Goal: Task Accomplishment & Management: Use online tool/utility

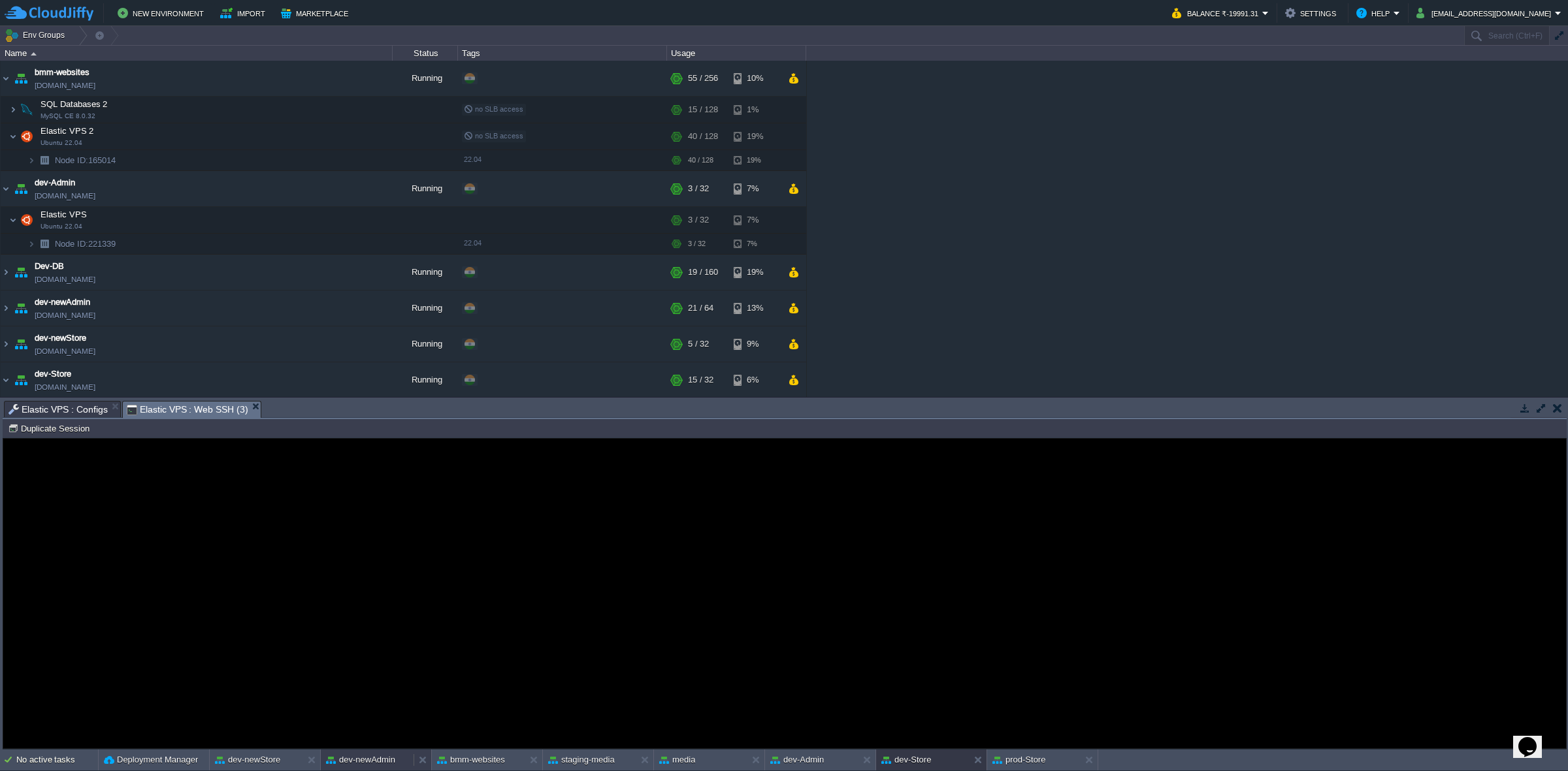
click at [375, 477] on button "dev-newAdmin" at bounding box center [361, 760] width 69 height 13
click at [72, 429] on button "Duplicate Session" at bounding box center [51, 428] width 86 height 12
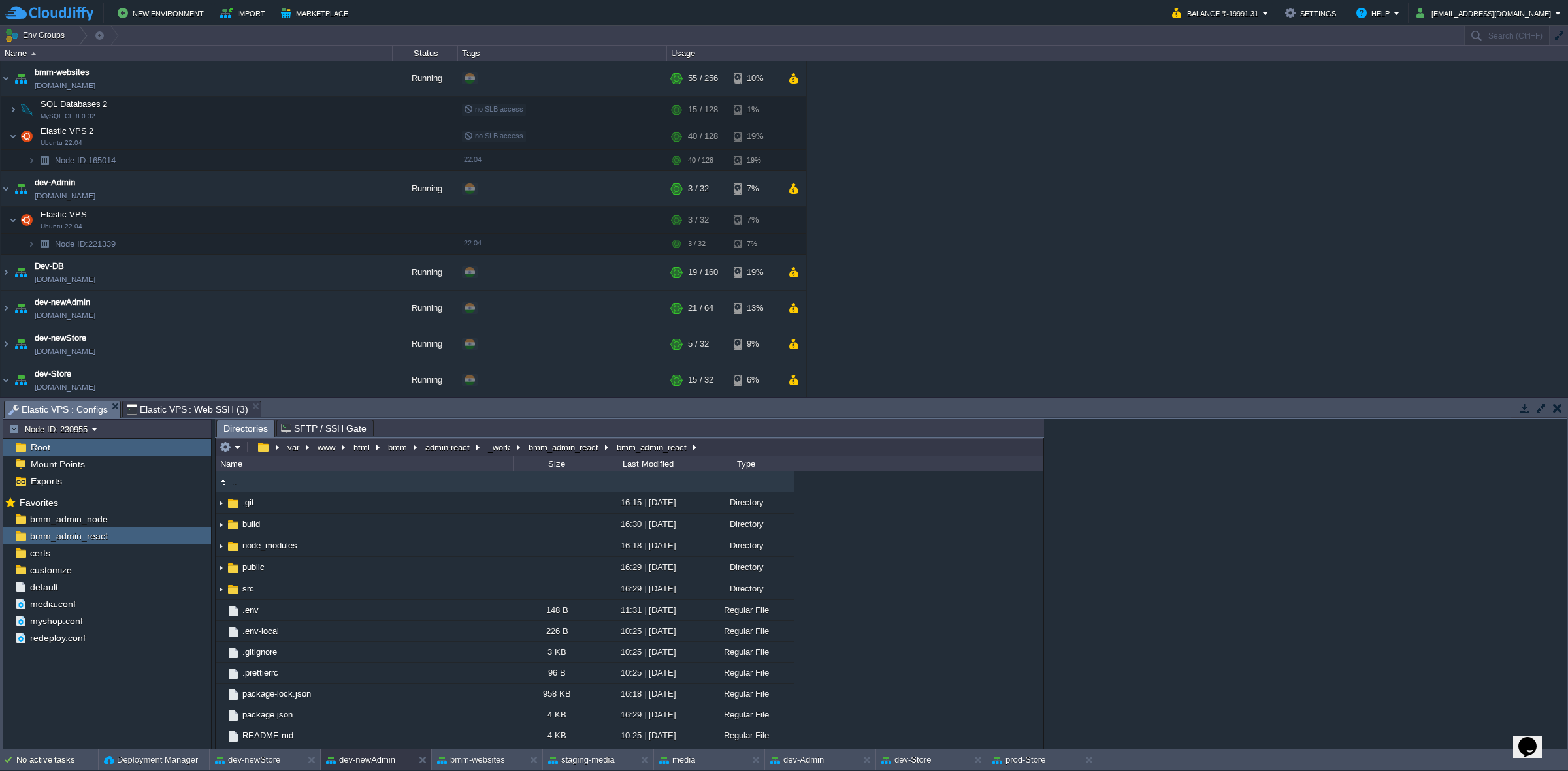
click at [64, 405] on span "Elastic VPS : Configs" at bounding box center [57, 410] width 99 height 16
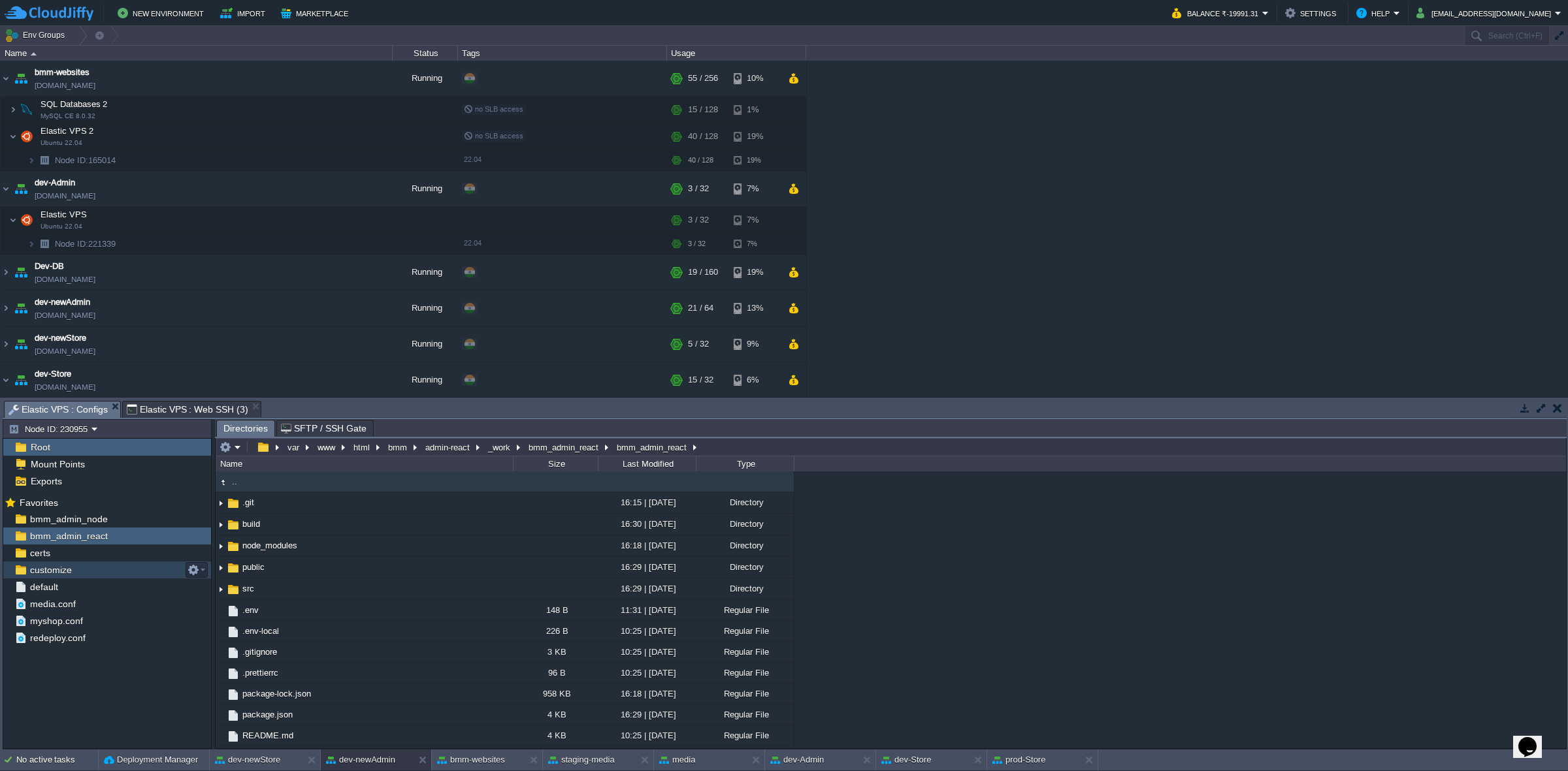
click at [91, 477] on div "customize" at bounding box center [107, 570] width 208 height 17
click at [194, 477] on button "button" at bounding box center [193, 570] width 12 height 12
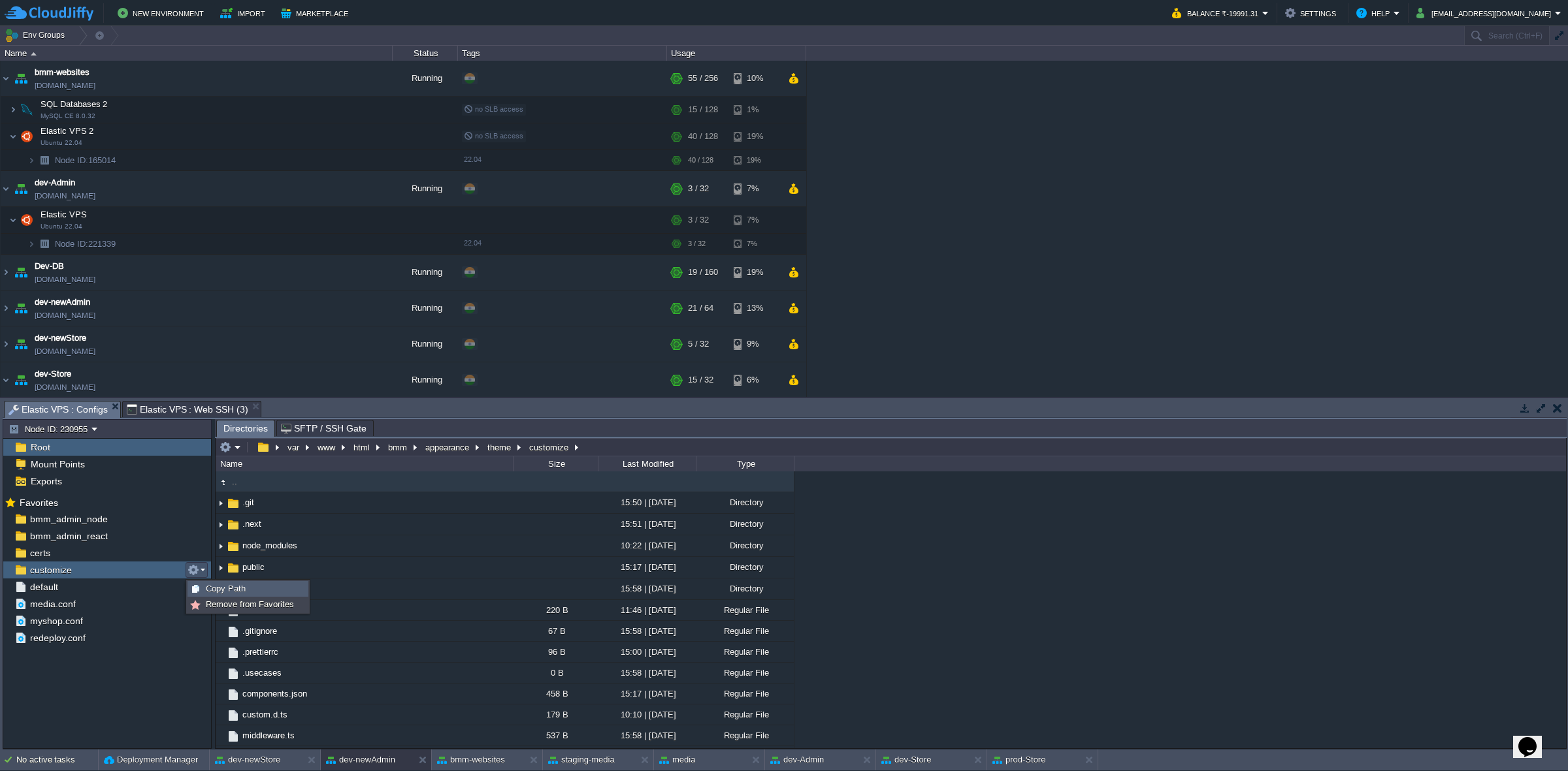
click at [214, 477] on span "Copy Path" at bounding box center [226, 588] width 40 height 10
type textarea "/var/www/html/bmm/appearance/theme/customize"
type input "#000000"
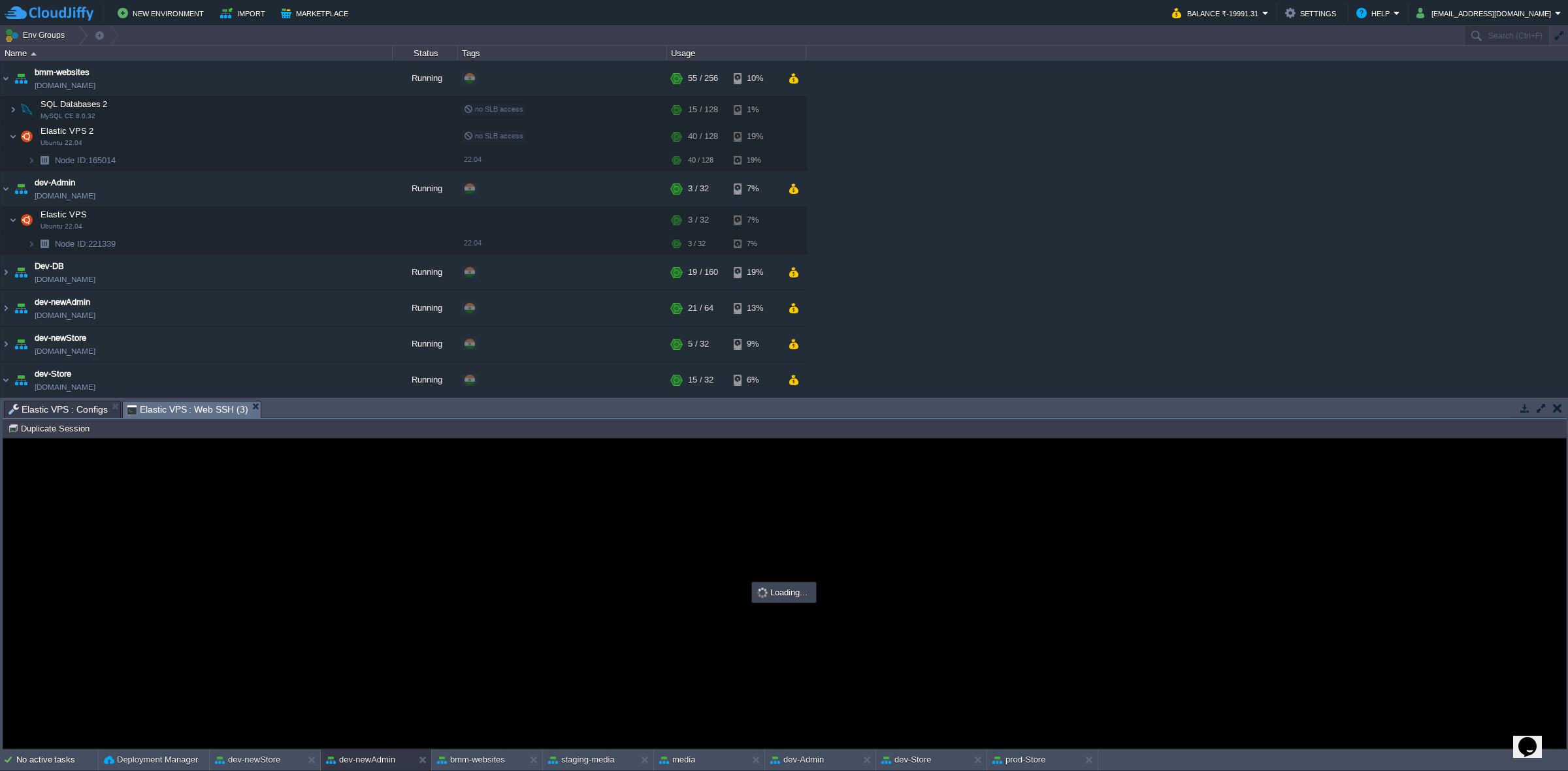
click at [213, 407] on span "Elastic VPS : Web SSH (3)" at bounding box center [187, 410] width 121 height 16
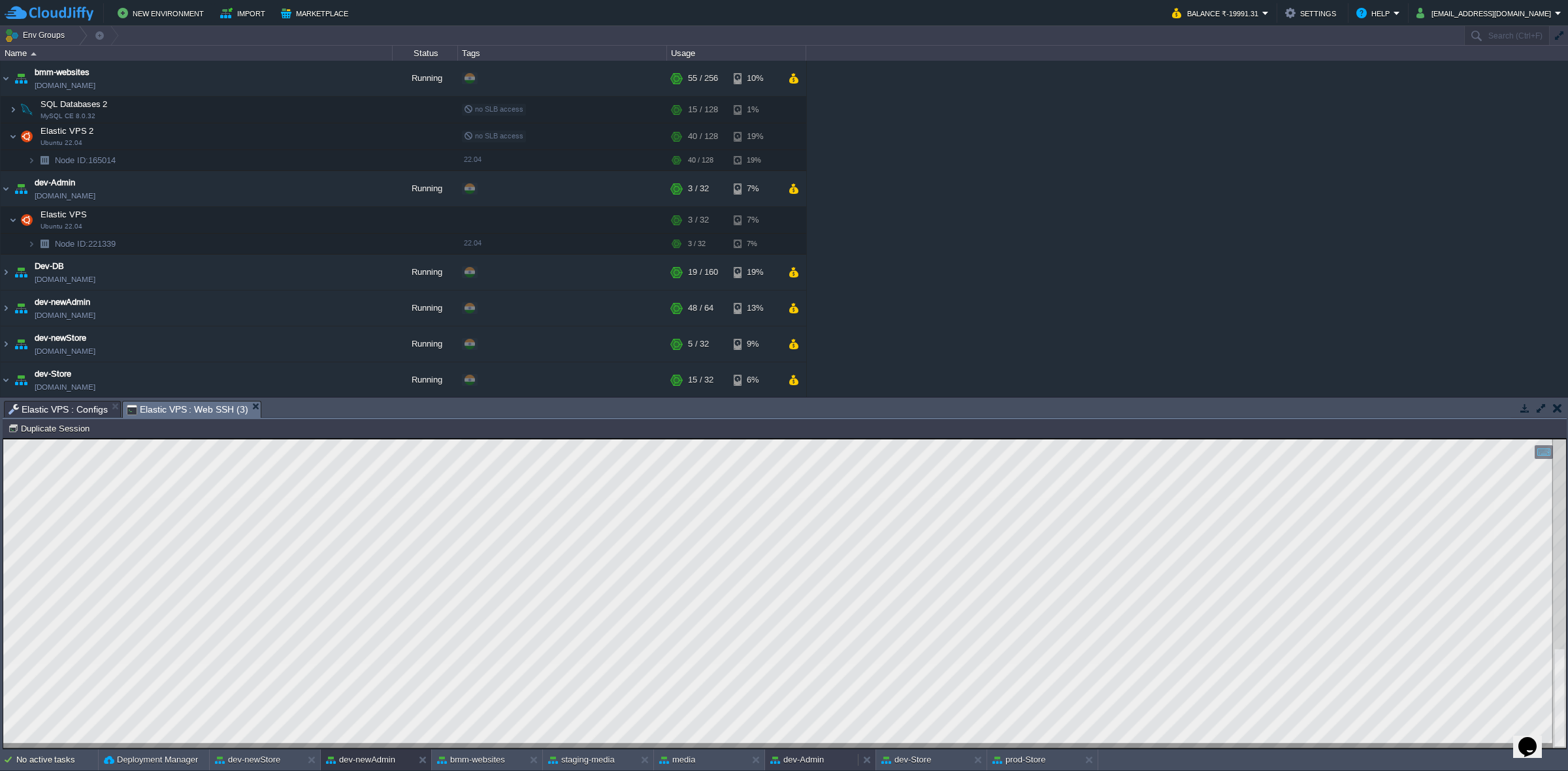
click at [802, 477] on button "dev-Admin" at bounding box center [797, 760] width 54 height 13
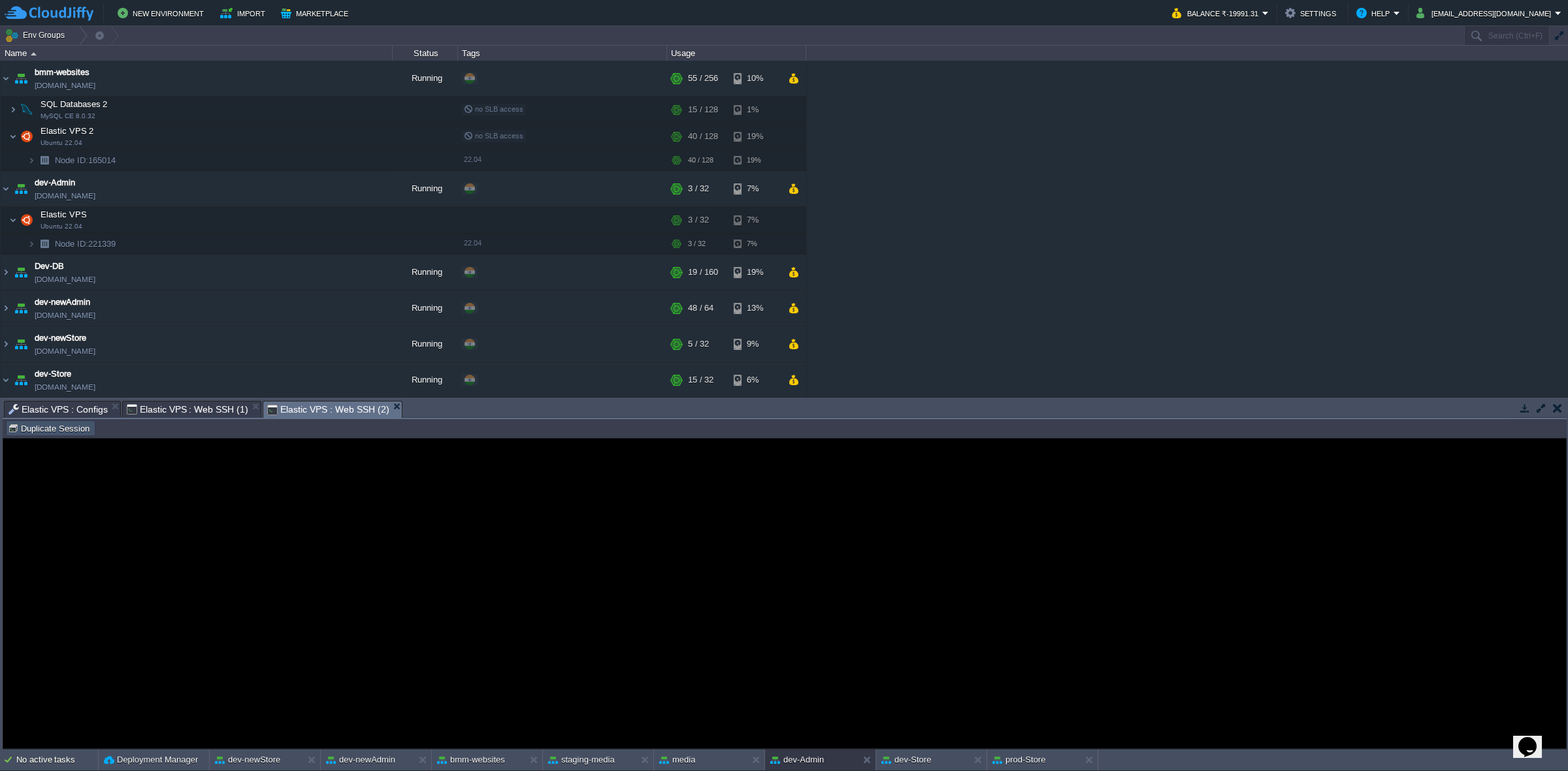
click at [69, 433] on button "Duplicate Session" at bounding box center [51, 428] width 86 height 12
type input "#000000"
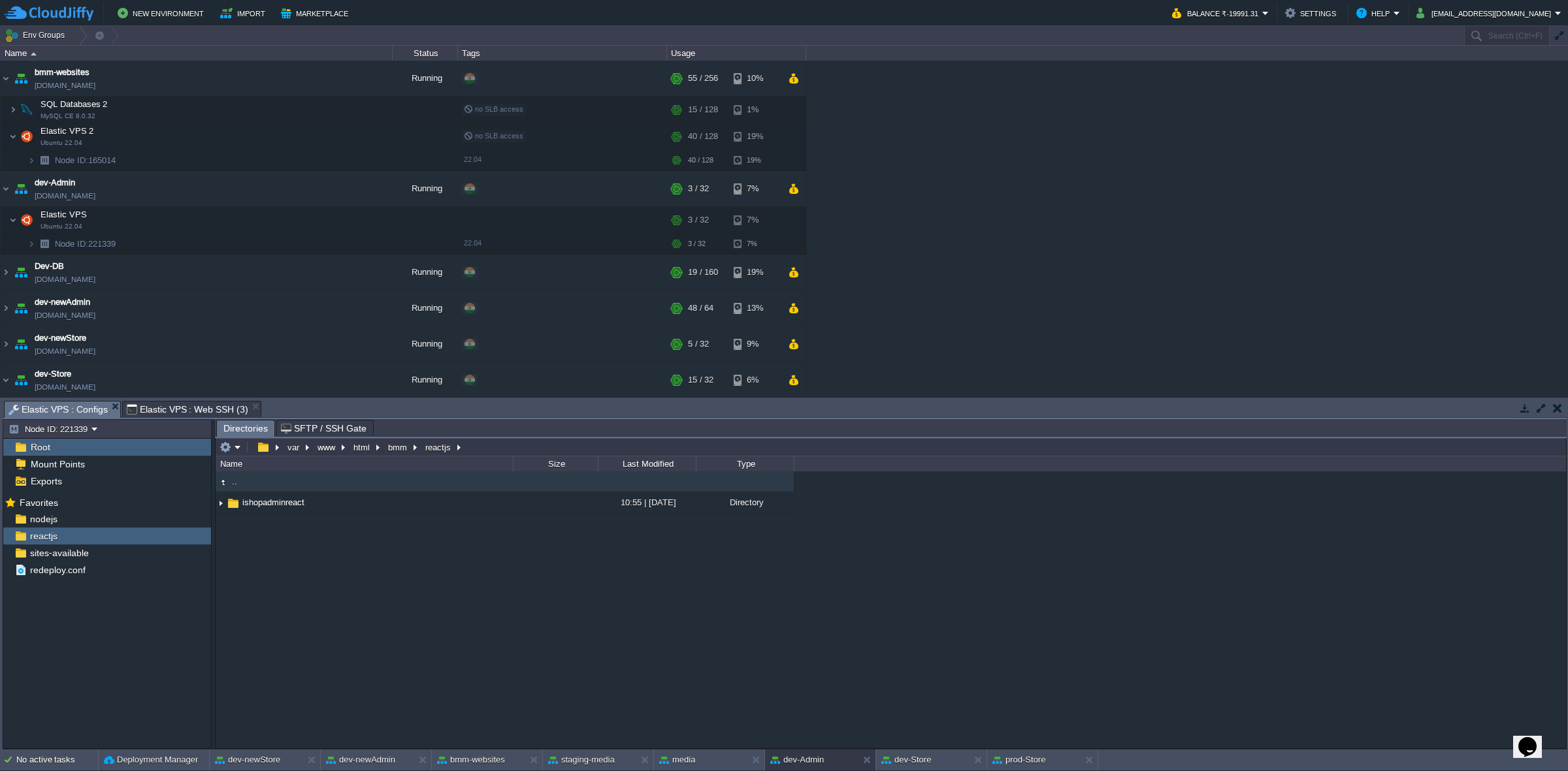
click at [59, 413] on span "Elastic VPS : Configs" at bounding box center [57, 410] width 99 height 16
click at [344, 477] on button "button" at bounding box center [343, 503] width 12 height 12
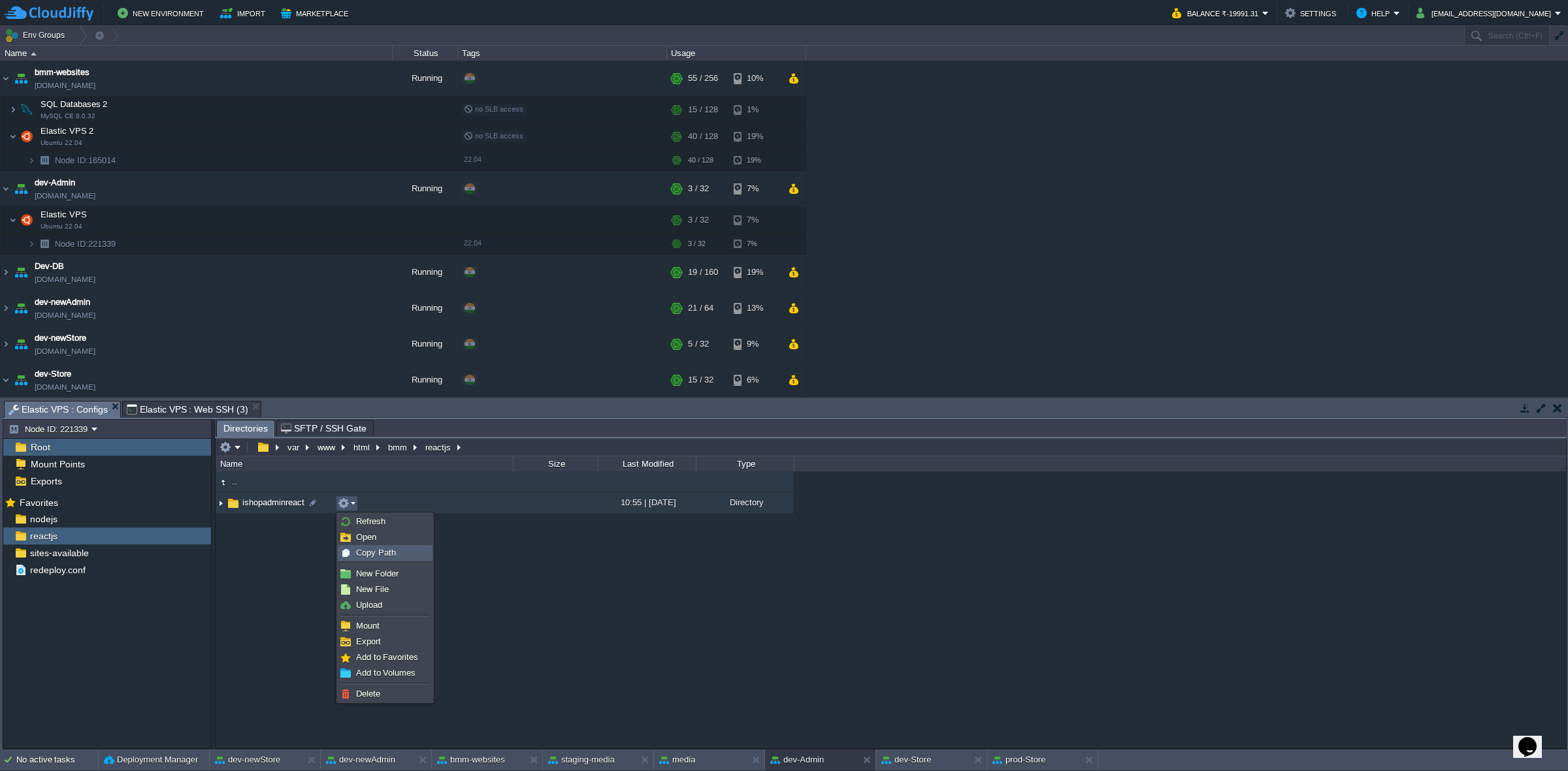
click at [358, 477] on span "Copy Path" at bounding box center [376, 553] width 40 height 10
type textarea "/var/www/html/bmm/reactjs/ishopadminreact"
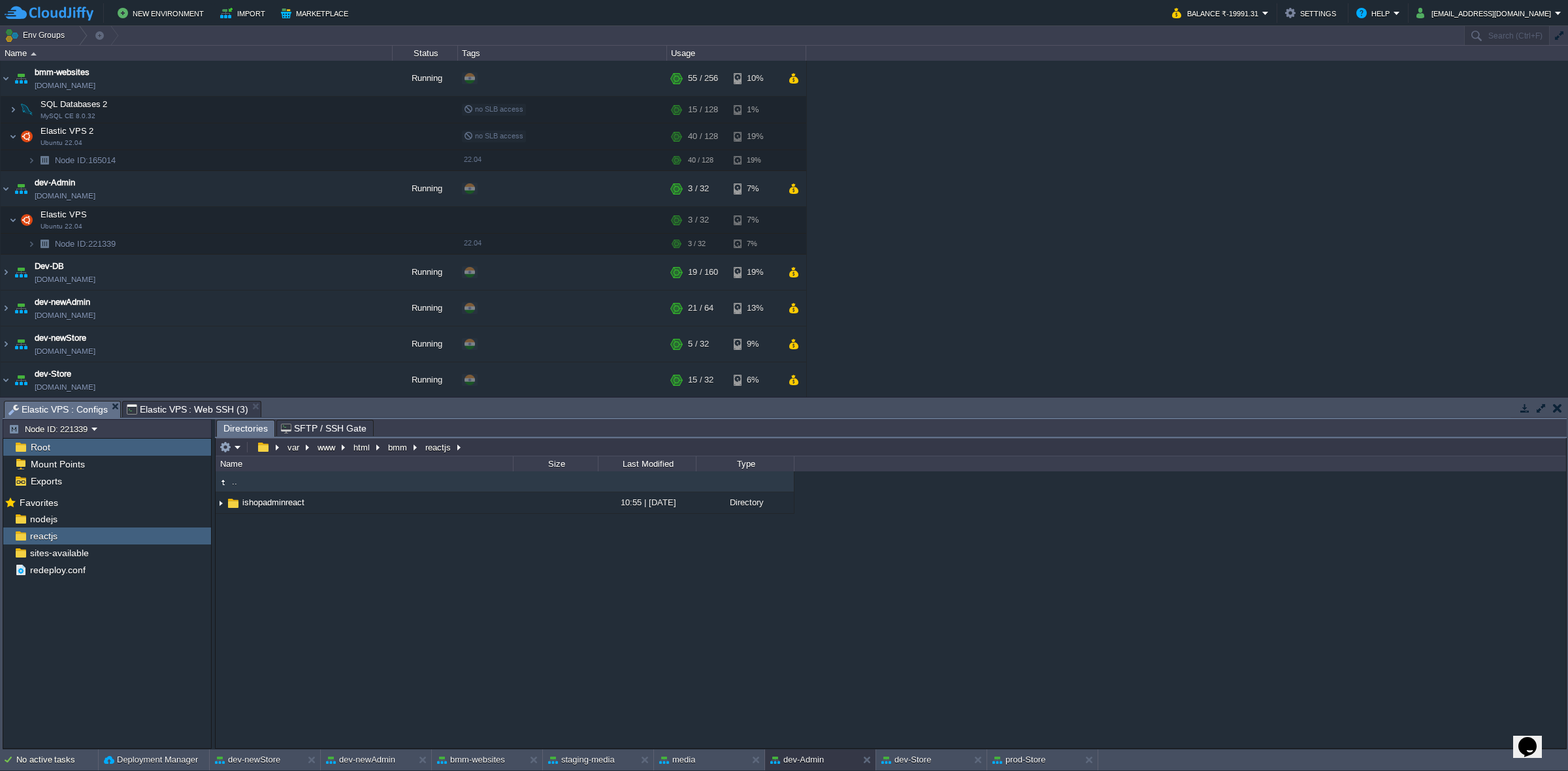
click at [197, 410] on span "Elastic VPS : Web SSH (3)" at bounding box center [187, 409] width 121 height 15
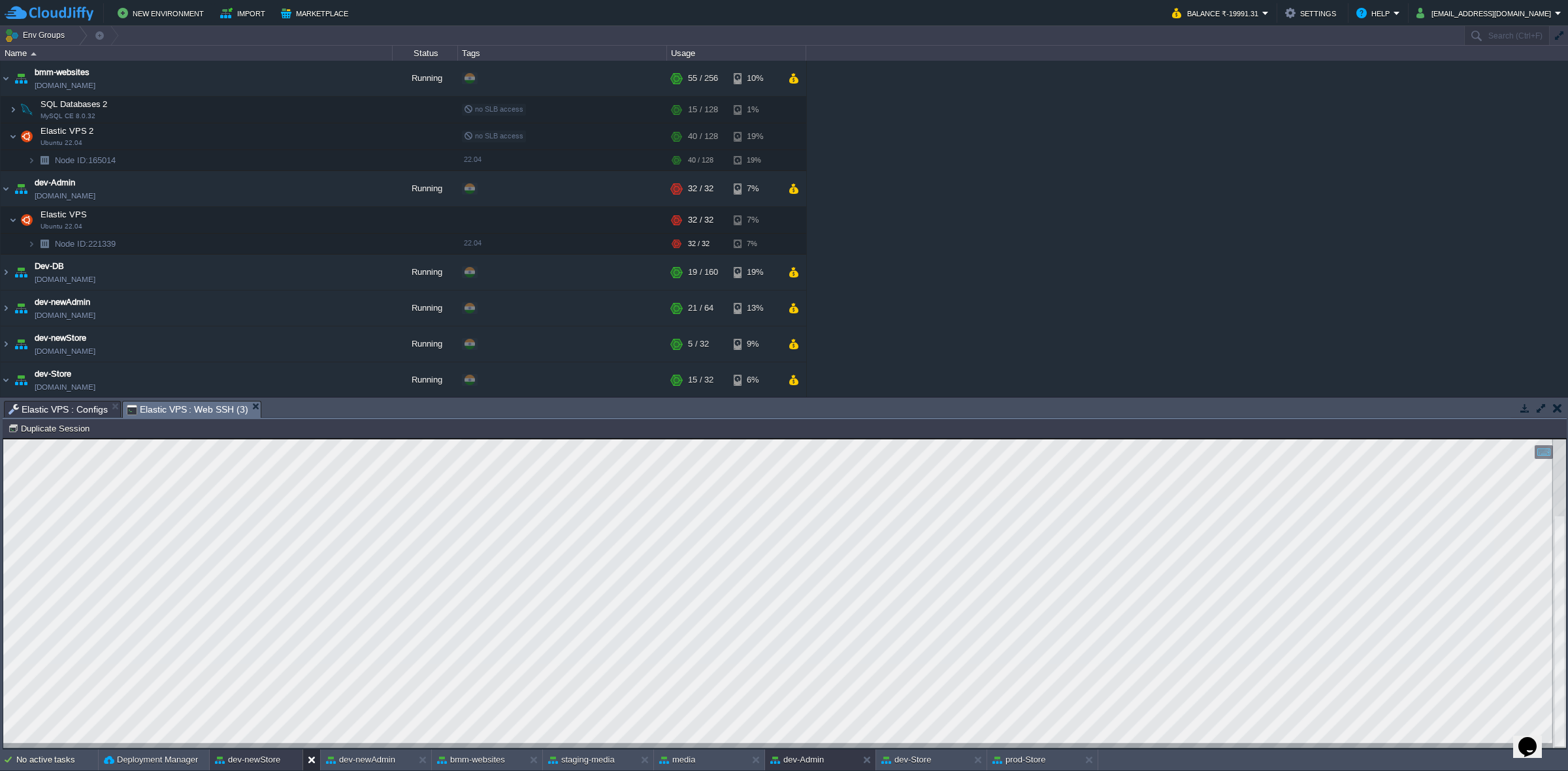
click at [305, 477] on div at bounding box center [311, 760] width 17 height 21
click at [309, 477] on button at bounding box center [314, 760] width 13 height 13
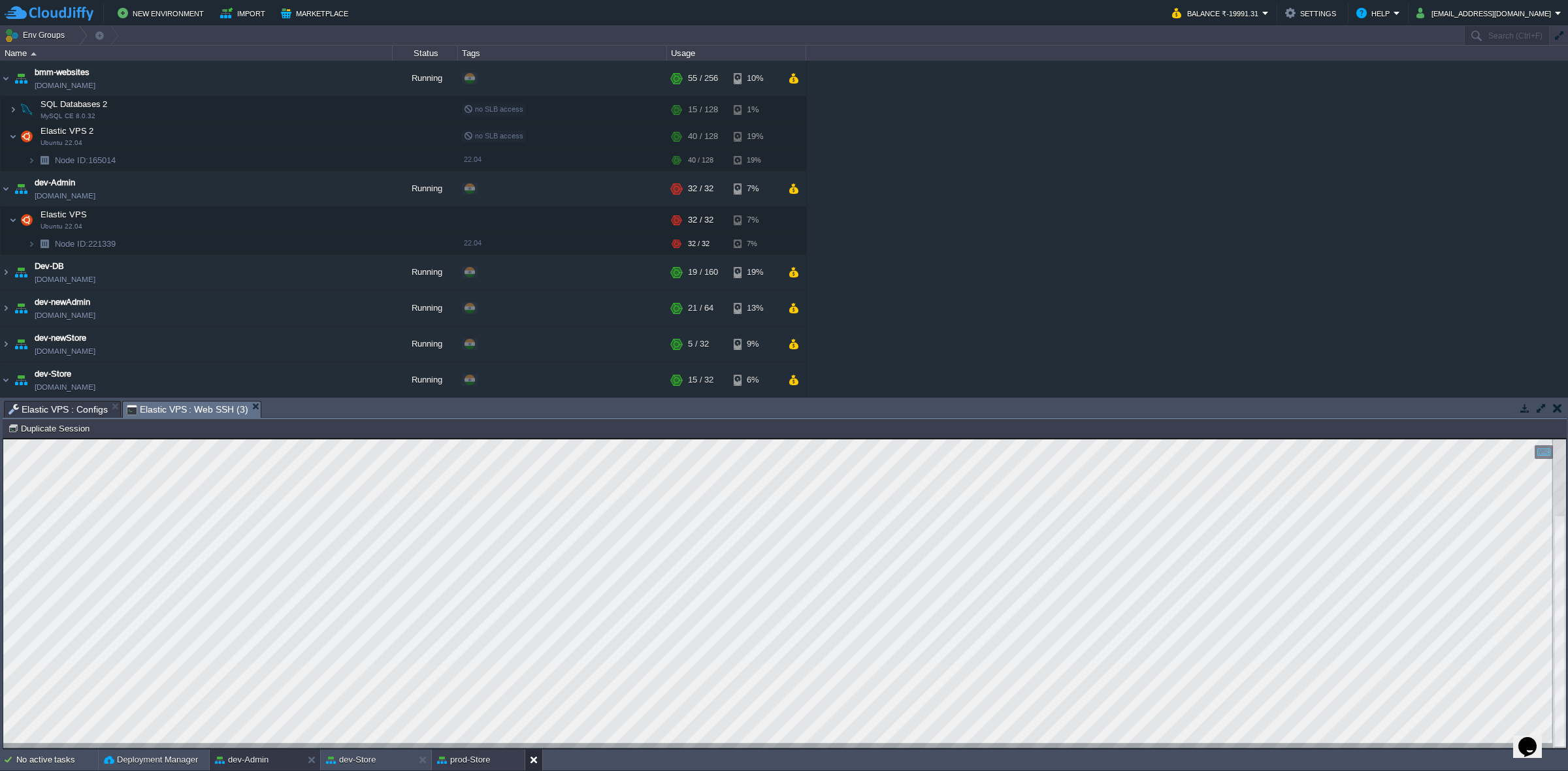
click at [533, 477] on button at bounding box center [536, 760] width 13 height 13
click at [366, 477] on button "dev-Store" at bounding box center [351, 760] width 50 height 13
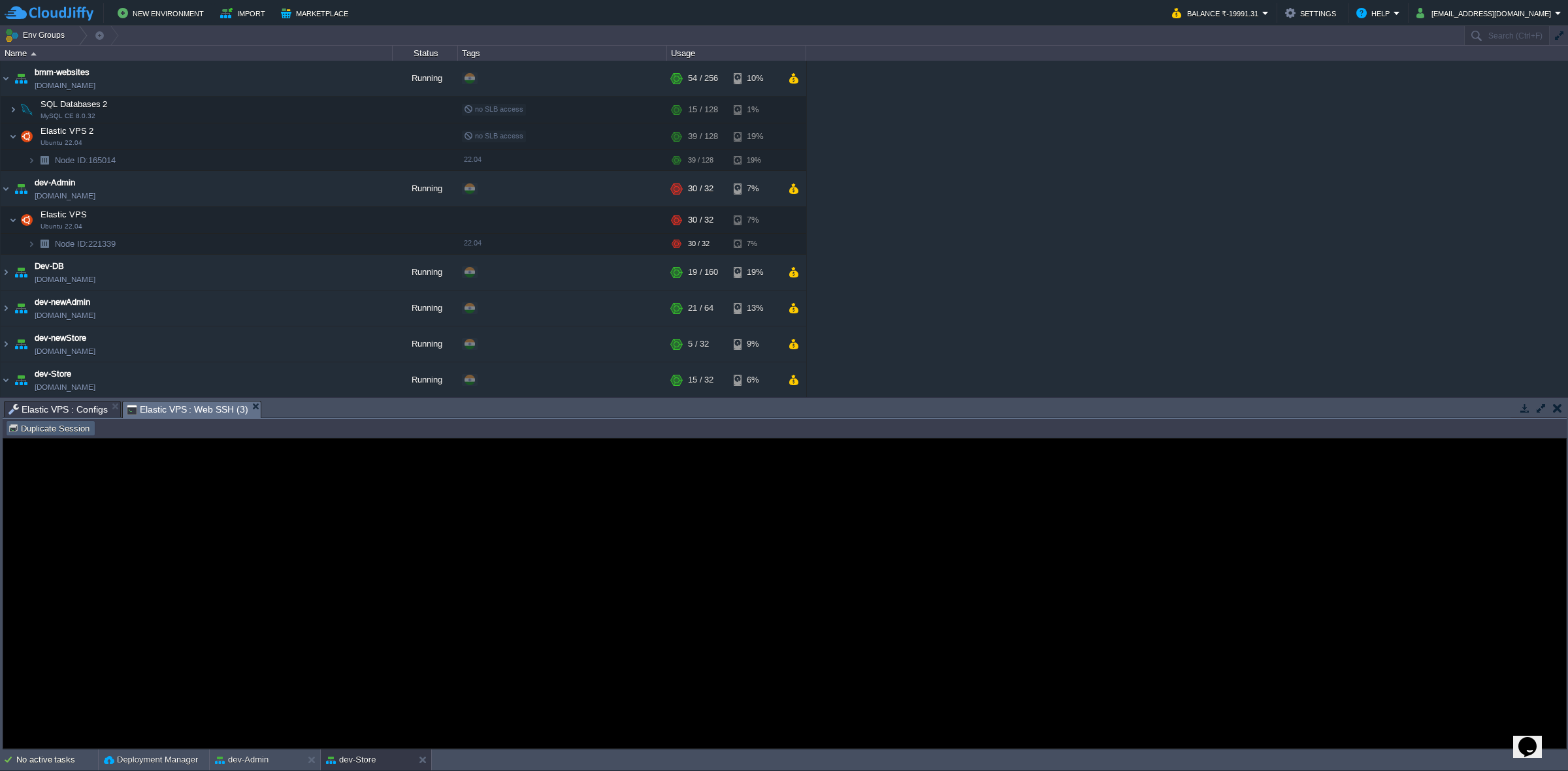
click at [67, 431] on button "Duplicate Session" at bounding box center [51, 428] width 86 height 12
type input "#000000"
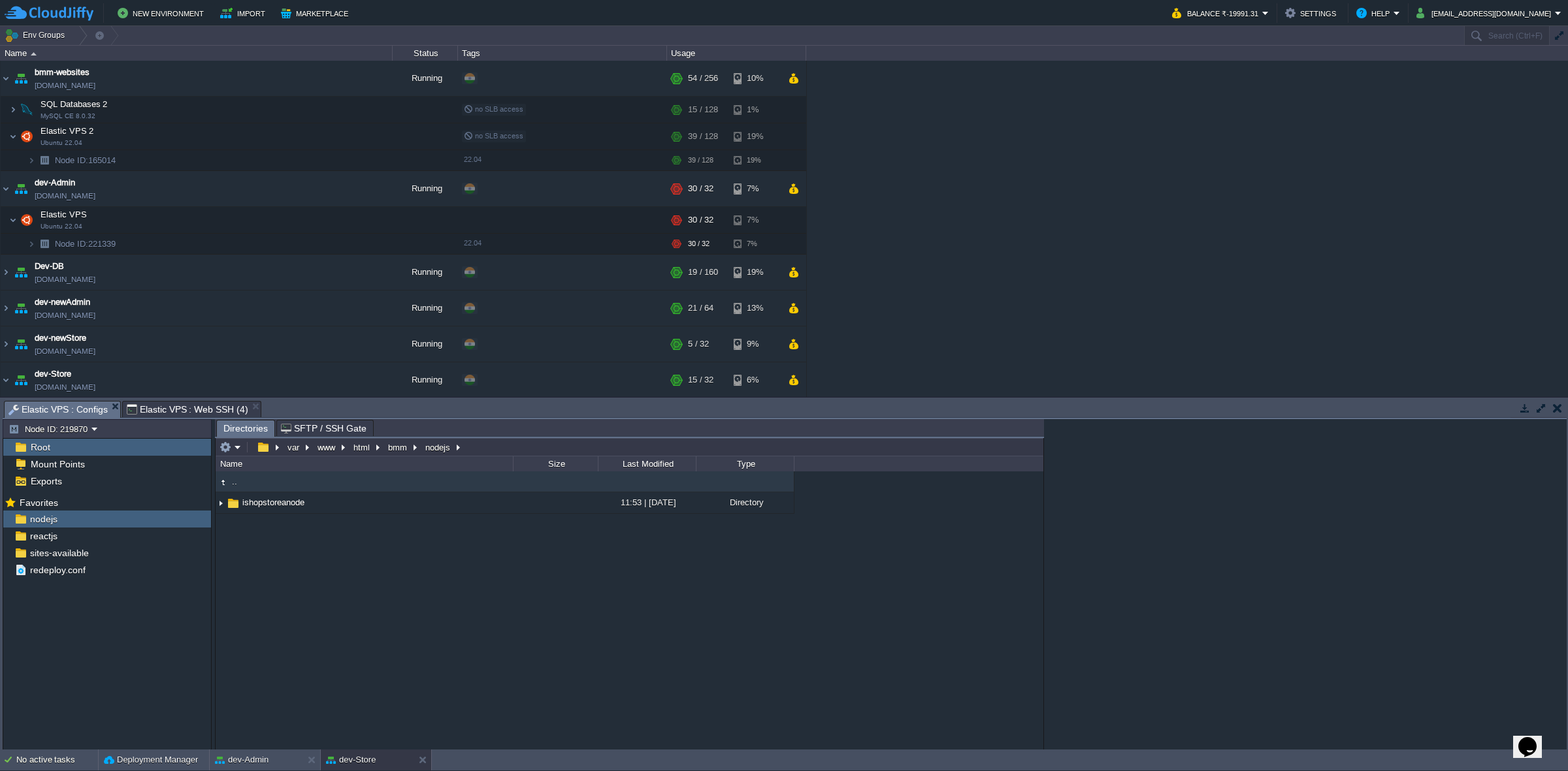
click at [88, 402] on span "Elastic VPS : Configs" at bounding box center [57, 410] width 99 height 16
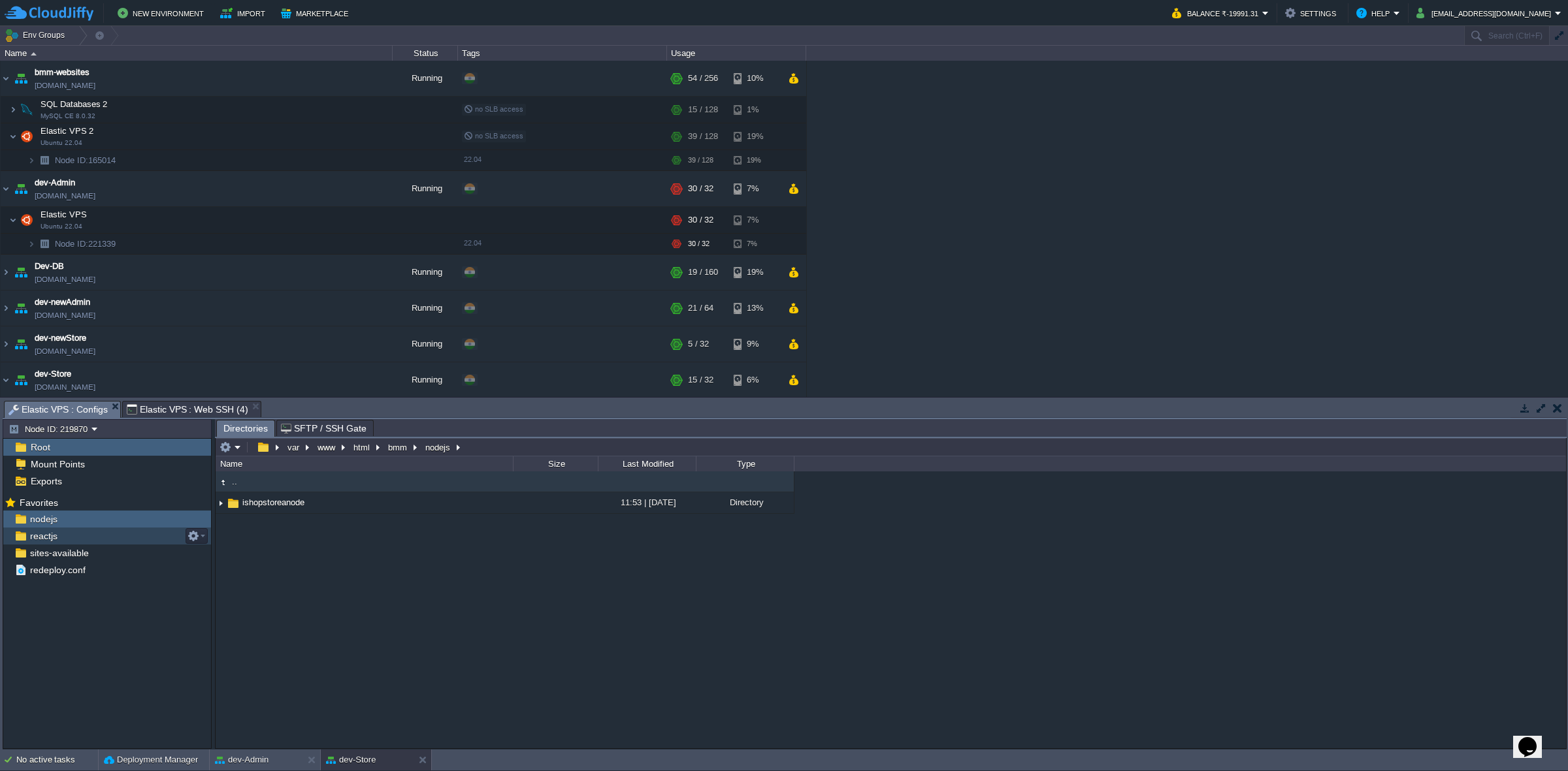
click at [90, 477] on div "reactjs" at bounding box center [107, 536] width 208 height 17
click at [356, 477] on td at bounding box center [347, 502] width 22 height 15
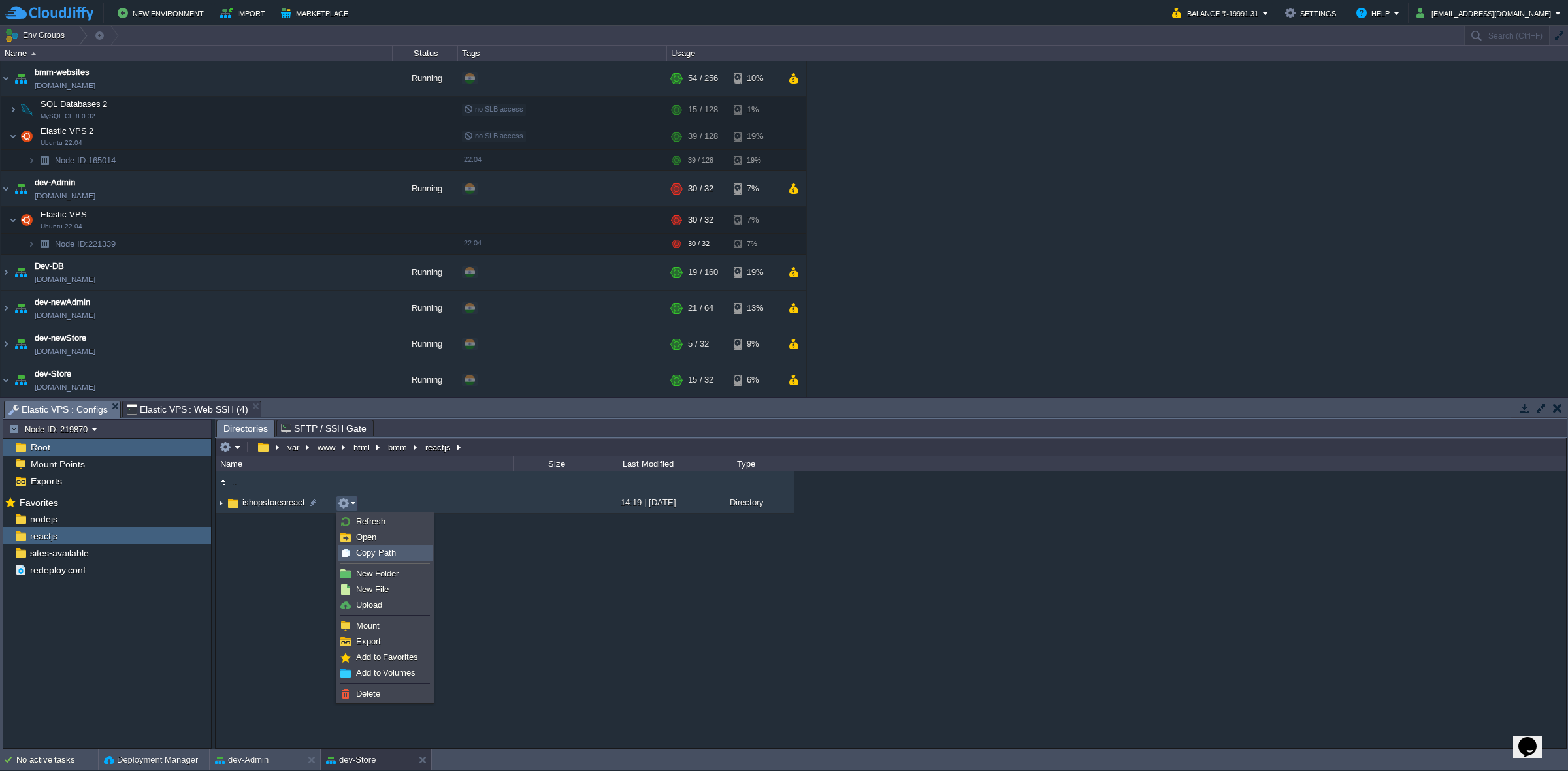
click at [370, 477] on span "Copy Path" at bounding box center [376, 553] width 40 height 10
type textarea "/var/www/html/bmm/reactjs/ishopstoreareact"
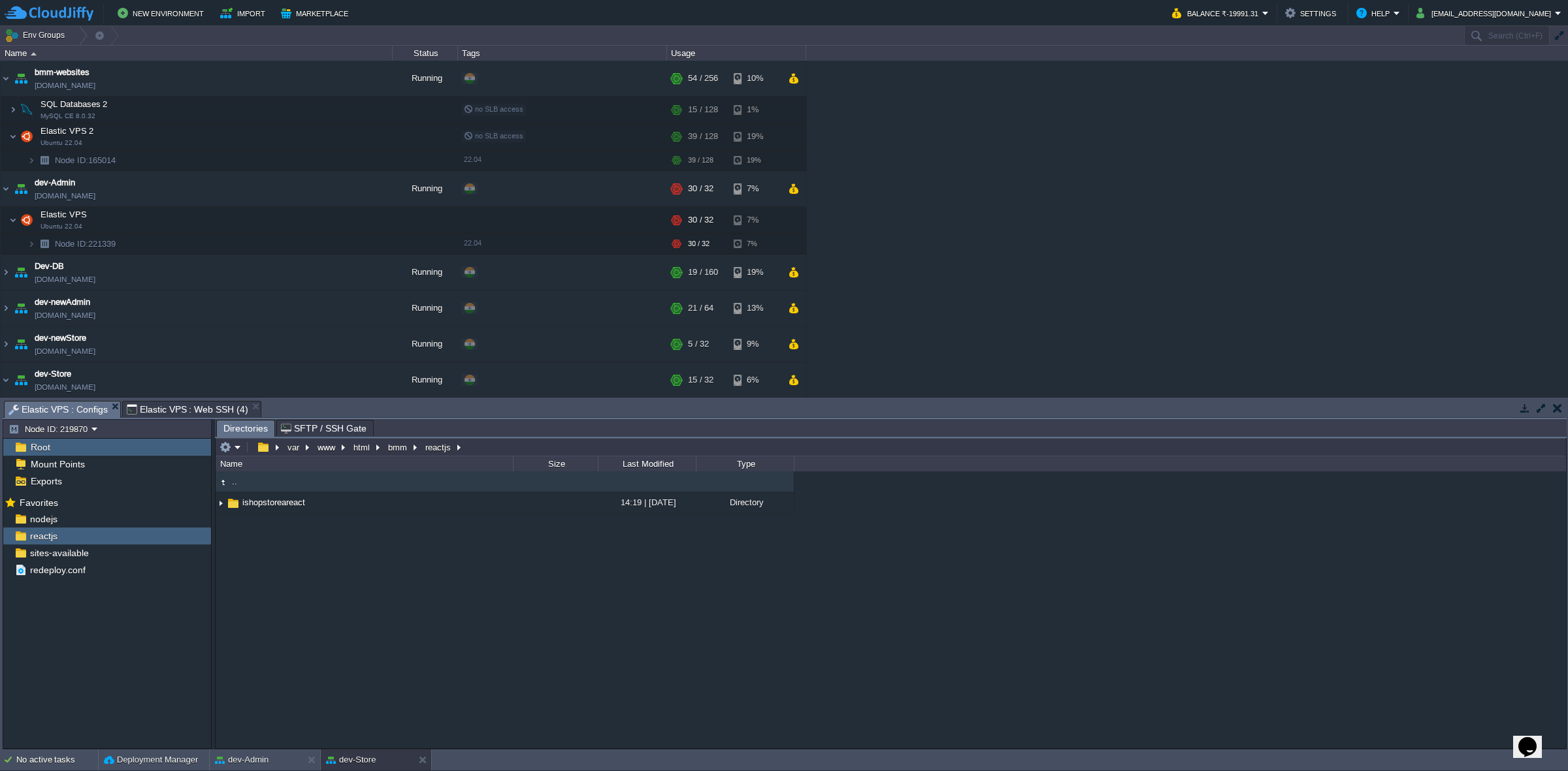
click at [193, 410] on span "Elastic VPS : Web SSH (4)" at bounding box center [187, 409] width 121 height 15
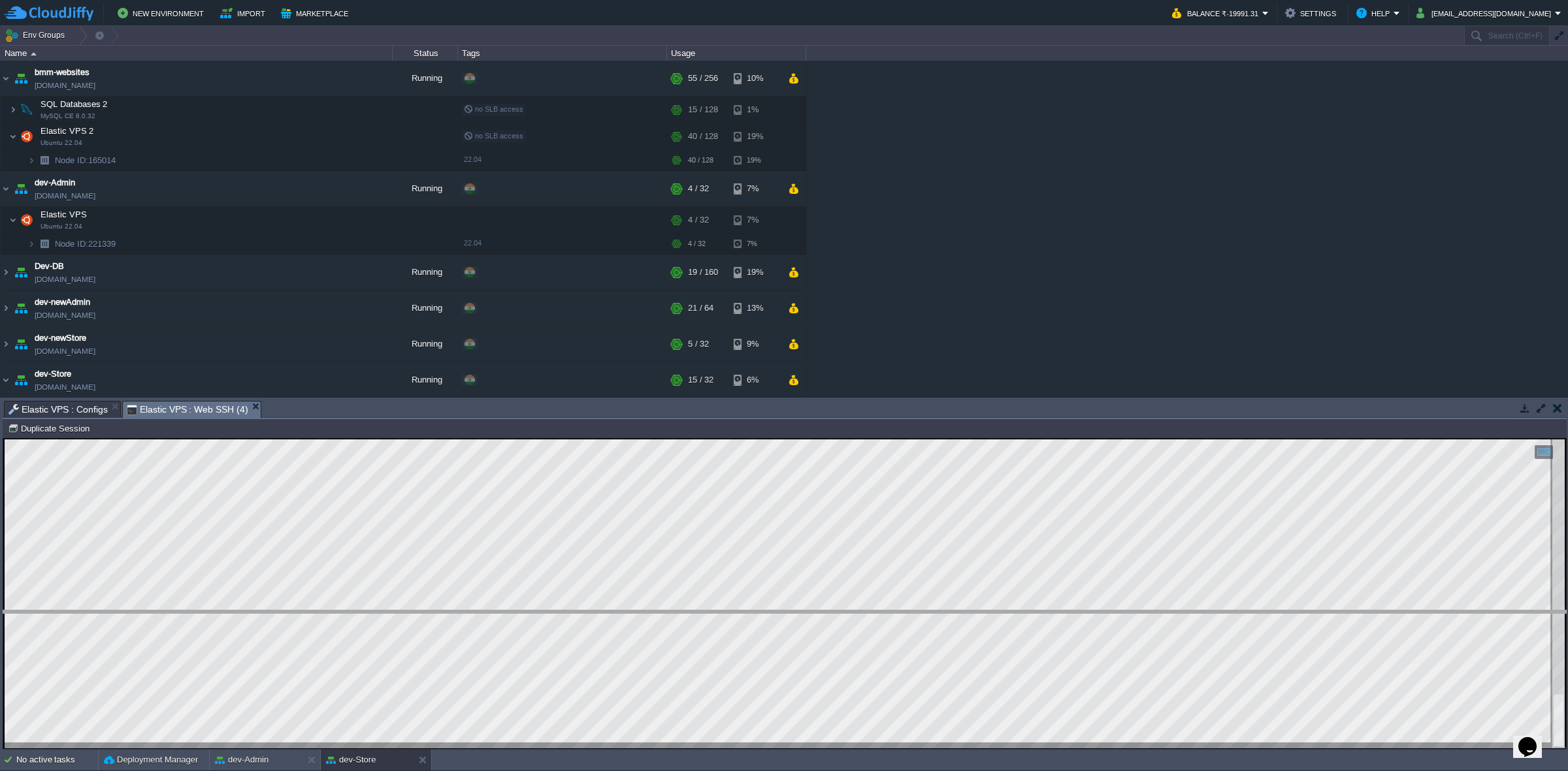
drag, startPoint x: 372, startPoint y: 410, endPoint x: 381, endPoint y: 619, distance: 209.2
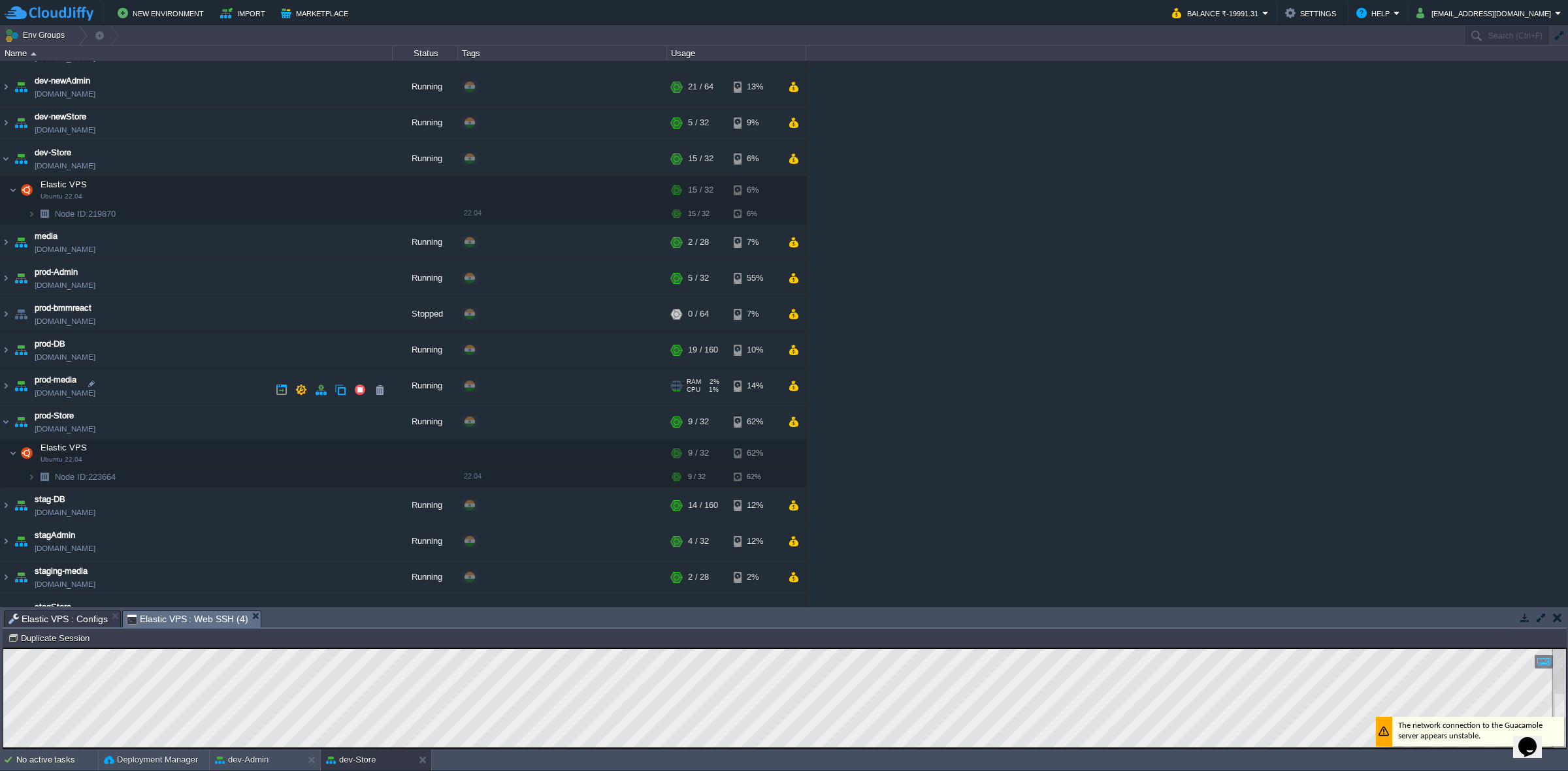
scroll to position [245, 0]
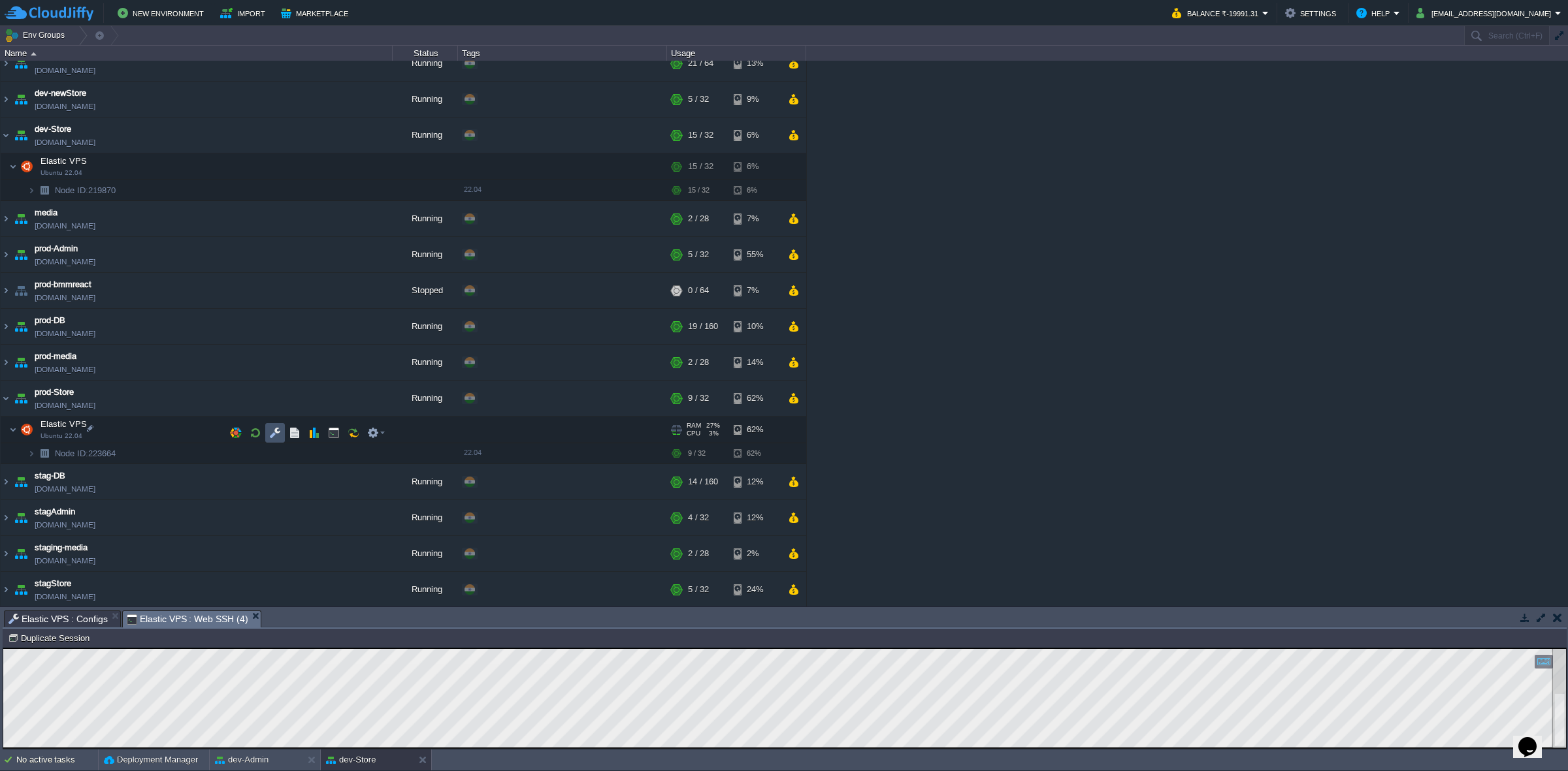
click at [279, 432] on button "button" at bounding box center [275, 432] width 12 height 12
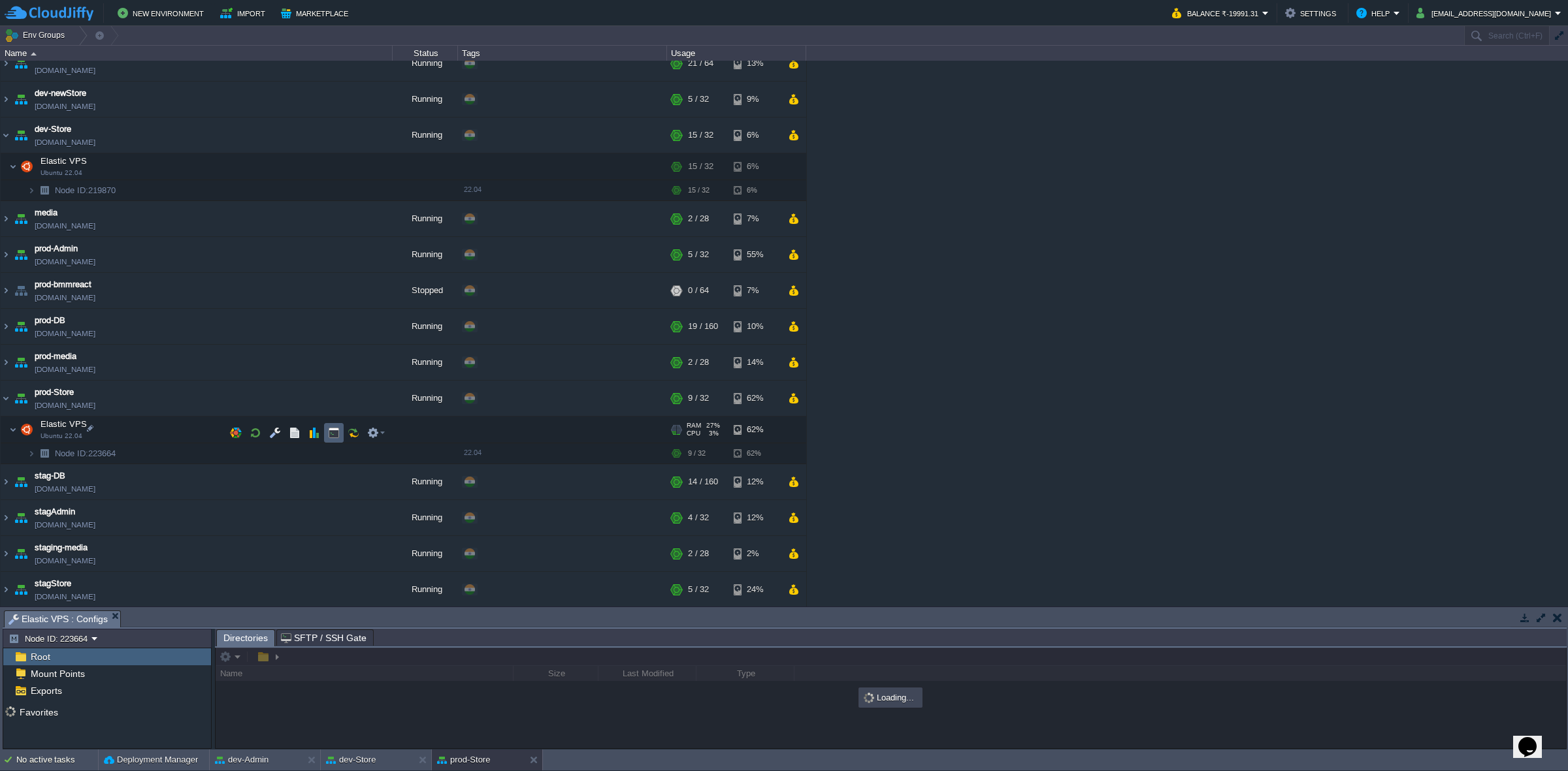
click at [328, 431] on button "button" at bounding box center [333, 432] width 12 height 12
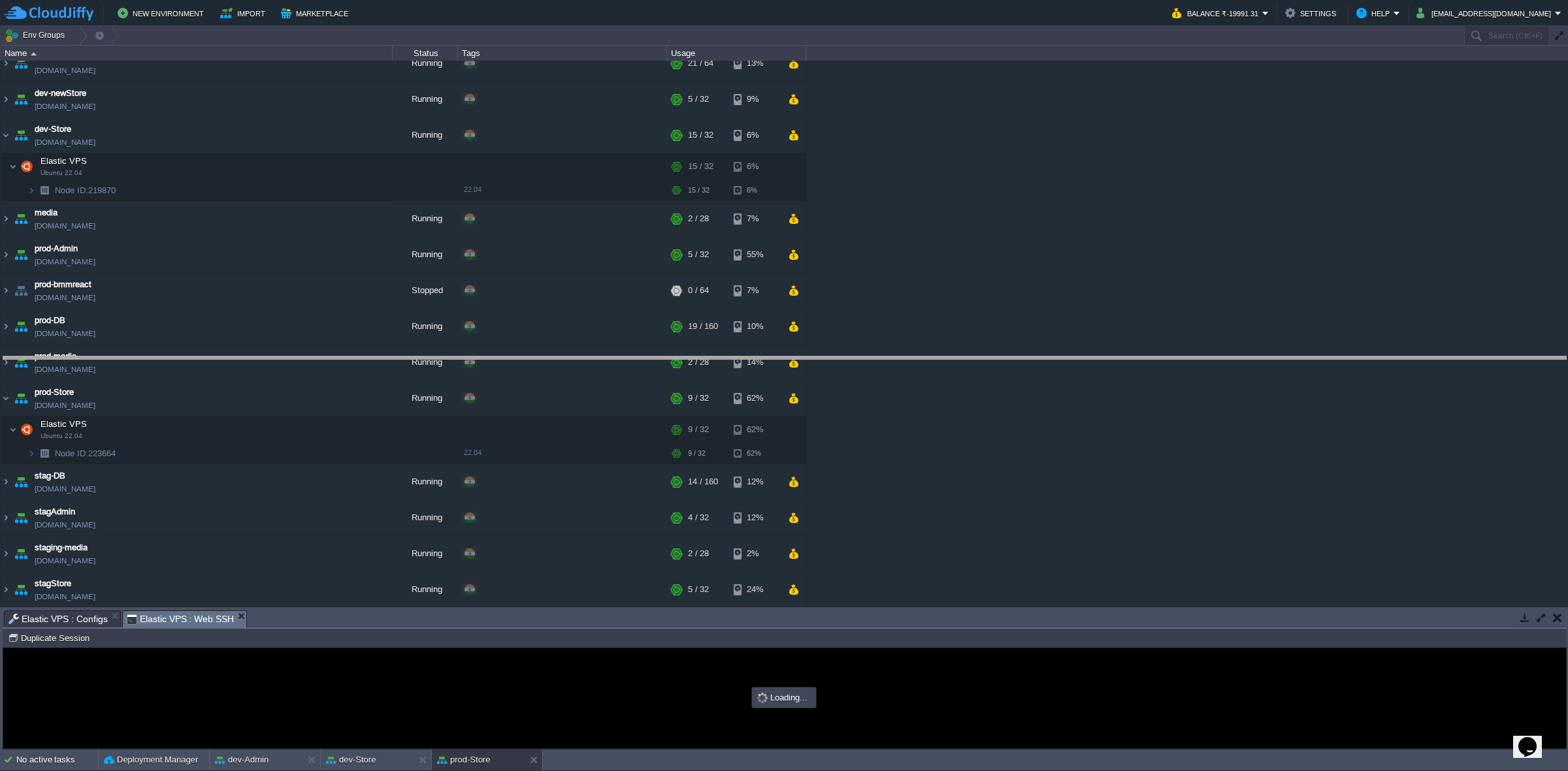
drag, startPoint x: 318, startPoint y: 615, endPoint x: 415, endPoint y: 361, distance: 271.9
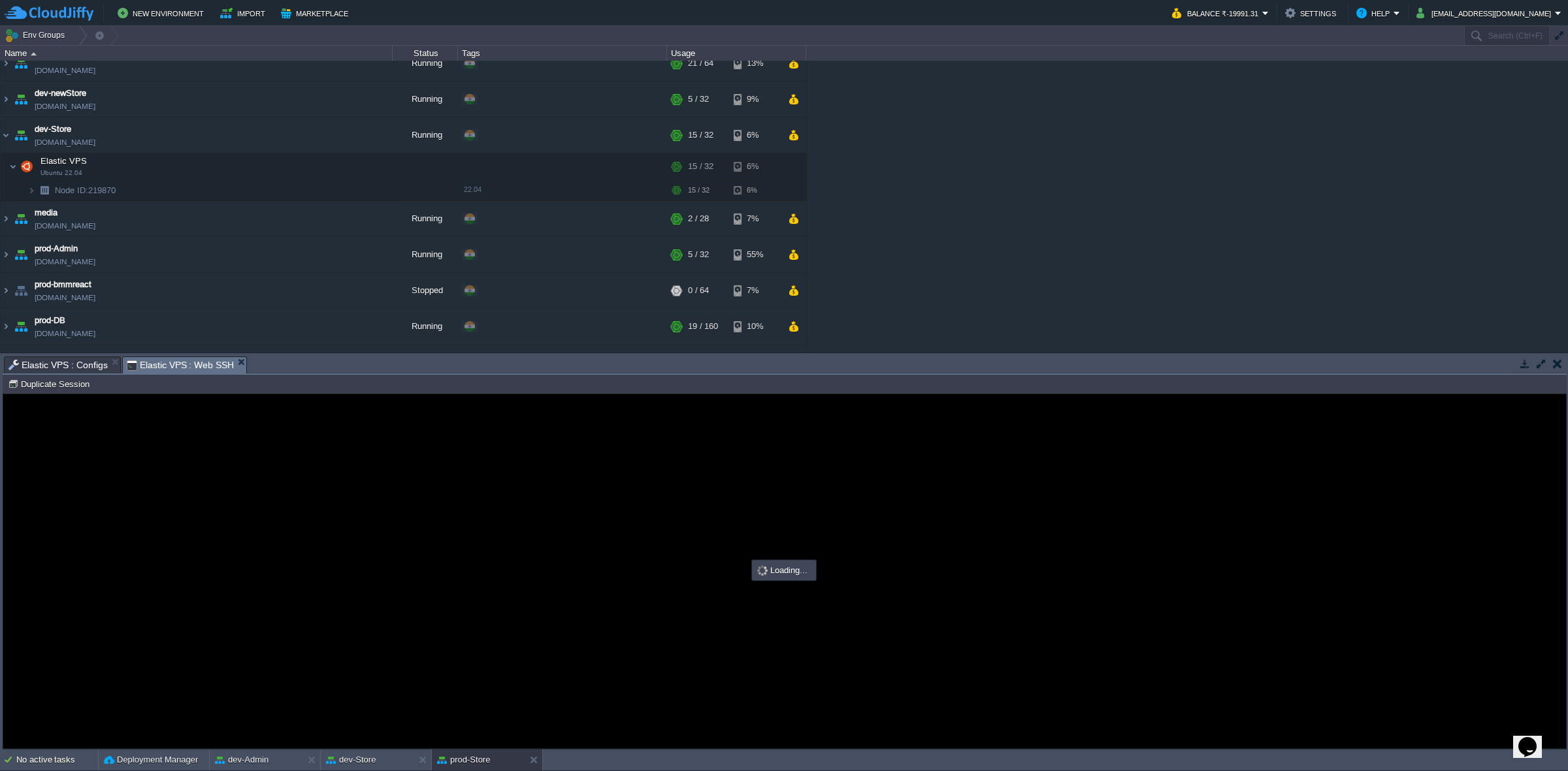
scroll to position [0, 0]
click at [47, 362] on span "Elastic VPS : Configs" at bounding box center [57, 364] width 99 height 15
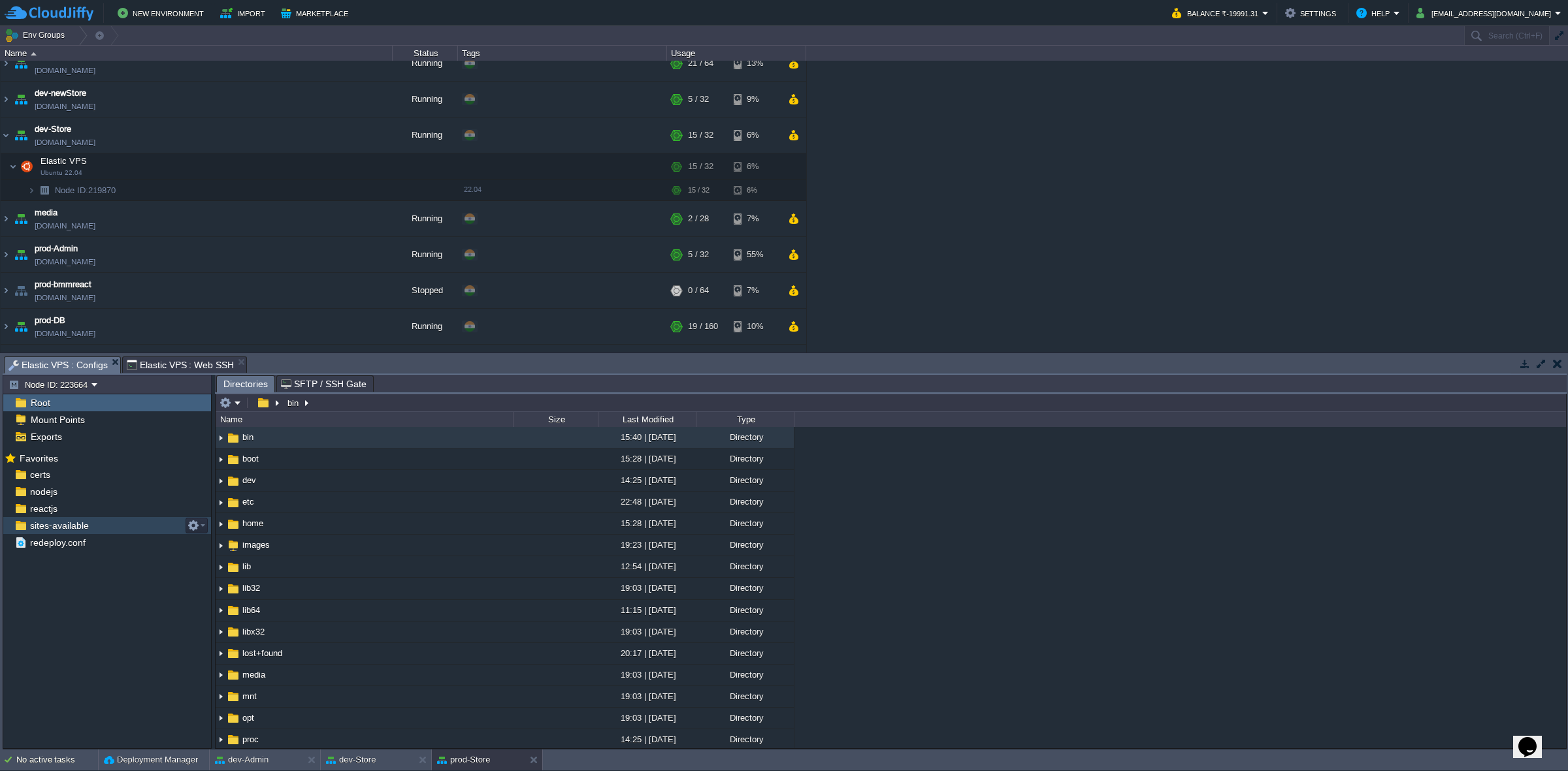
click at [103, 477] on div "sites-available" at bounding box center [107, 525] width 208 height 17
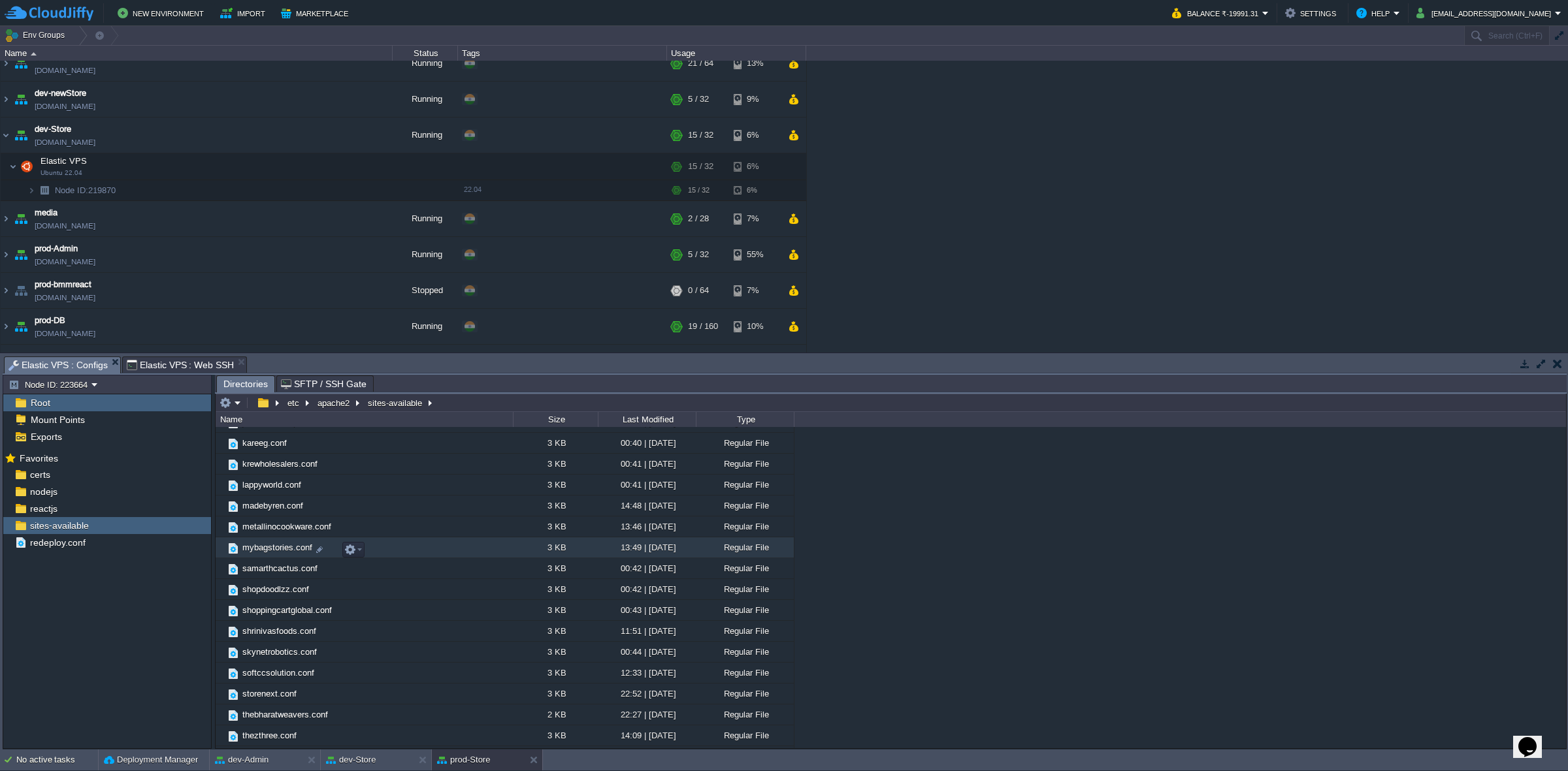
scroll to position [289, 0]
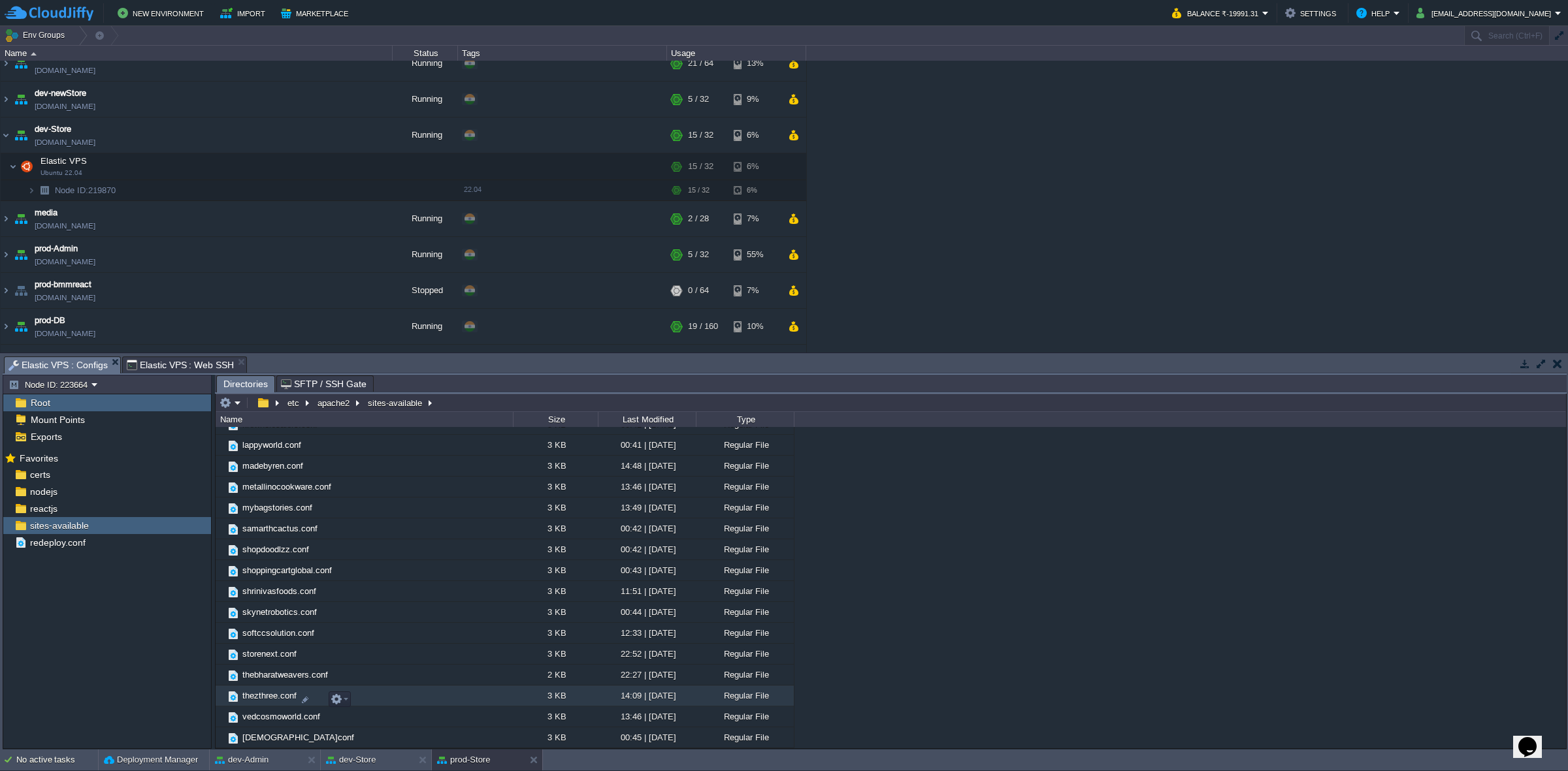
click at [260, 477] on span "thezthree.conf" at bounding box center [270, 695] width 58 height 11
click at [274, 477] on span "thezthree.conf" at bounding box center [270, 695] width 58 height 11
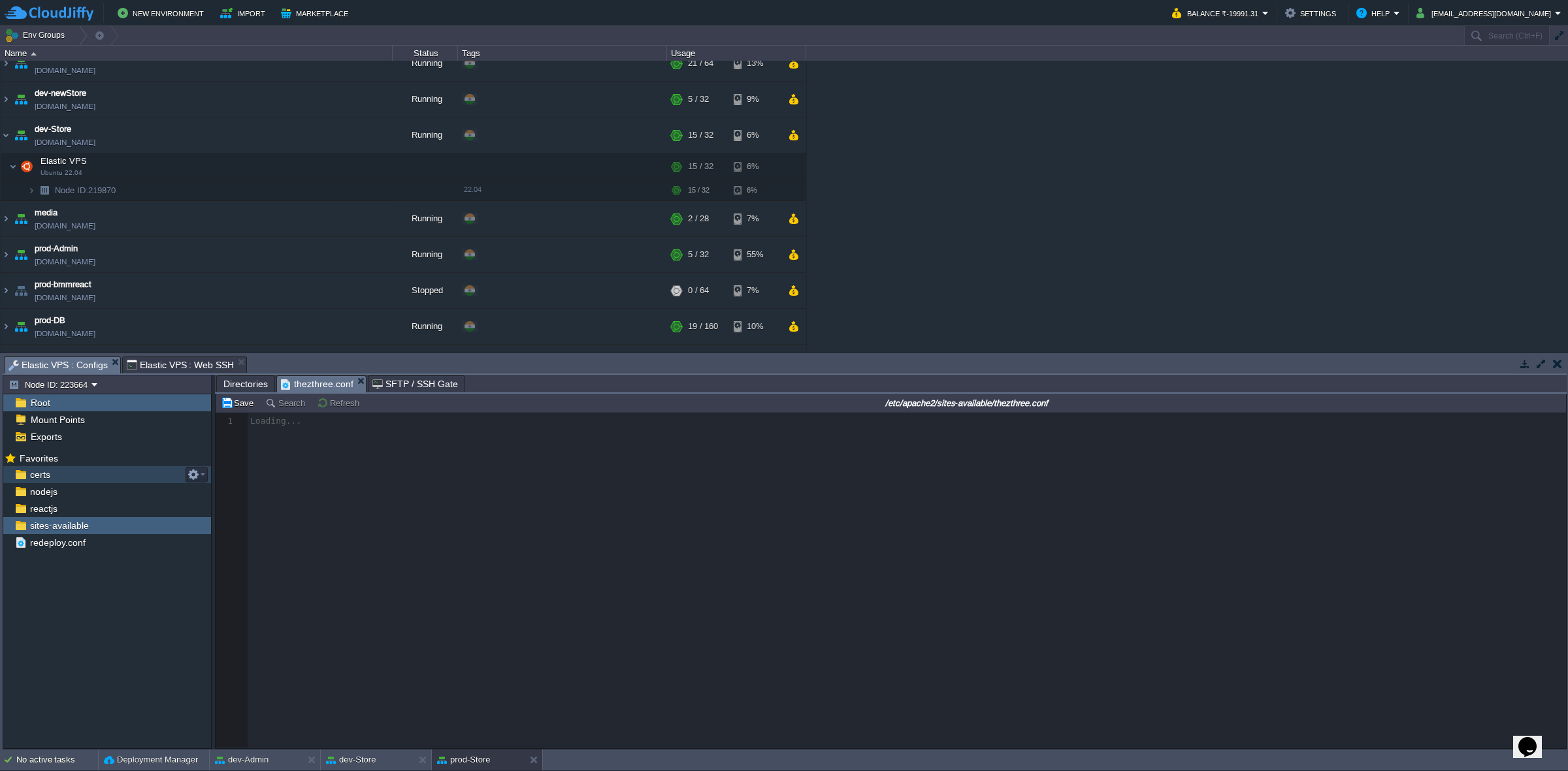
click at [117, 472] on div "certs" at bounding box center [107, 474] width 208 height 17
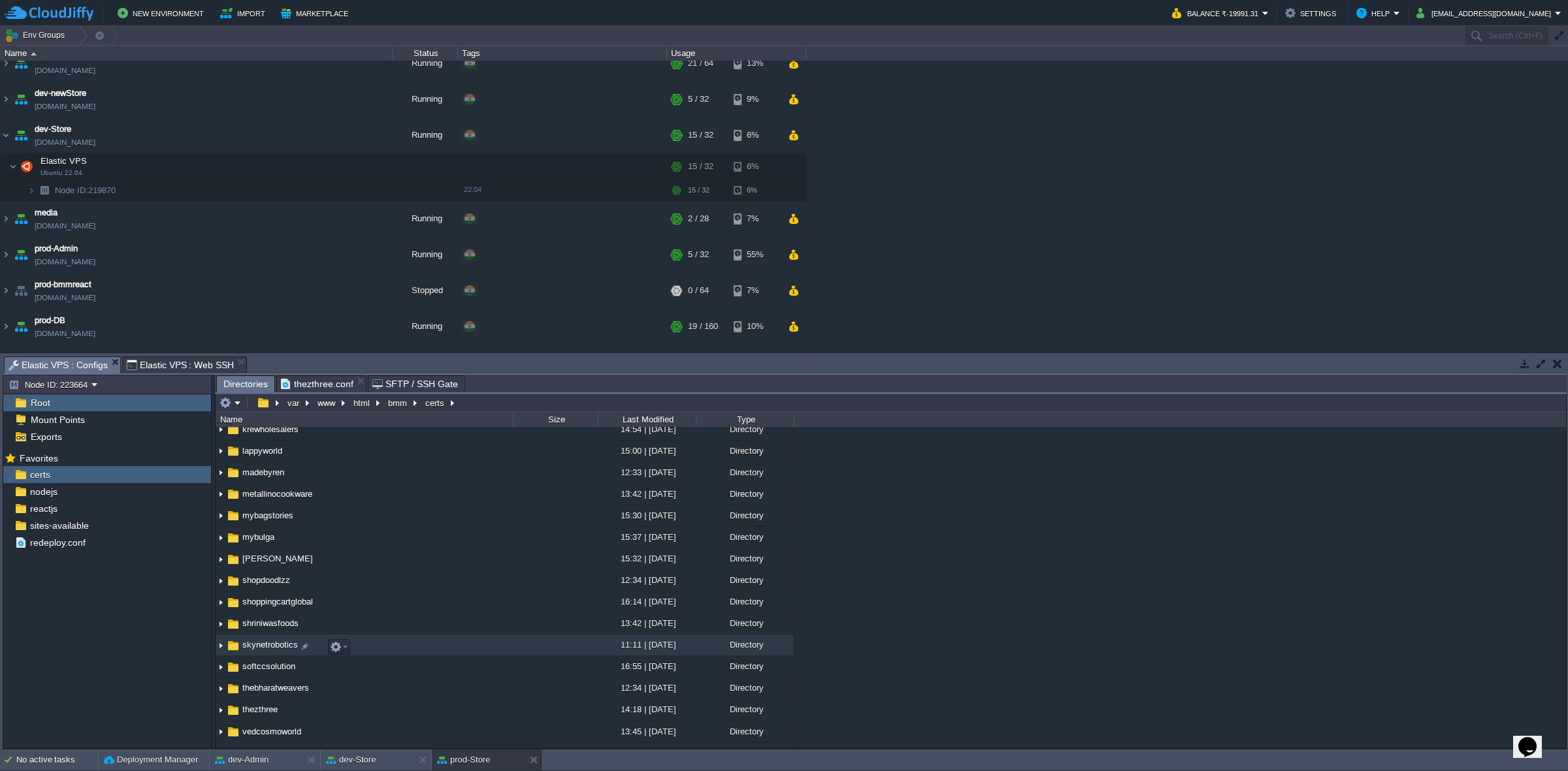
scroll to position [325, 0]
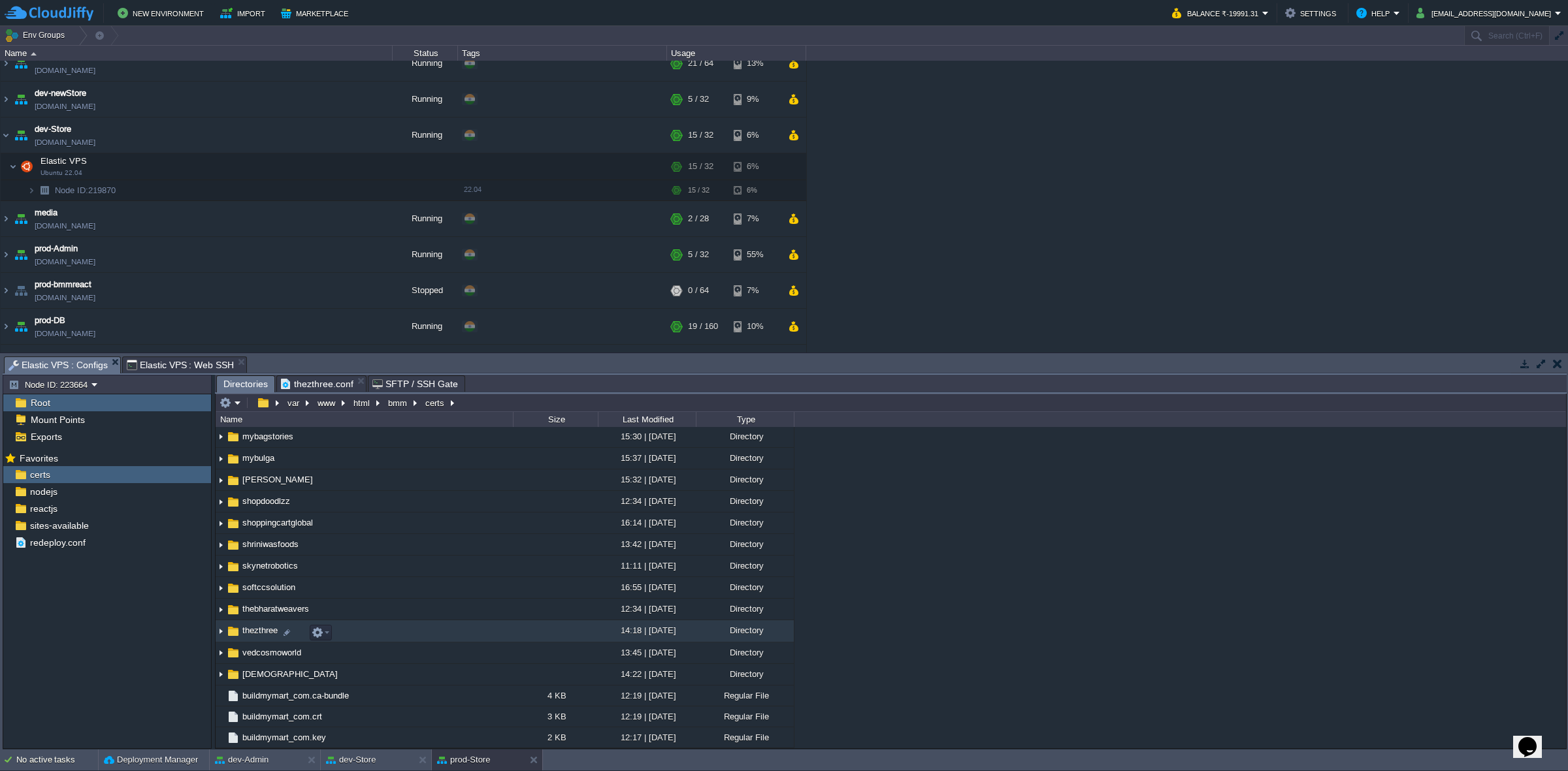
click at [220, 477] on img at bounding box center [220, 632] width 10 height 20
click at [325, 477] on em at bounding box center [320, 631] width 17 height 12
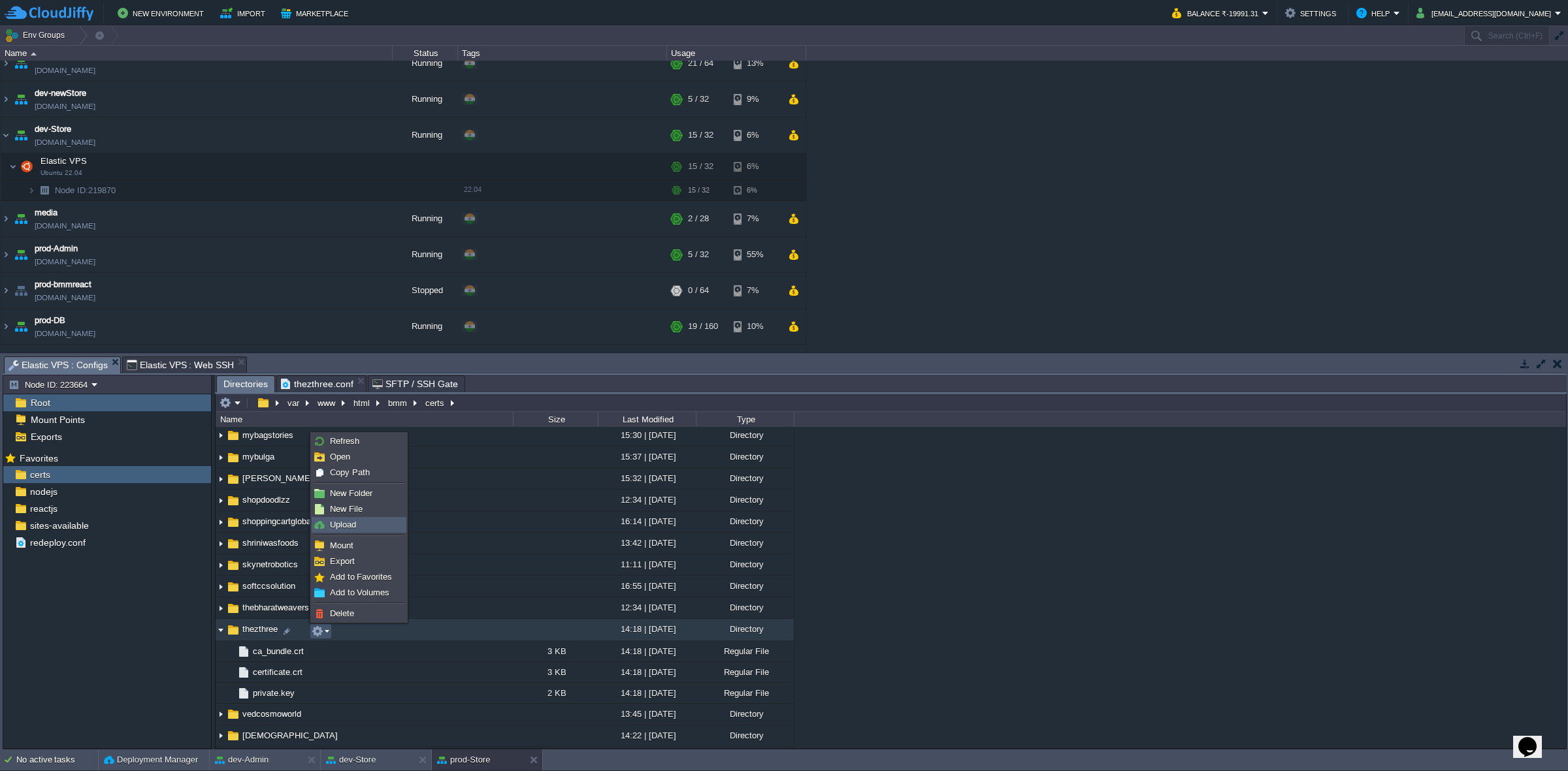
click at [362, 477] on link "Upload" at bounding box center [359, 525] width 94 height 15
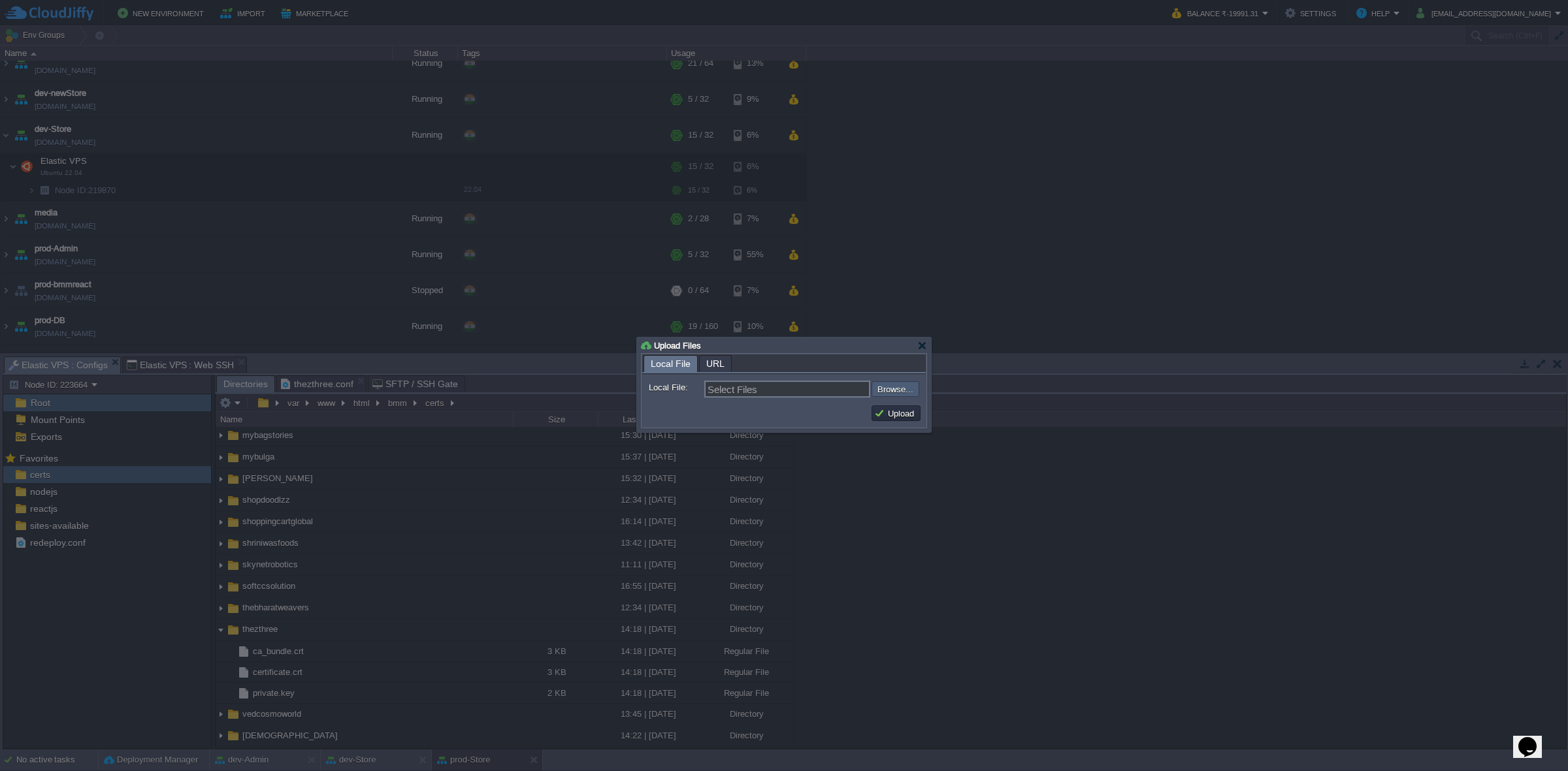
click at [889, 393] on input "file" at bounding box center [836, 389] width 165 height 15
type input "C:\fakepath\[DOMAIN_NAME] (1).zip"
type input "[DOMAIN_NAME] (1).zip"
click at [893, 391] on input "file" at bounding box center [836, 389] width 165 height 15
type input "C:\fakepath\ca_bundle.crt"
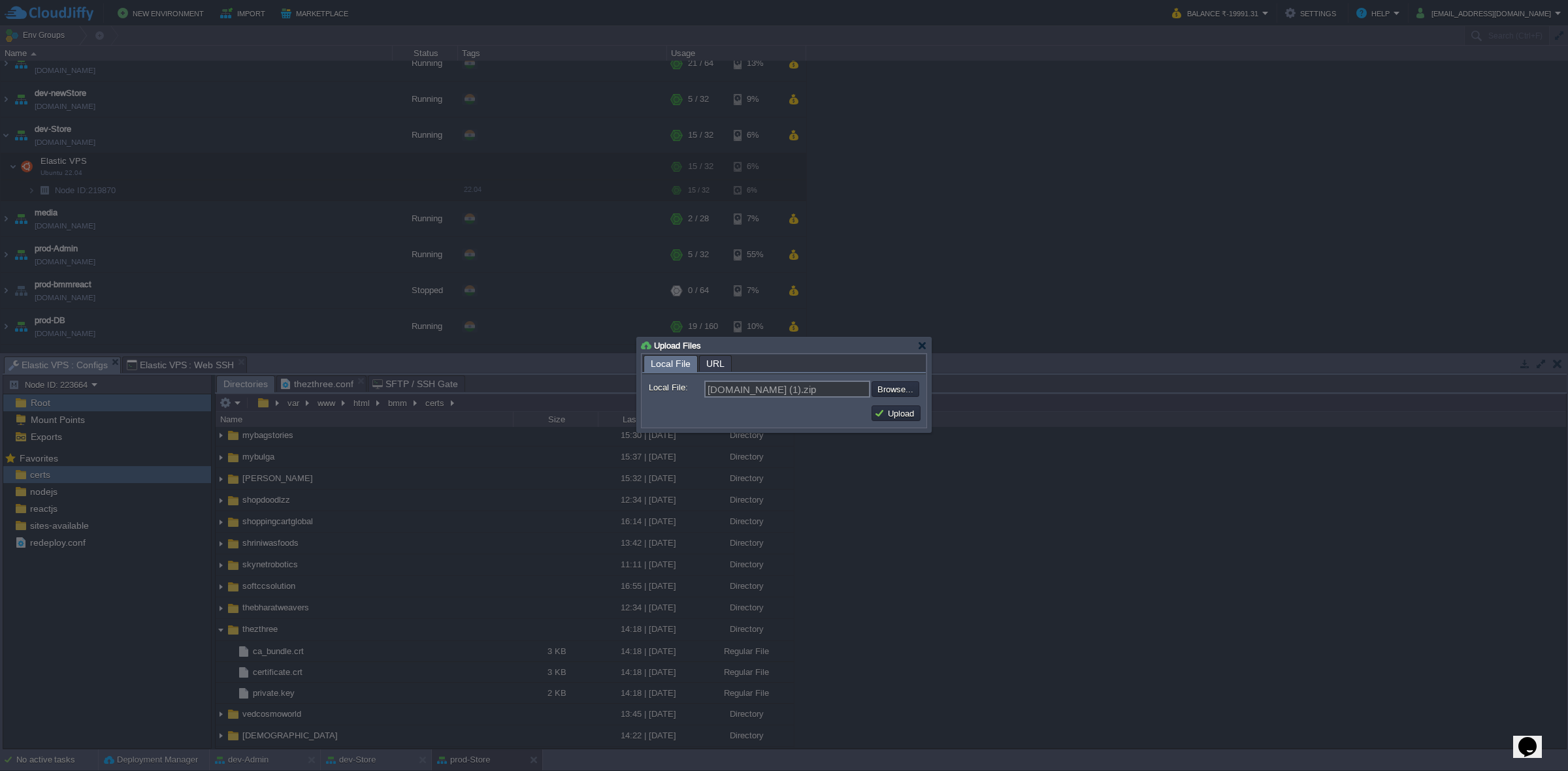
type input "ca_bundle.crt, certificate.crt, private.key"
click at [891, 412] on button "Upload" at bounding box center [896, 413] width 44 height 12
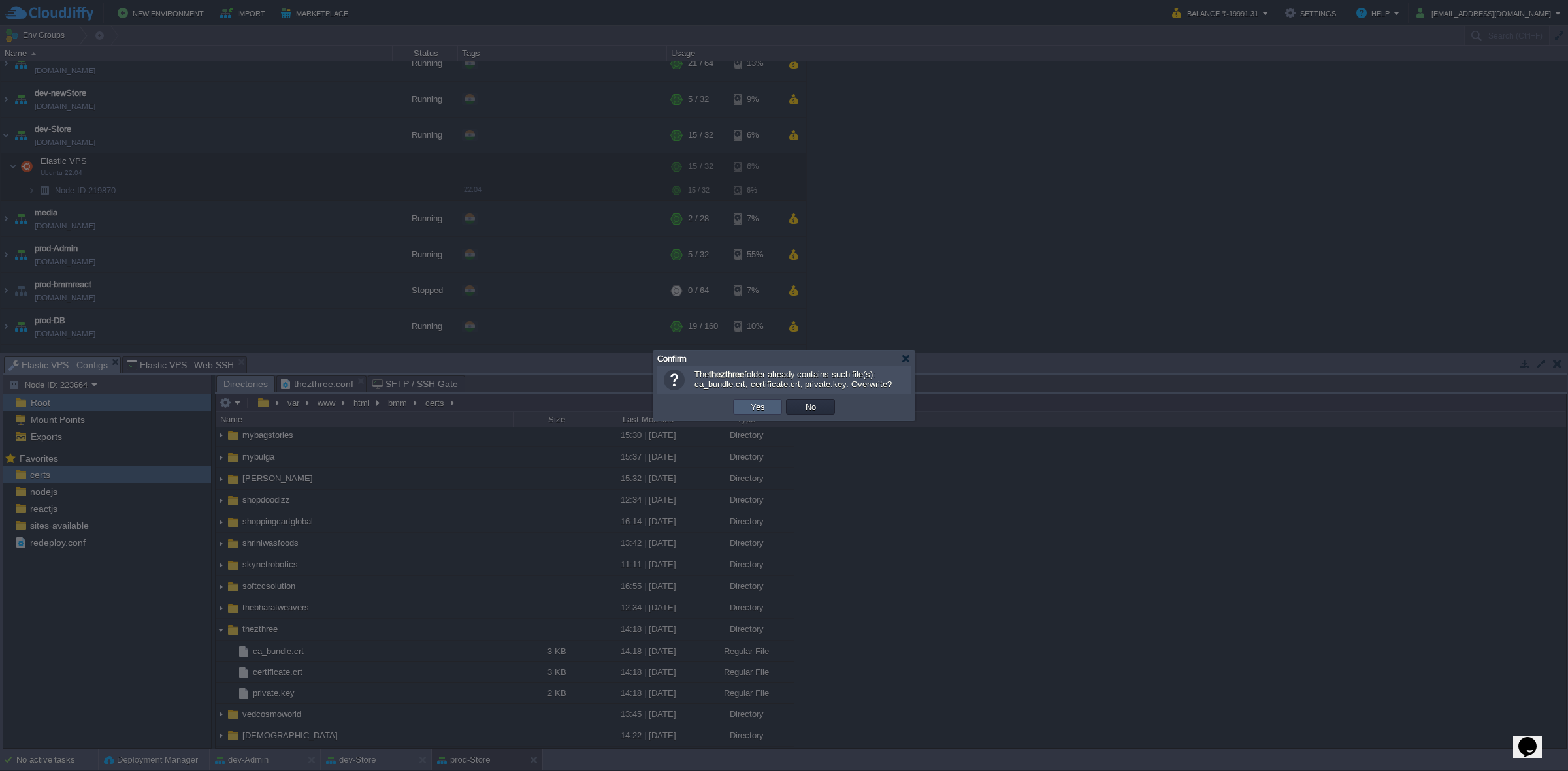
click at [772, 405] on td "Yes" at bounding box center [758, 406] width 49 height 15
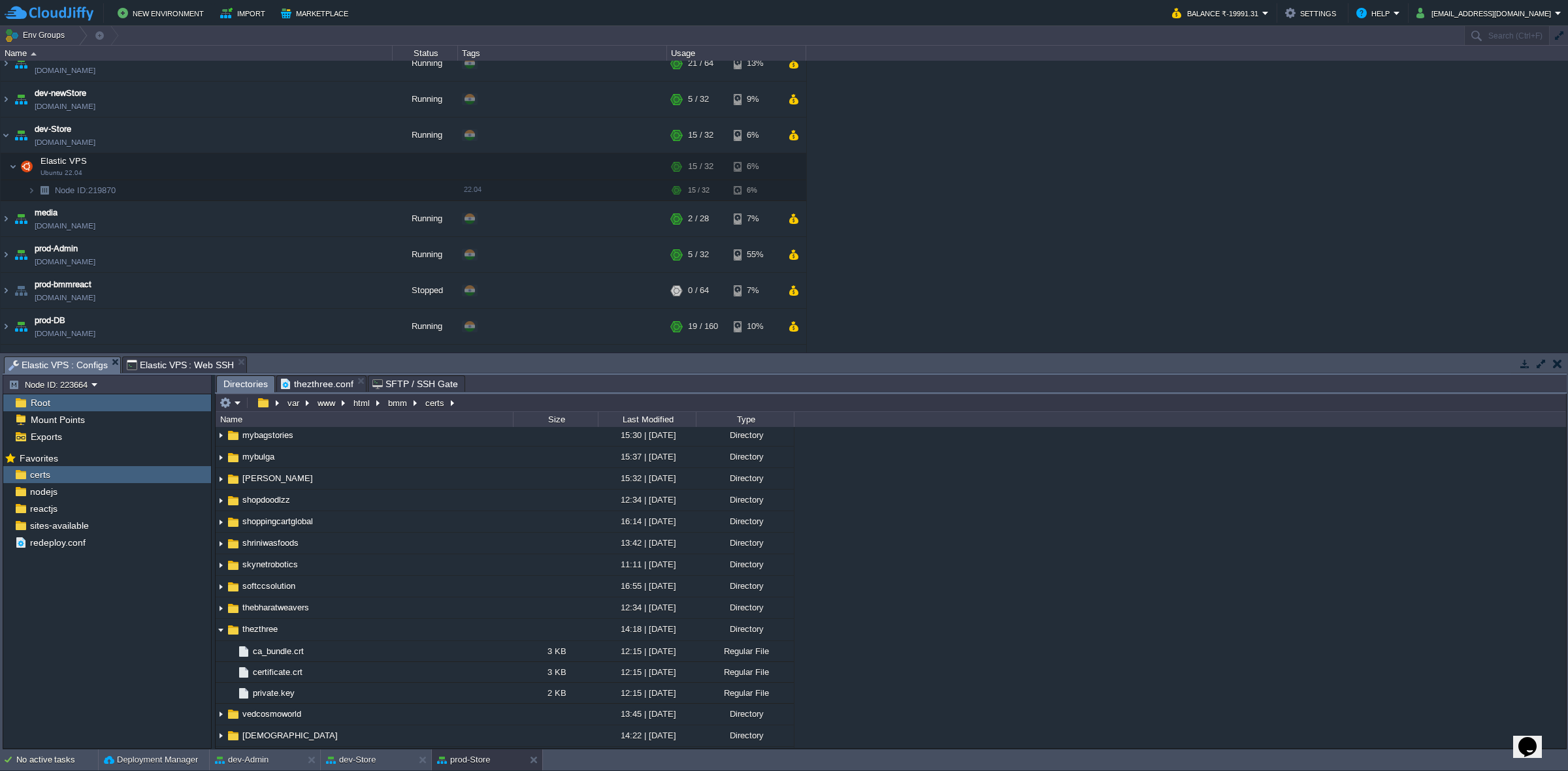
click at [329, 380] on span "thezthree.conf" at bounding box center [317, 383] width 73 height 15
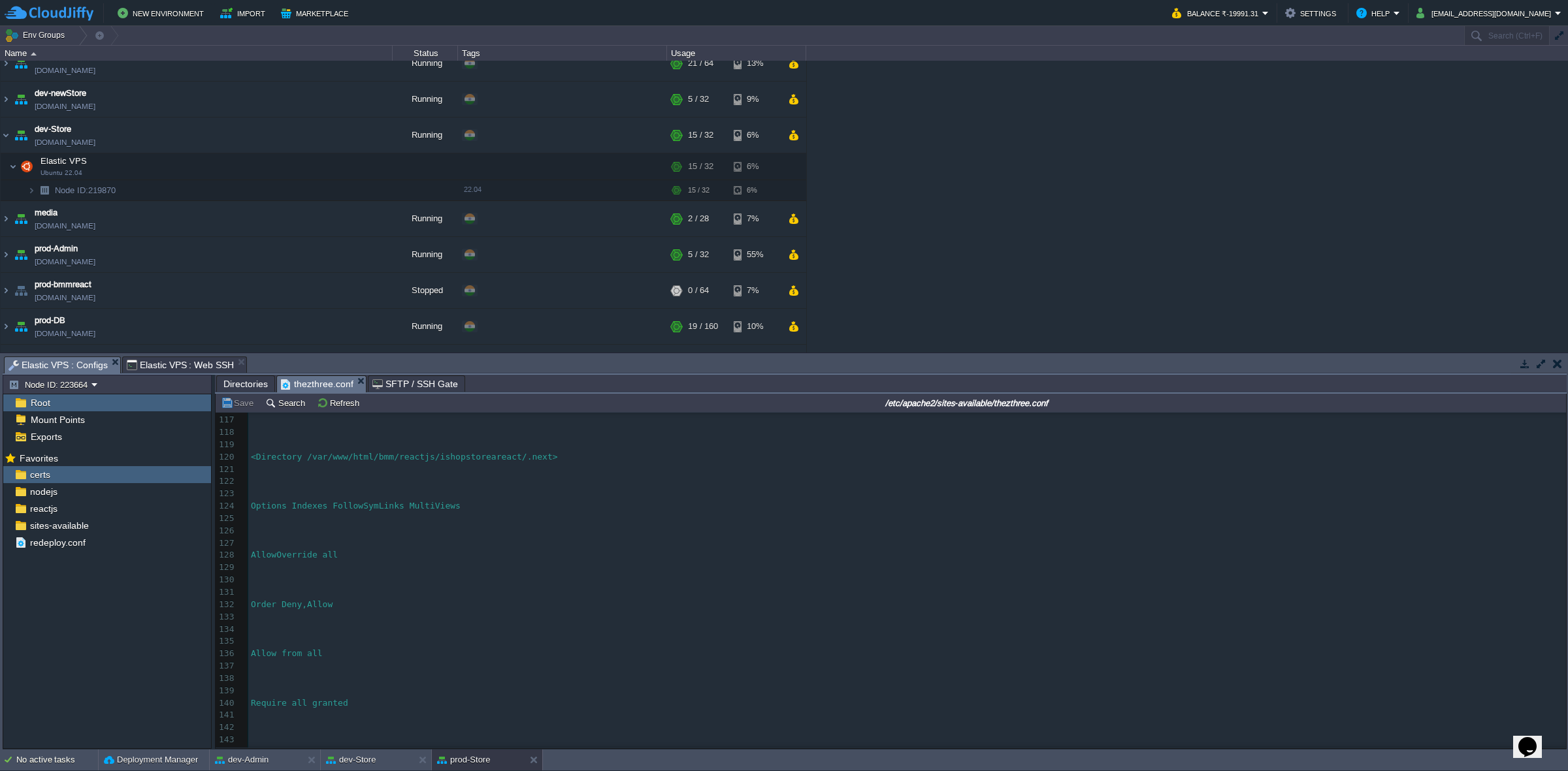
scroll to position [1503, 0]
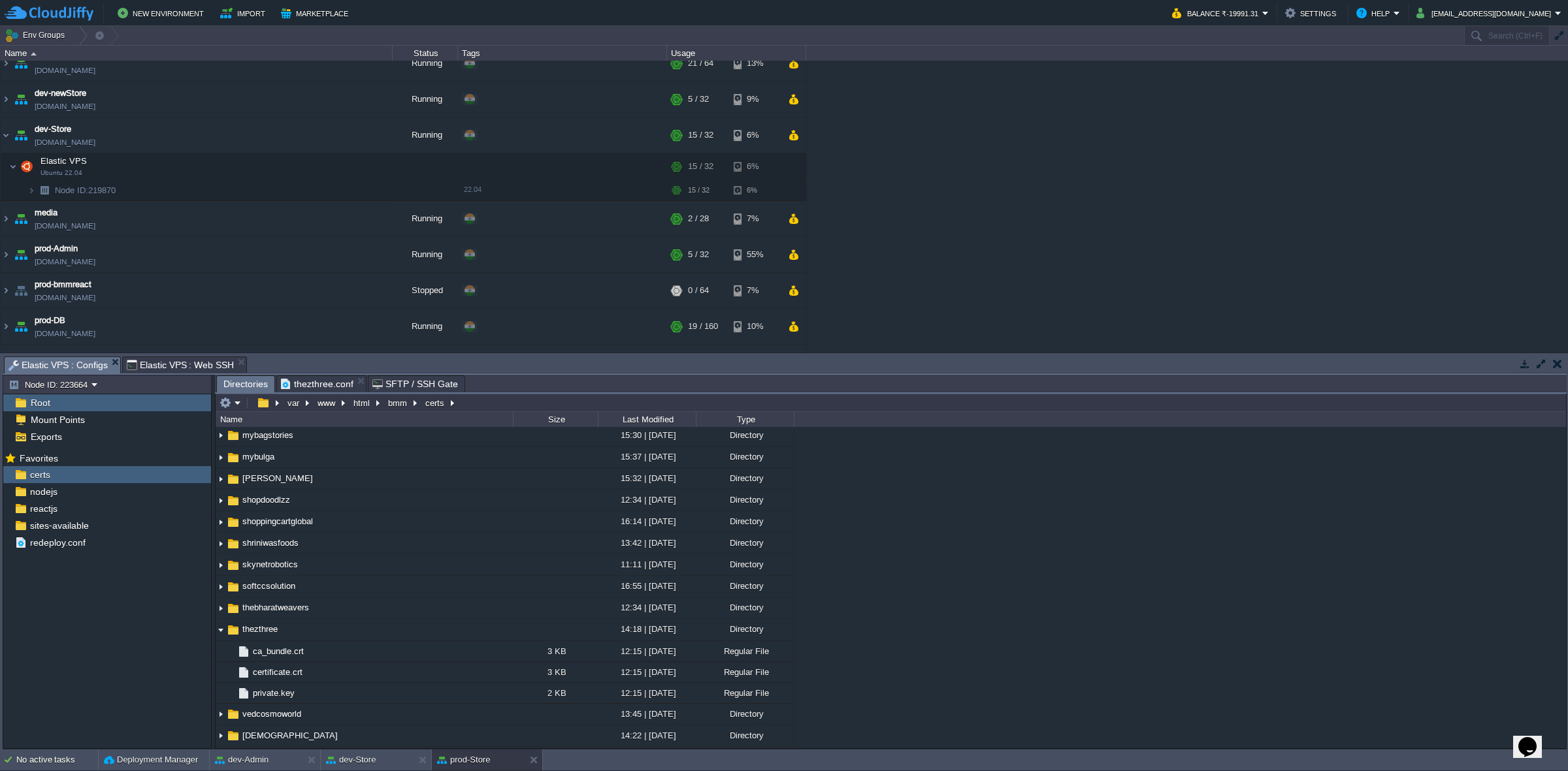
click at [245, 382] on span "Directories" at bounding box center [245, 384] width 45 height 16
click at [324, 384] on span "thezthree.conf" at bounding box center [317, 383] width 73 height 15
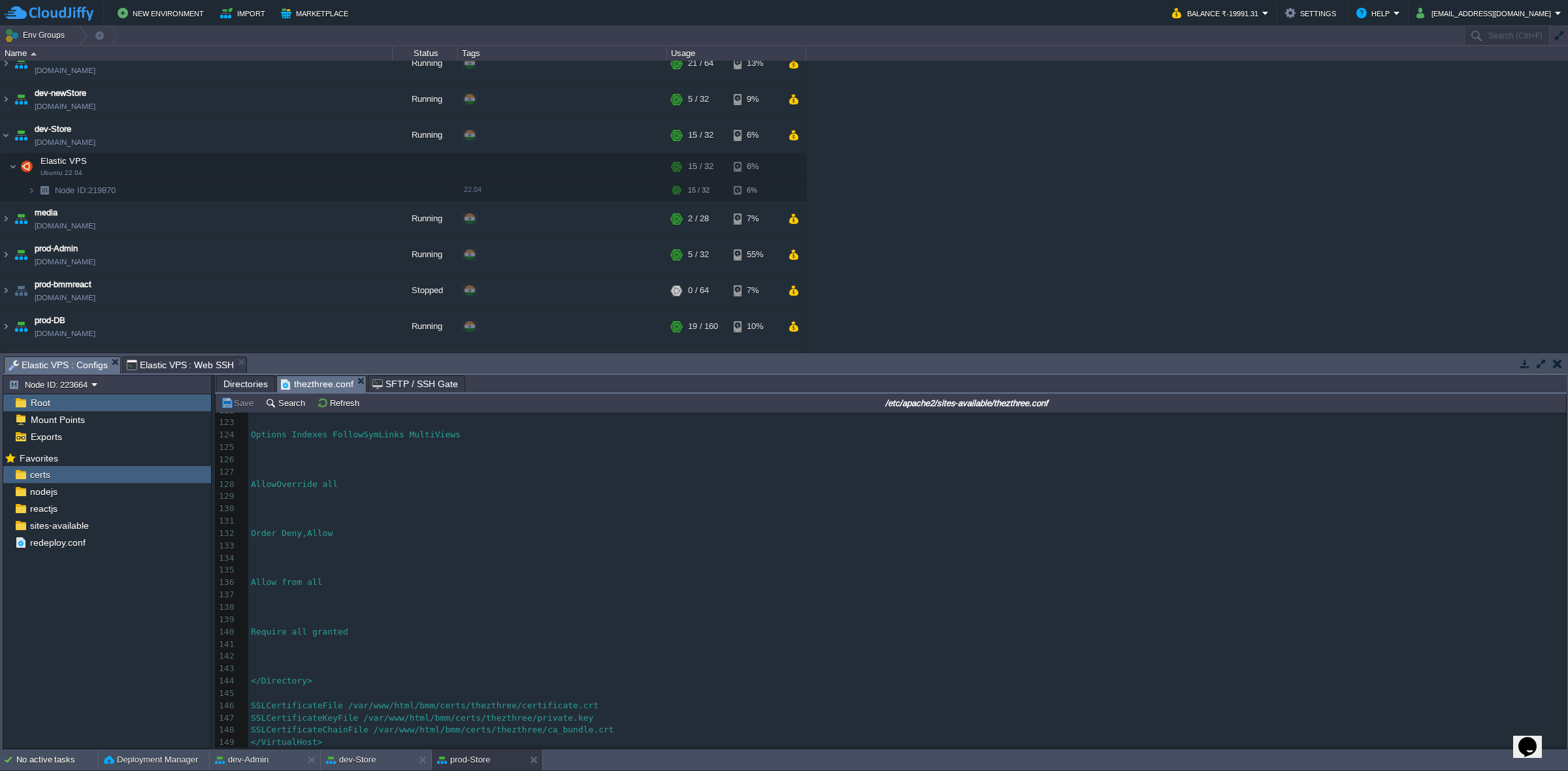
type input "#000000"
click at [188, 364] on span "Elastic VPS : Web SSH" at bounding box center [180, 364] width 107 height 15
click at [51, 362] on span "Elastic VPS : Configs" at bounding box center [57, 365] width 99 height 16
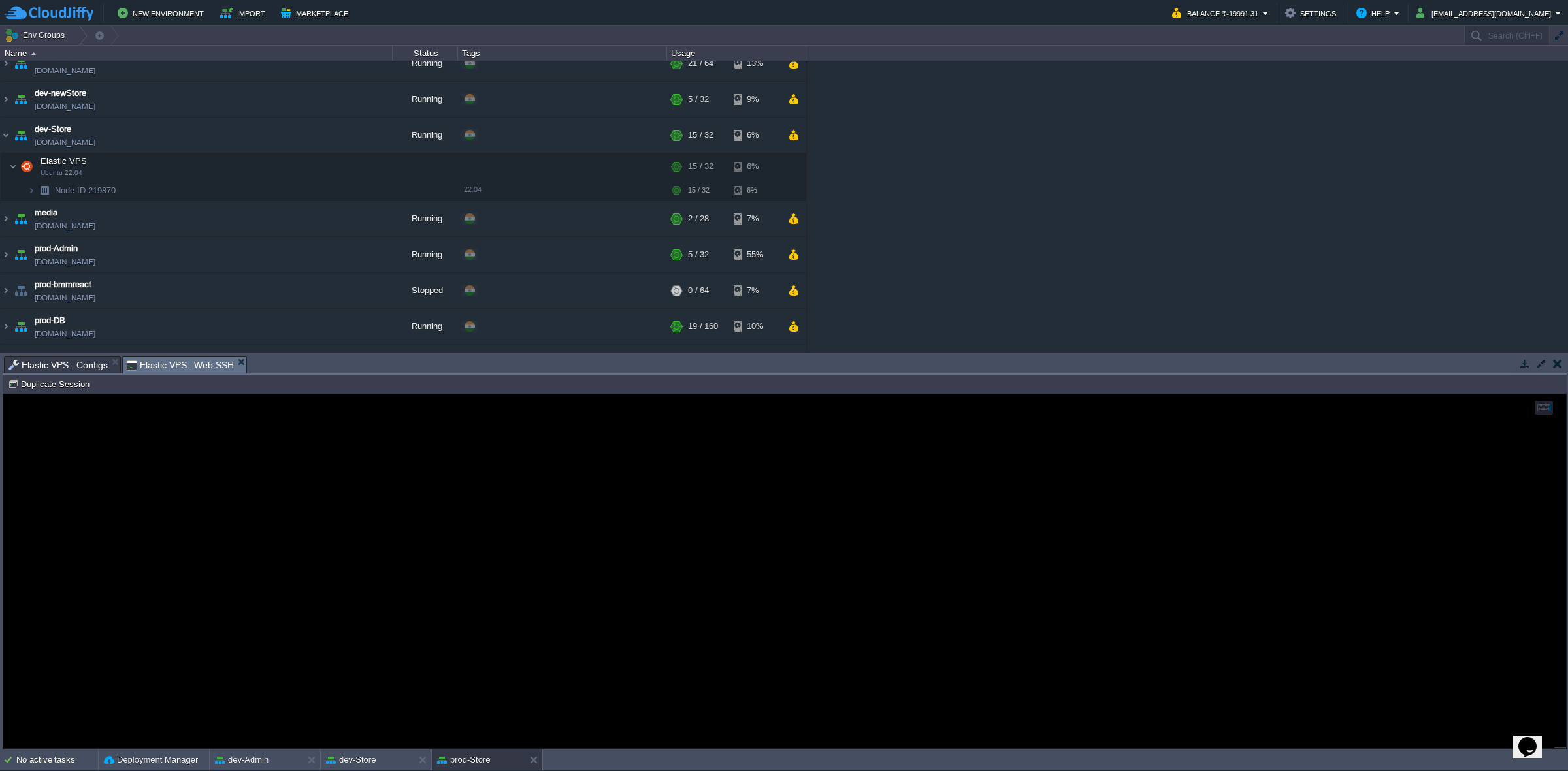
click at [193, 360] on span "Elastic VPS : Web SSH" at bounding box center [180, 365] width 107 height 16
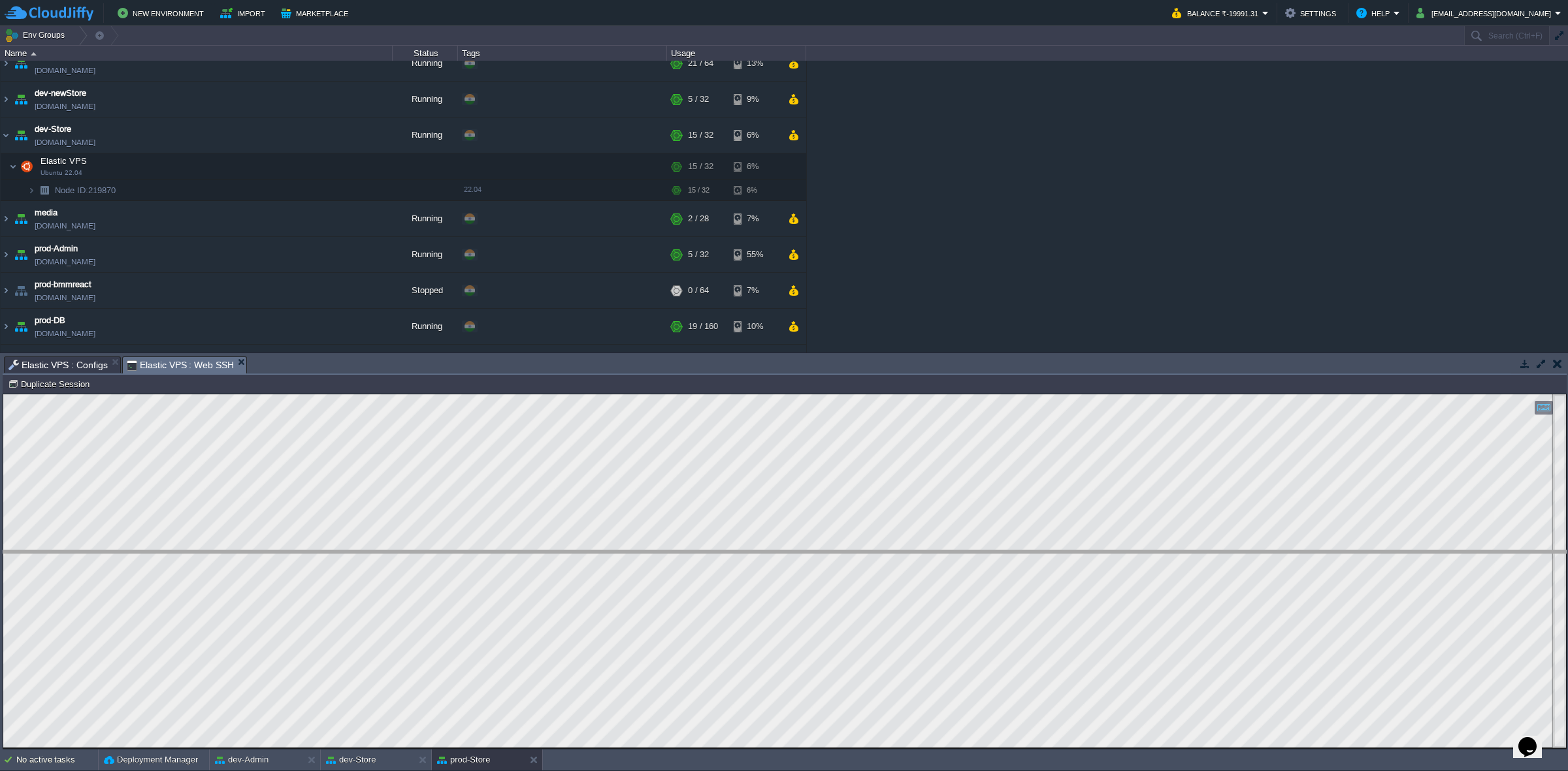
drag, startPoint x: 465, startPoint y: 370, endPoint x: 524, endPoint y: 563, distance: 201.8
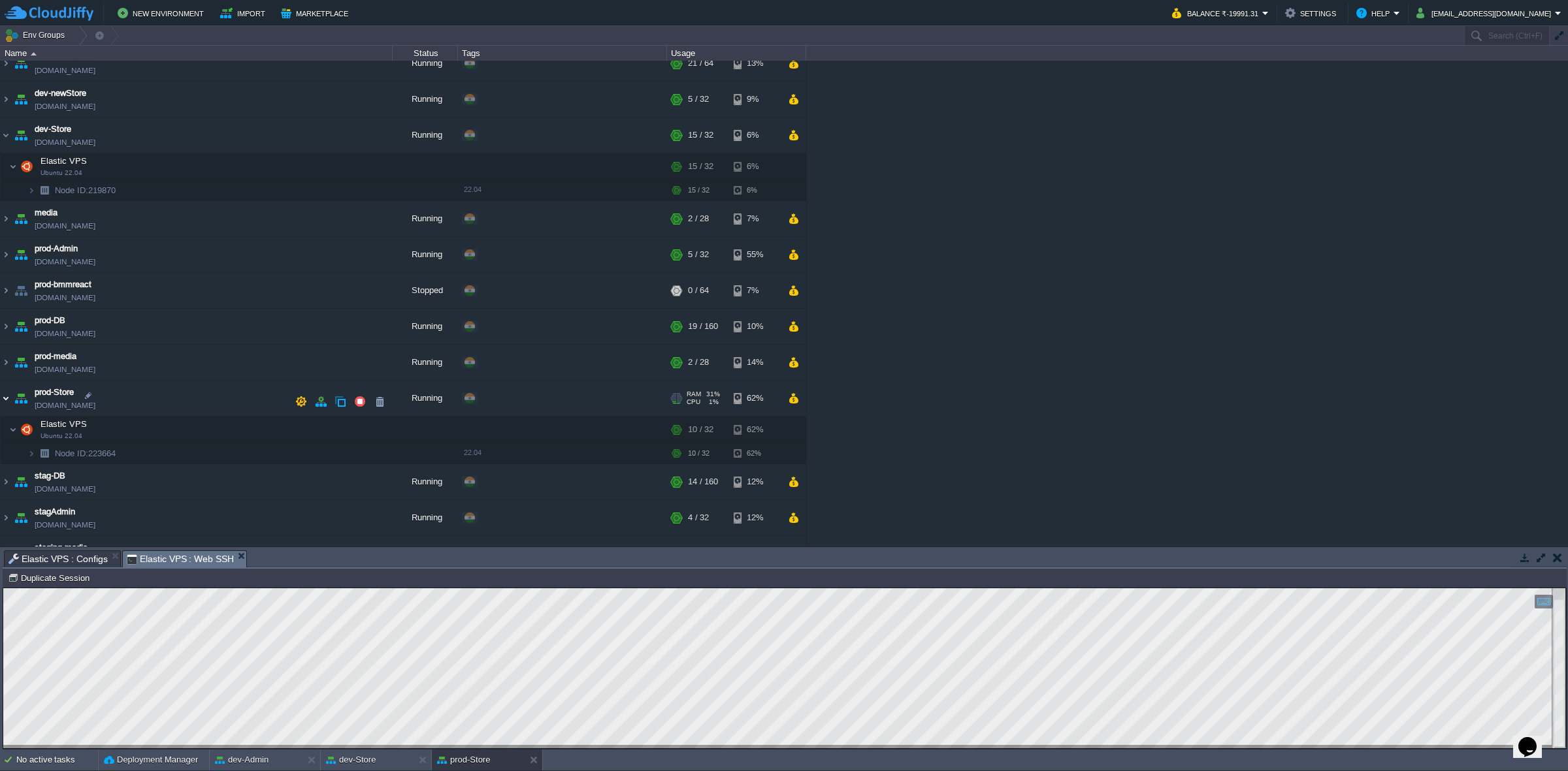
click at [2, 400] on img at bounding box center [5, 398] width 10 height 36
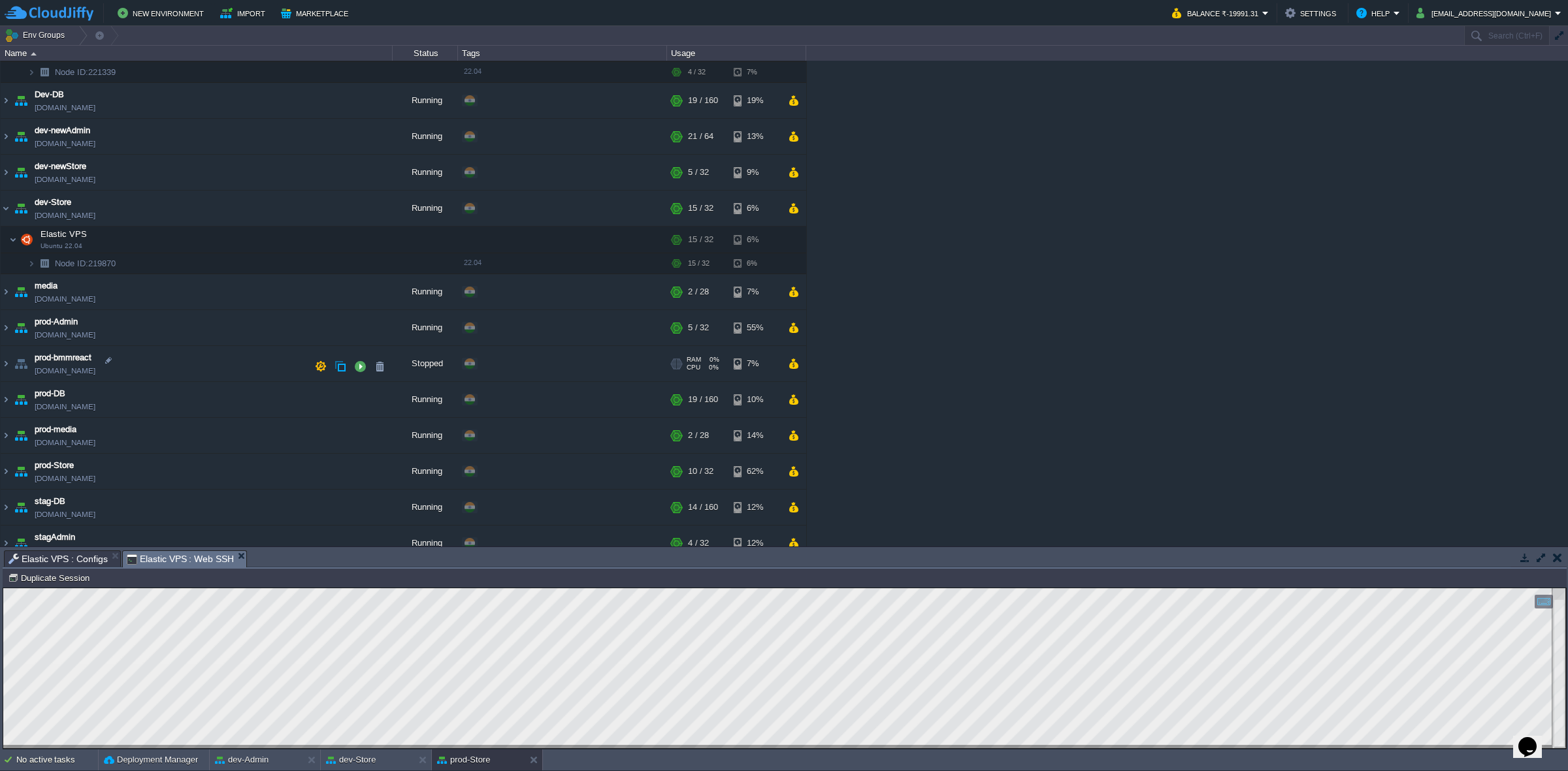
scroll to position [82, 0]
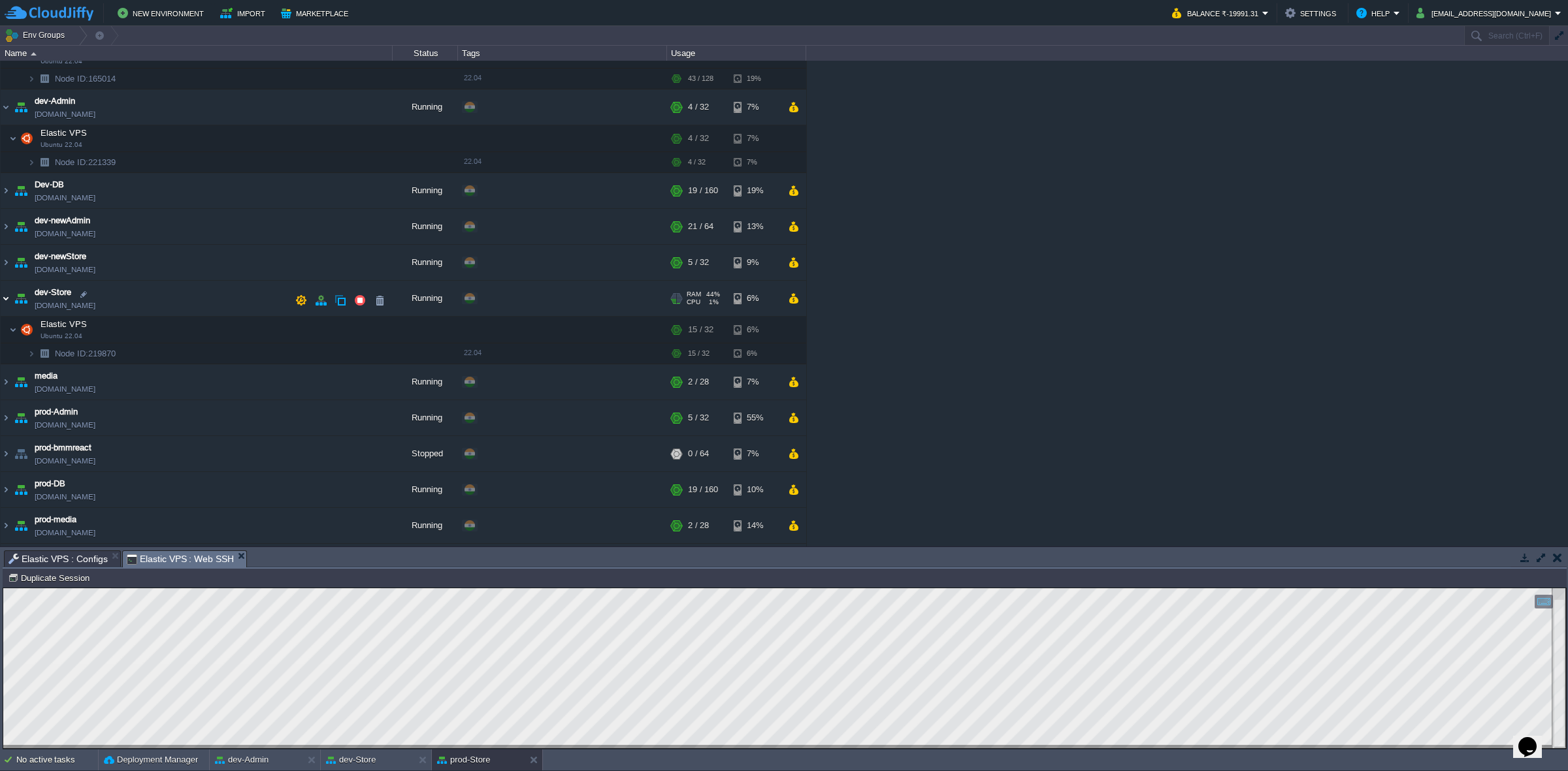
click at [5, 299] on img at bounding box center [5, 298] width 10 height 36
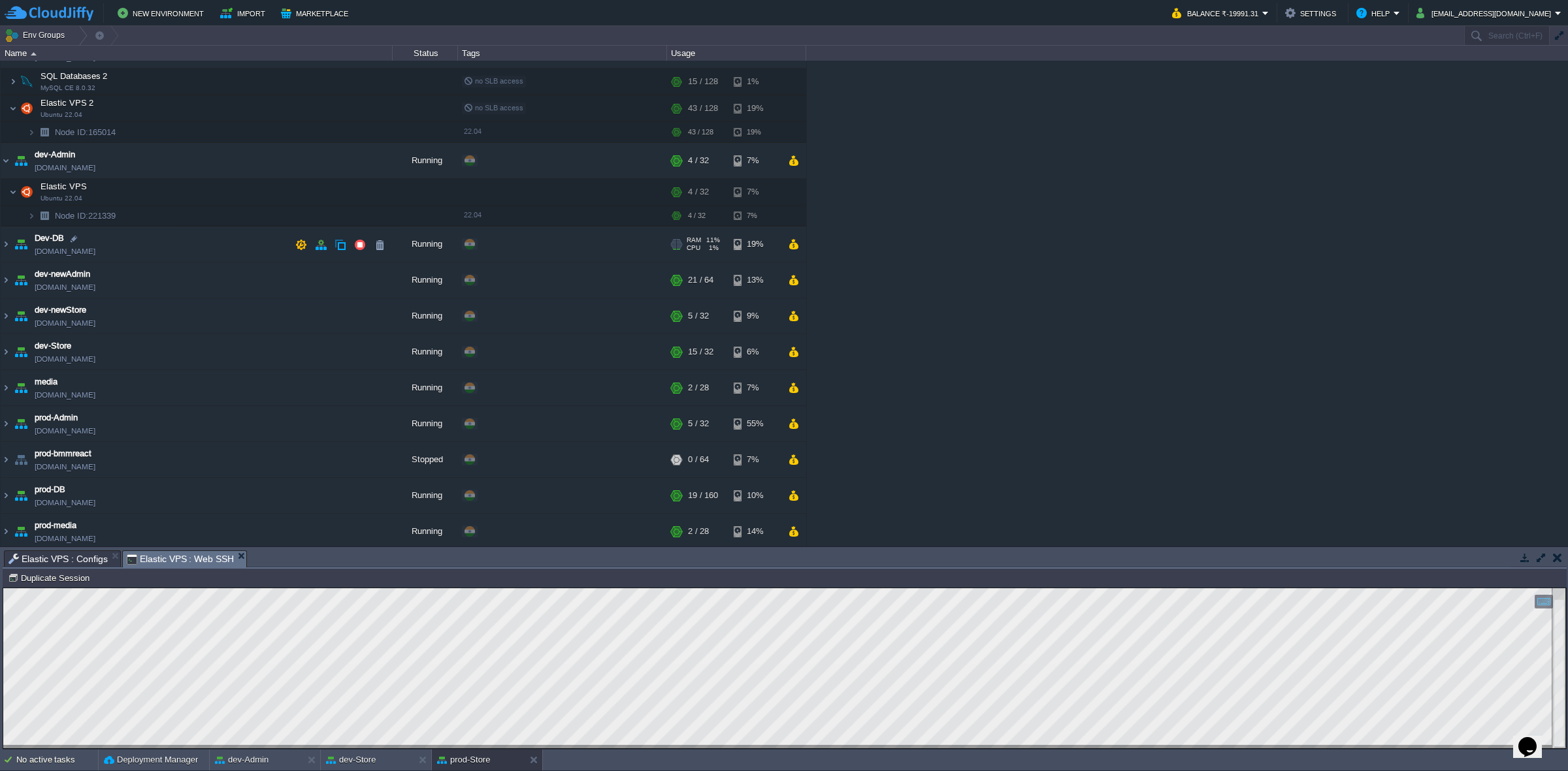
scroll to position [0, 0]
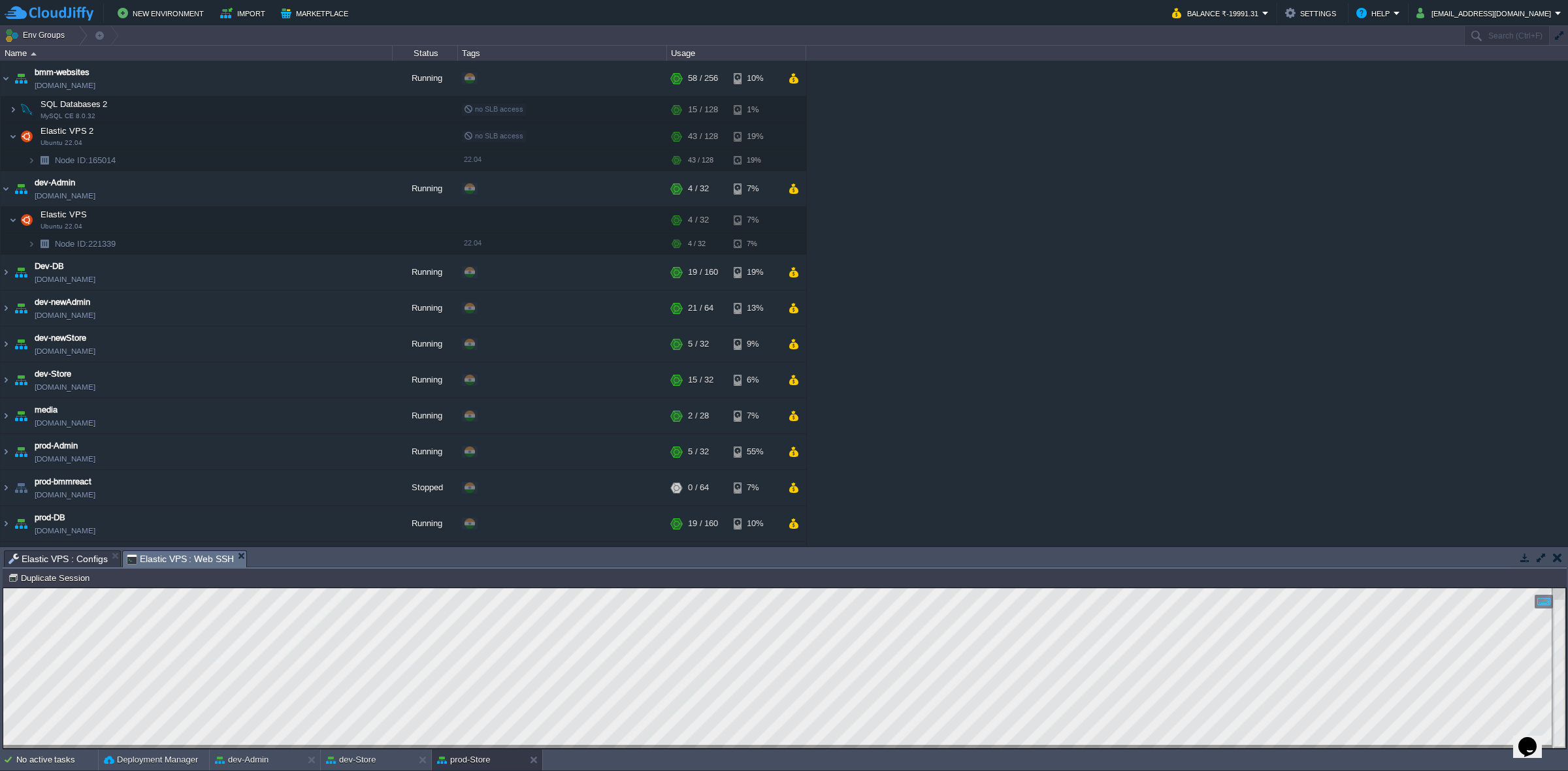
click at [0, 188] on table "bmm-websites [DOMAIN_NAME] Running + Add to Env Group RAM 22% CPU 13% 58 / 256 …" at bounding box center [403, 409] width 807 height 696
click at [7, 78] on img at bounding box center [5, 78] width 10 height 36
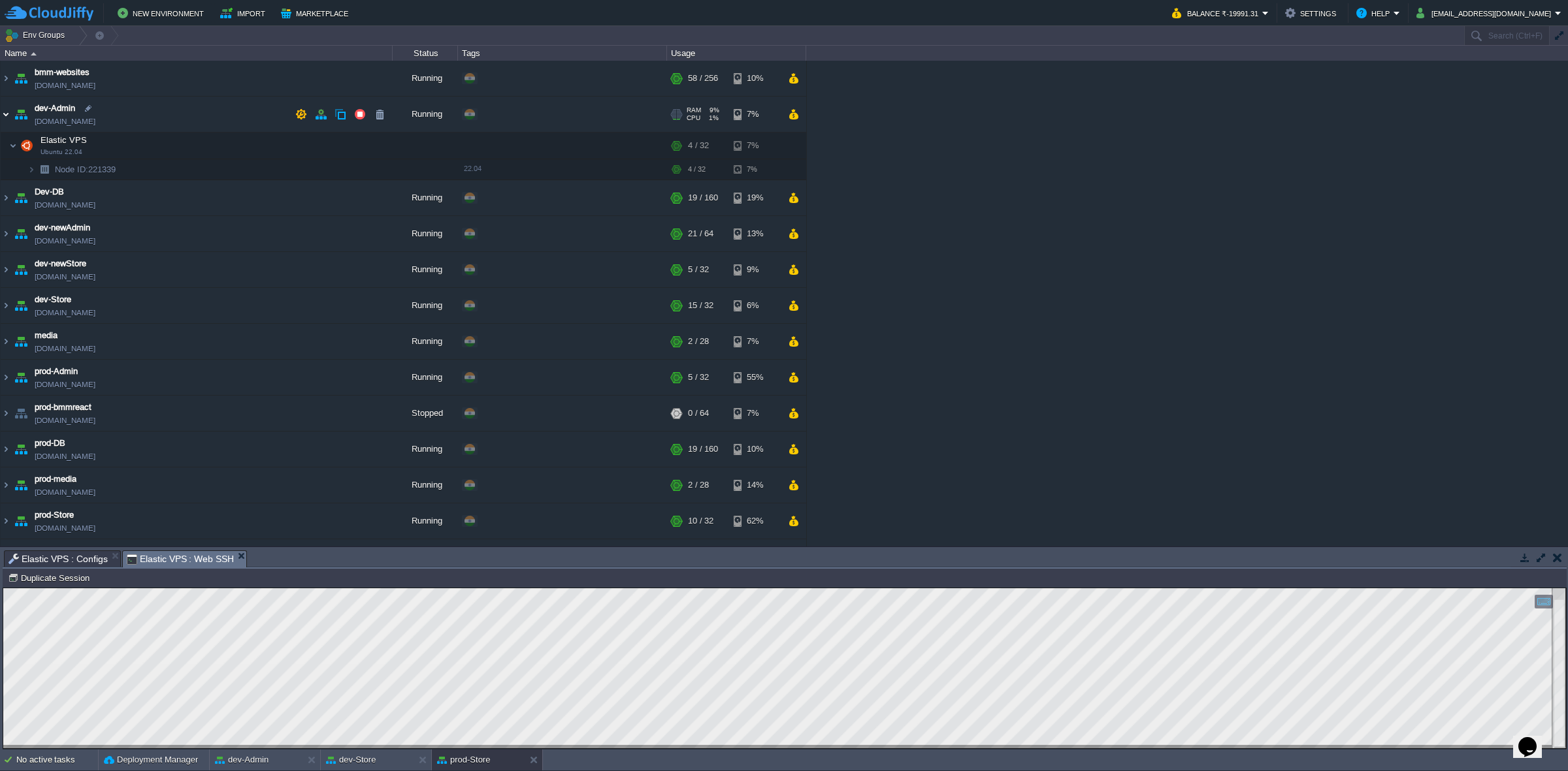
click at [4, 115] on img at bounding box center [5, 114] width 10 height 36
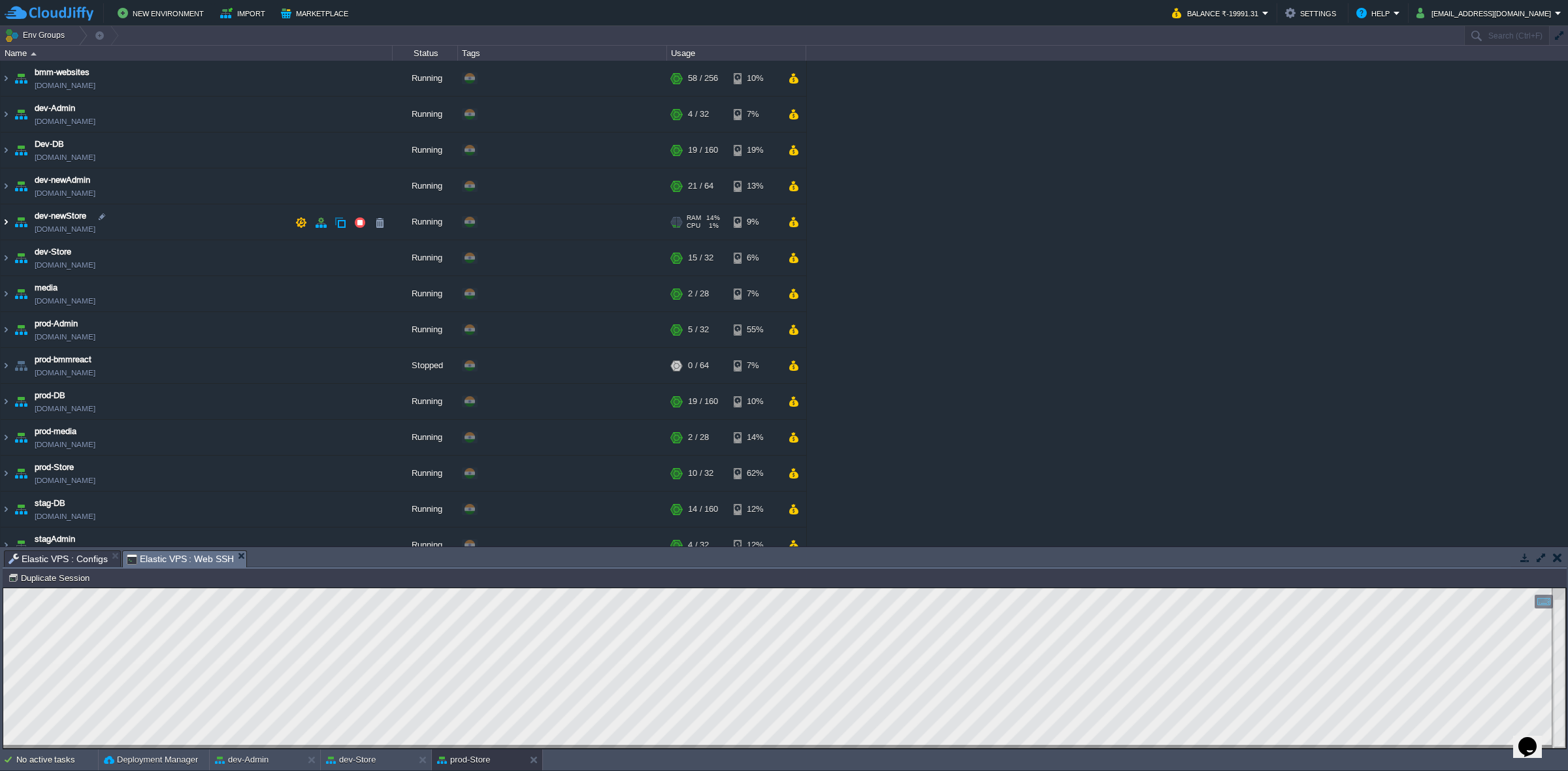
click at [6, 222] on img at bounding box center [5, 222] width 10 height 36
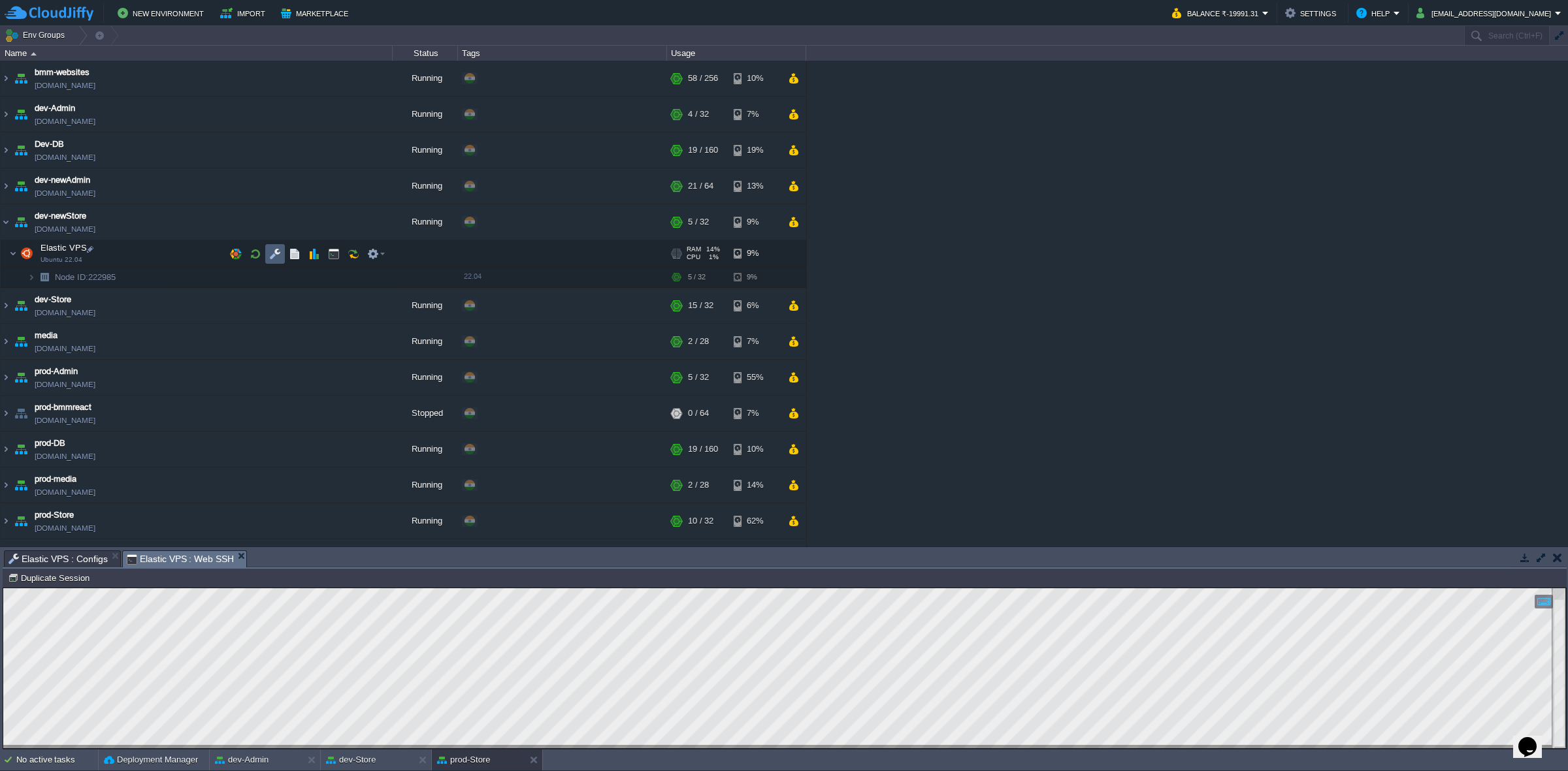
click at [271, 253] on button "button" at bounding box center [275, 254] width 12 height 12
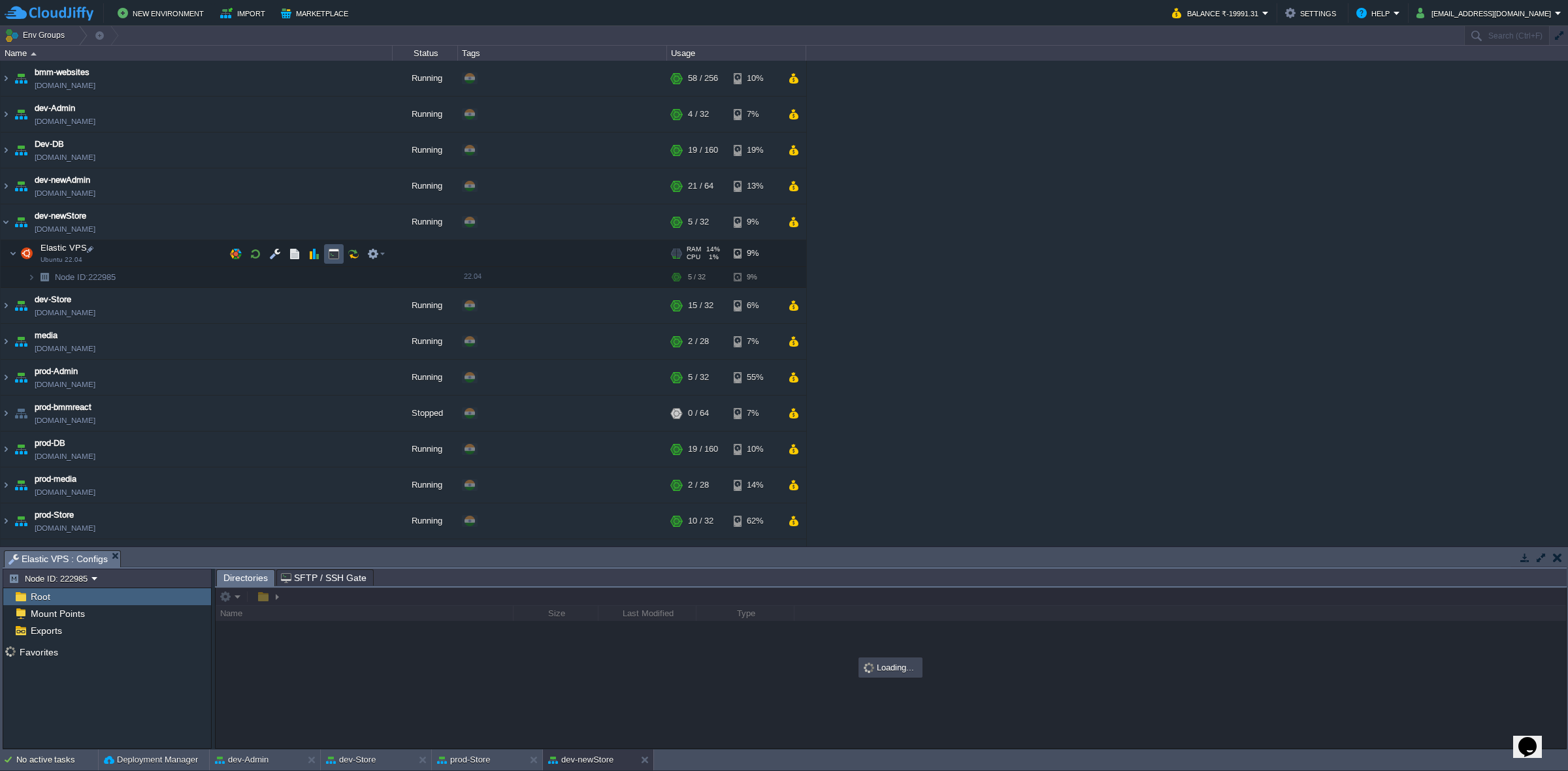
click at [331, 259] on button "button" at bounding box center [333, 254] width 12 height 12
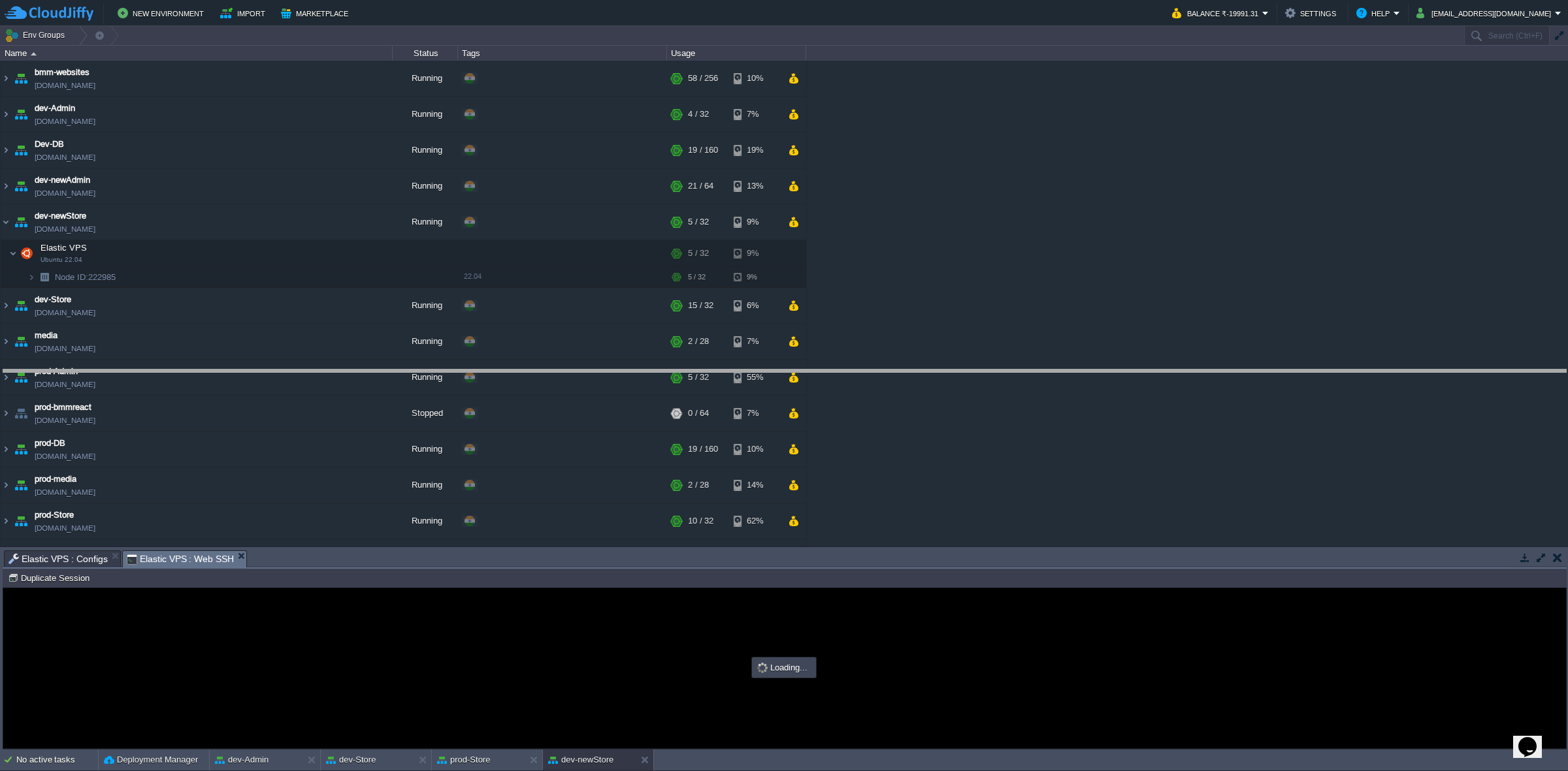
drag, startPoint x: 325, startPoint y: 525, endPoint x: 336, endPoint y: 382, distance: 143.4
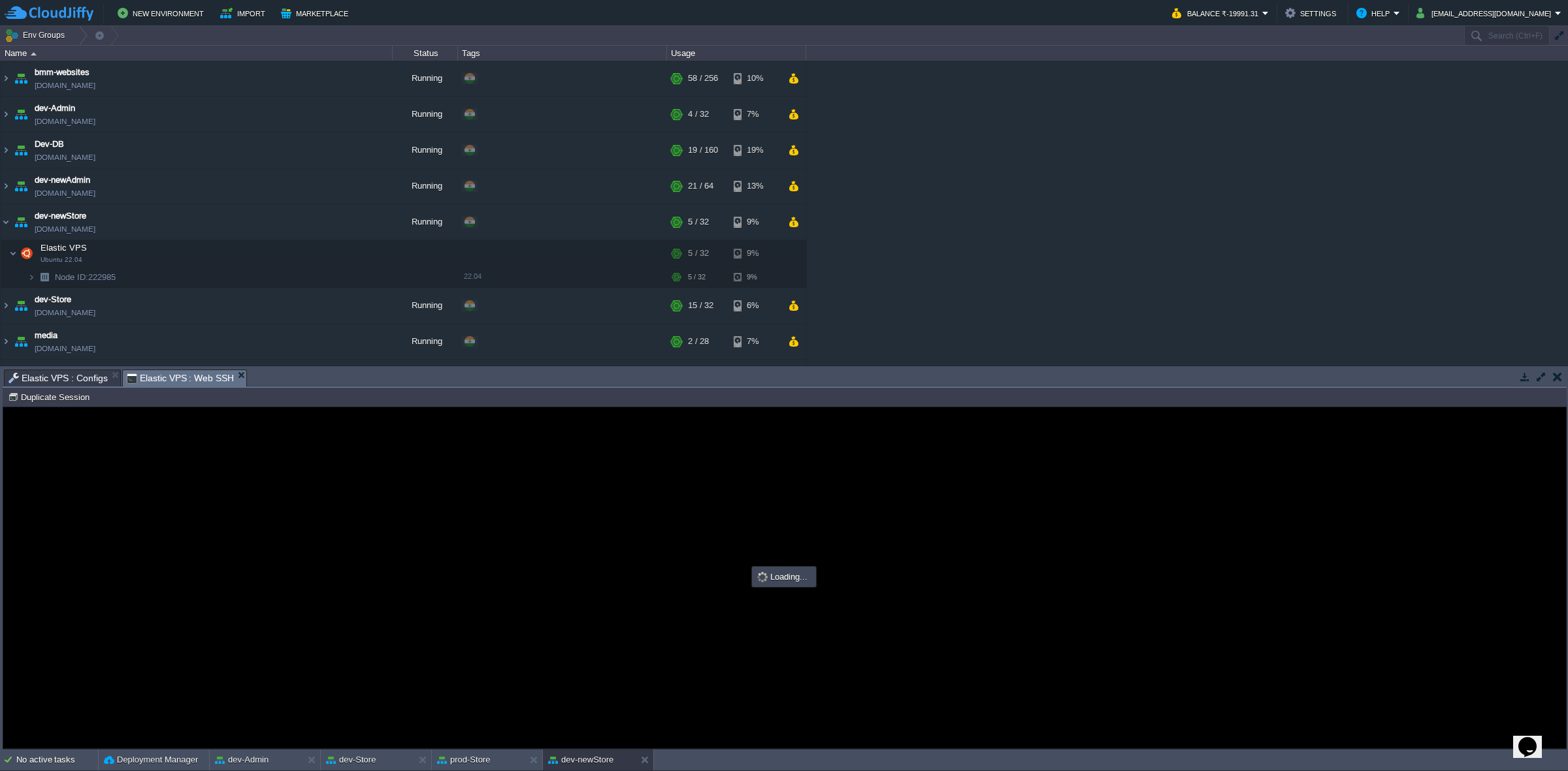
type input "#000000"
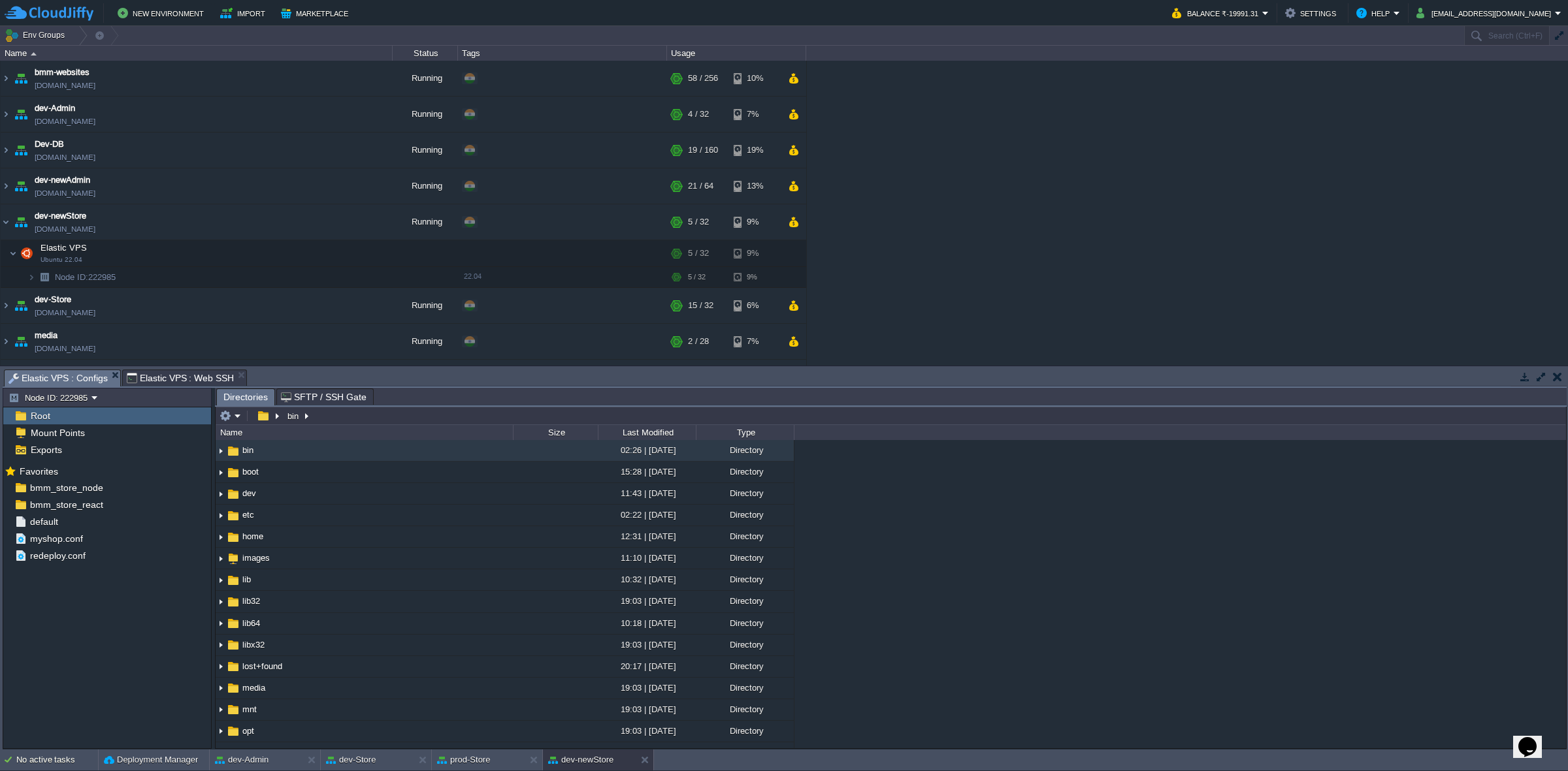
click at [73, 373] on span "Elastic VPS : Configs" at bounding box center [57, 379] width 99 height 16
click at [117, 477] on div "bmm_store_react" at bounding box center [107, 504] width 208 height 17
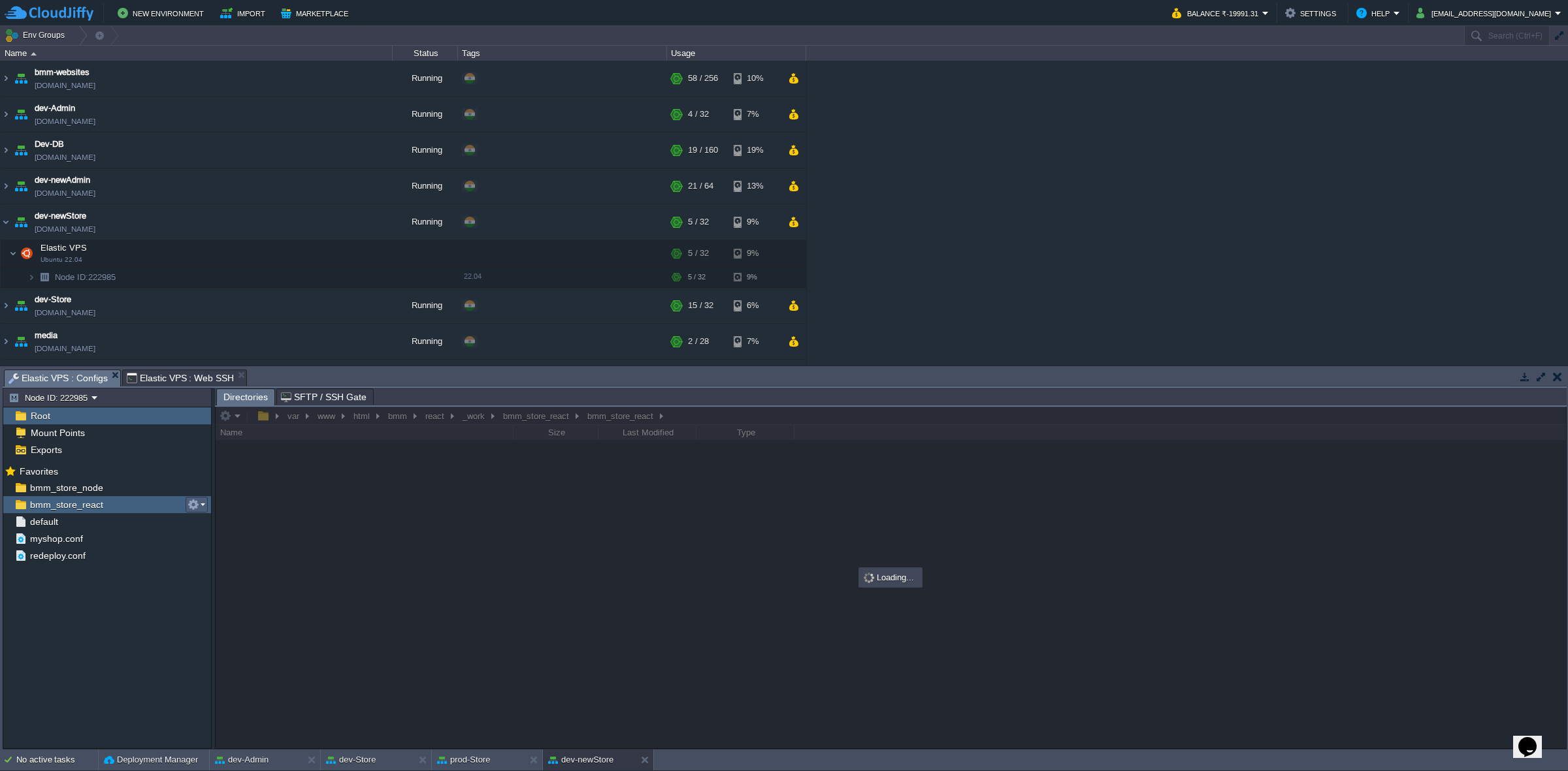
click at [196, 477] on td at bounding box center [197, 504] width 22 height 15
click at [229, 477] on span "Copy Path" at bounding box center [226, 523] width 40 height 10
type textarea "/var/www/html/bmm/react/_work/bmm_store_react/bmm_store_react"
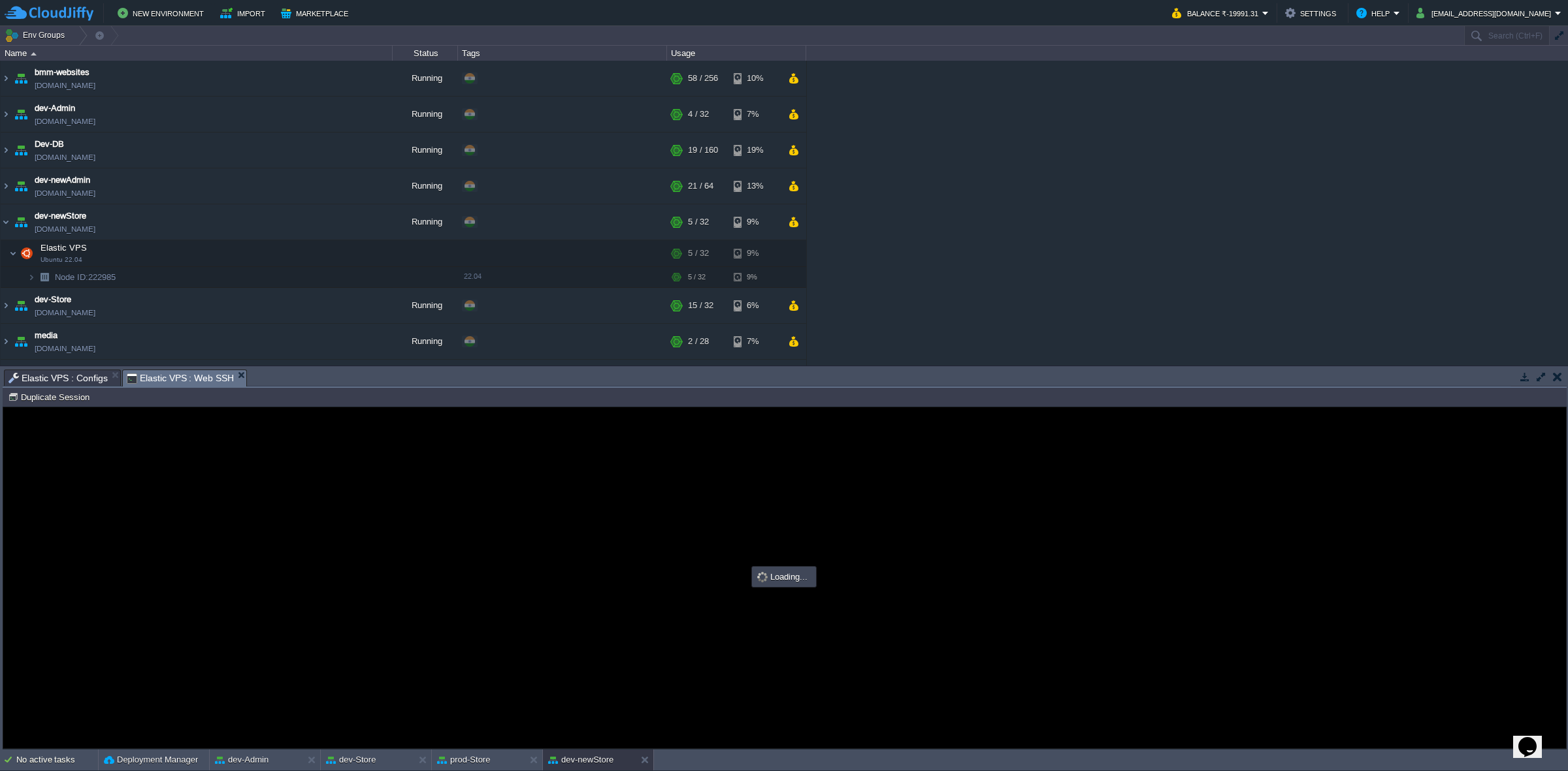
click at [185, 370] on span "Elastic VPS : Web SSH" at bounding box center [180, 379] width 107 height 16
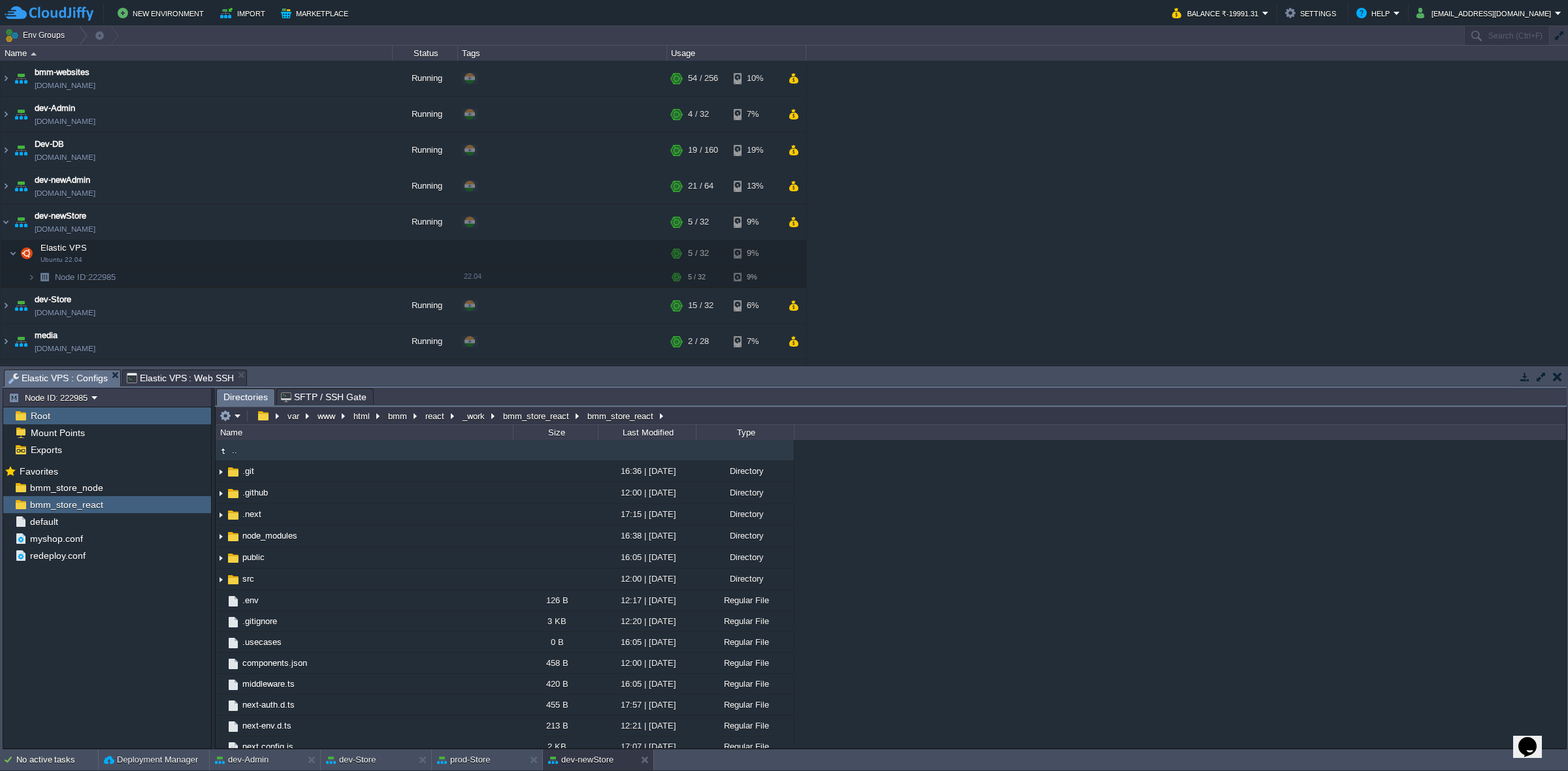
click at [82, 370] on span "Elastic VPS : Configs" at bounding box center [57, 379] width 99 height 16
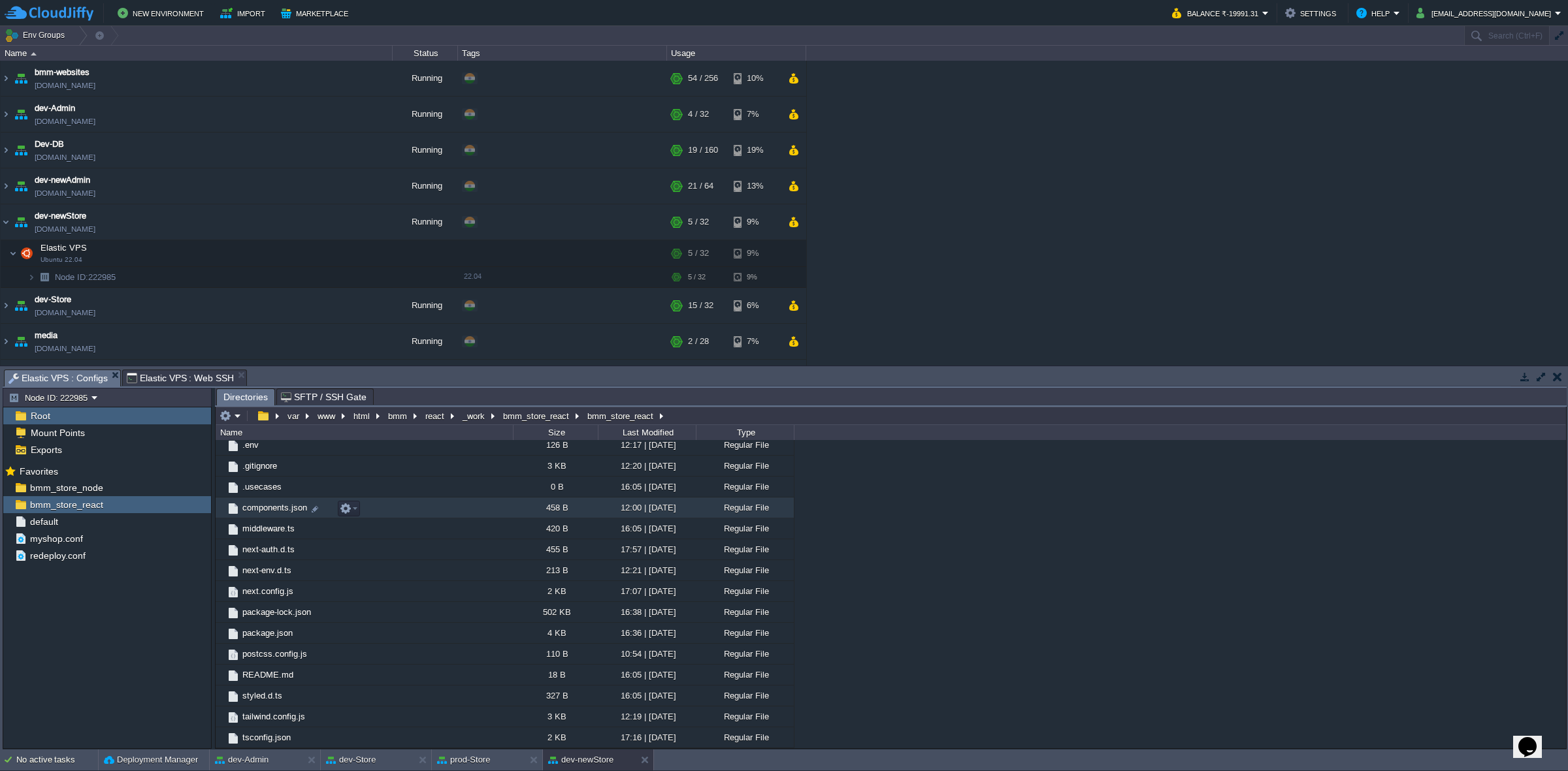
scroll to position [158, 0]
click at [156, 373] on span "Elastic VPS : Web SSH" at bounding box center [180, 378] width 107 height 15
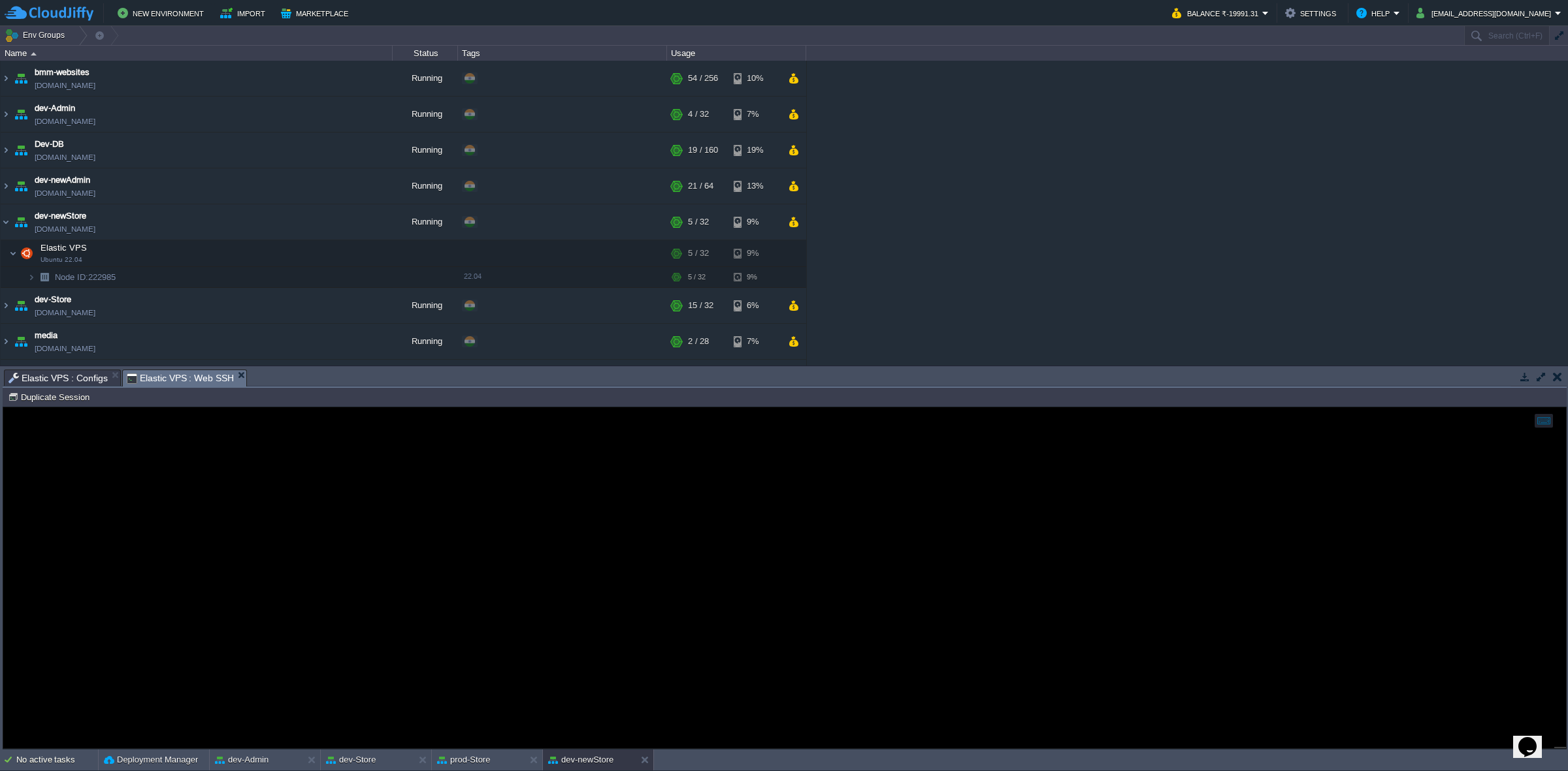
click at [53, 375] on span "Elastic VPS : Configs" at bounding box center [57, 378] width 99 height 15
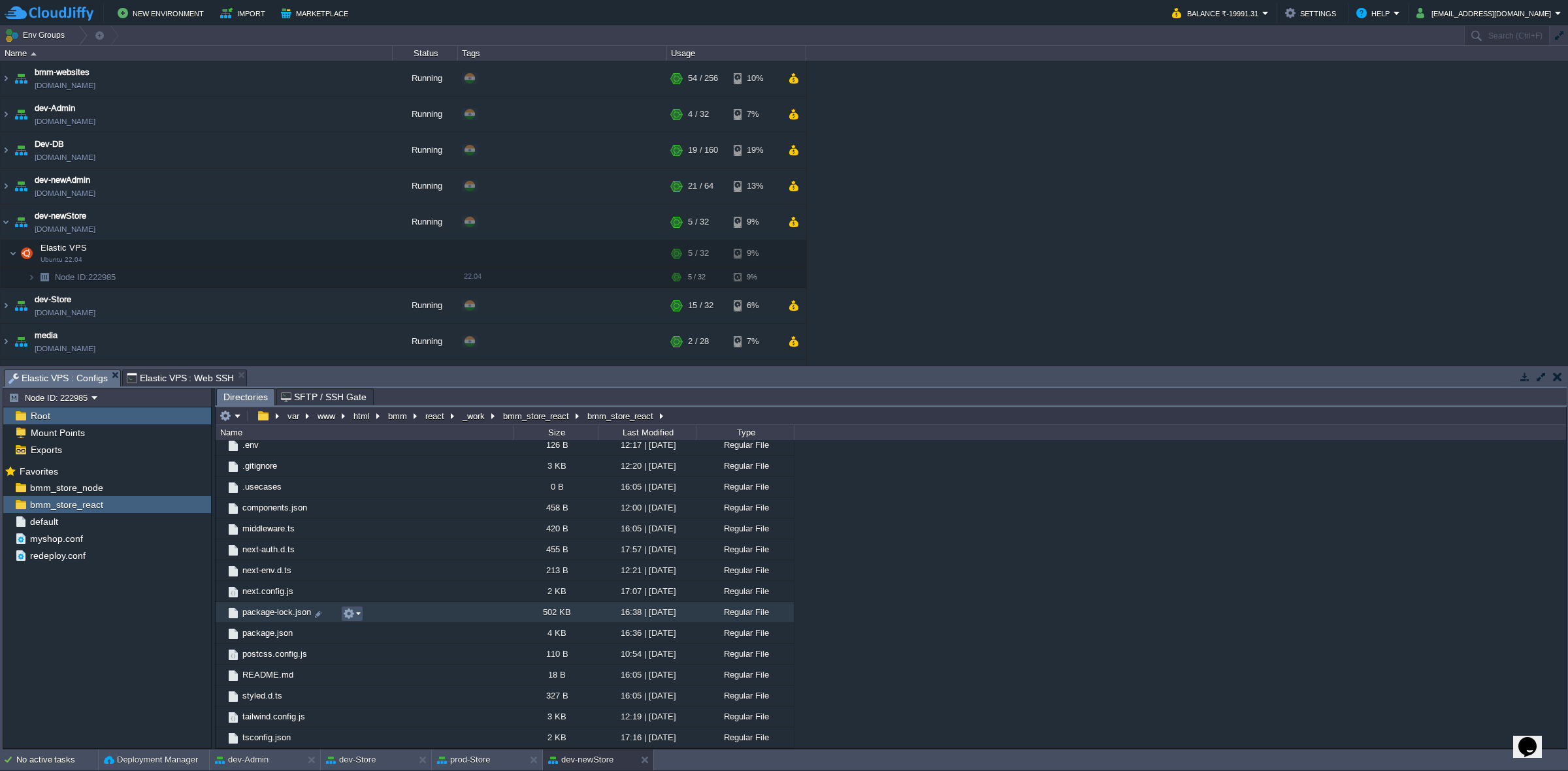
click at [351, 477] on button "button" at bounding box center [349, 614] width 12 height 12
click at [380, 477] on span "Delete" at bounding box center [373, 717] width 25 height 10
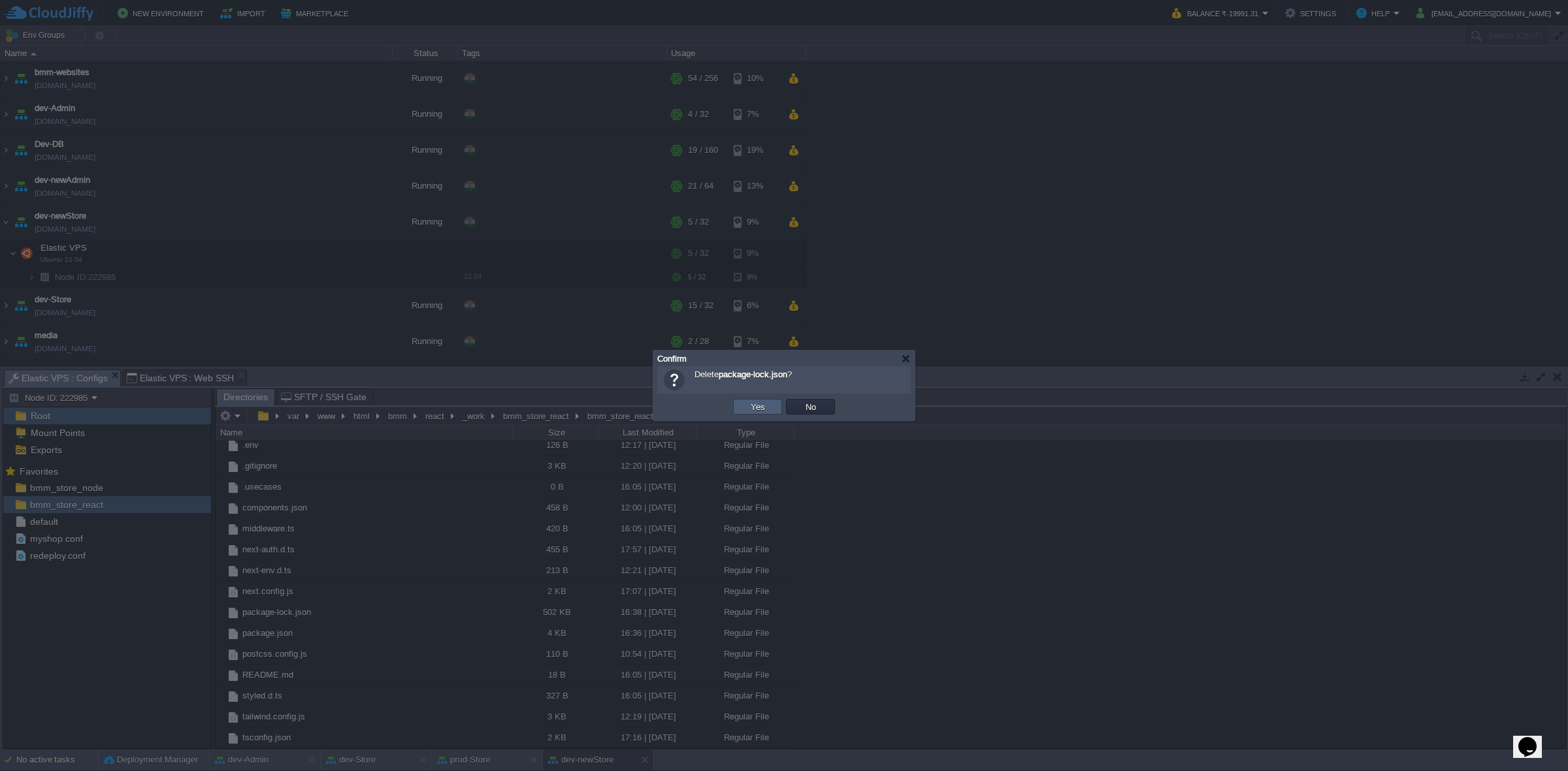
click at [752, 409] on button "Yes" at bounding box center [758, 406] width 22 height 12
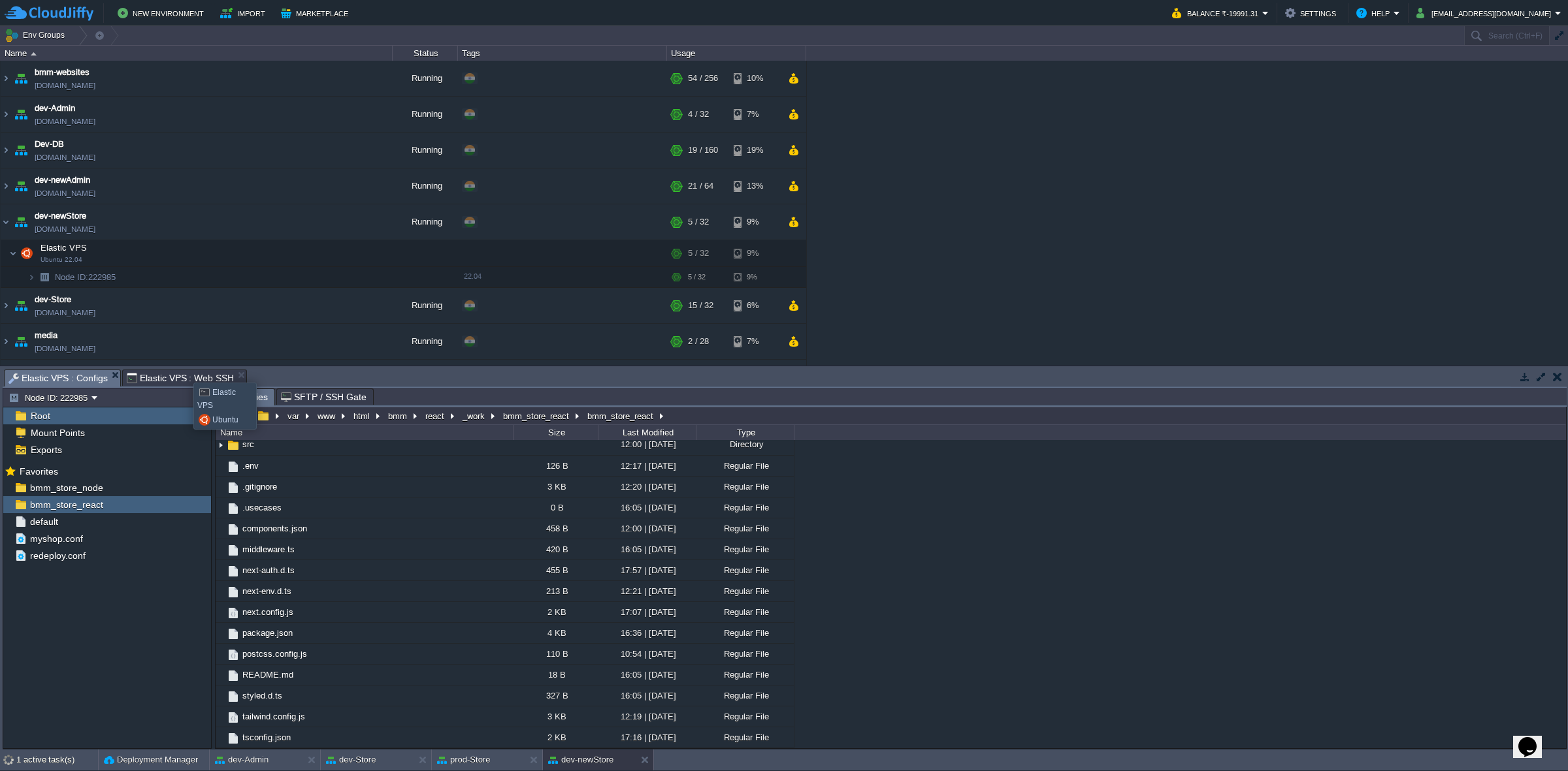
scroll to position [137, 0]
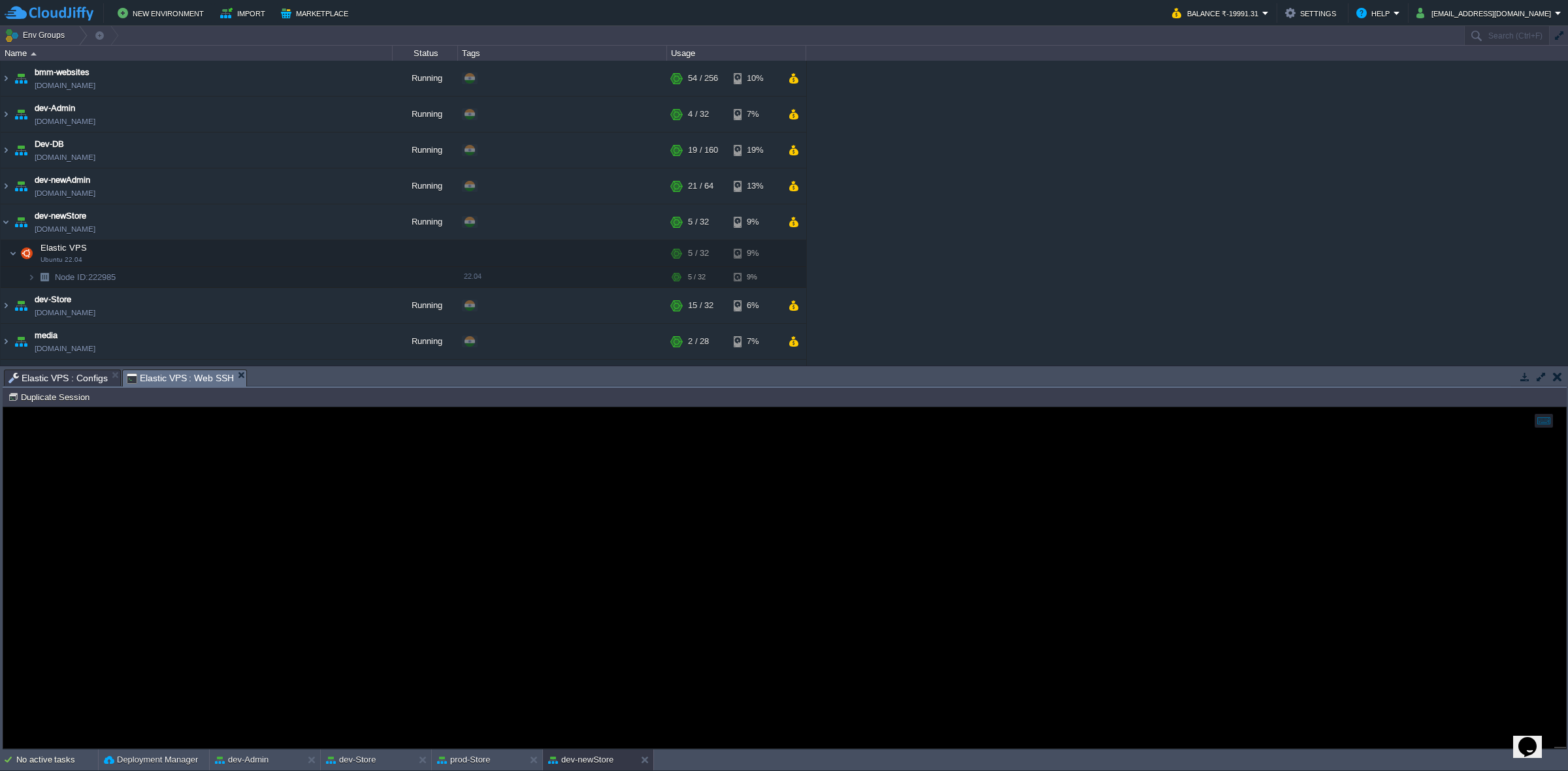
click at [184, 370] on span "Elastic VPS : Web SSH" at bounding box center [180, 379] width 107 height 16
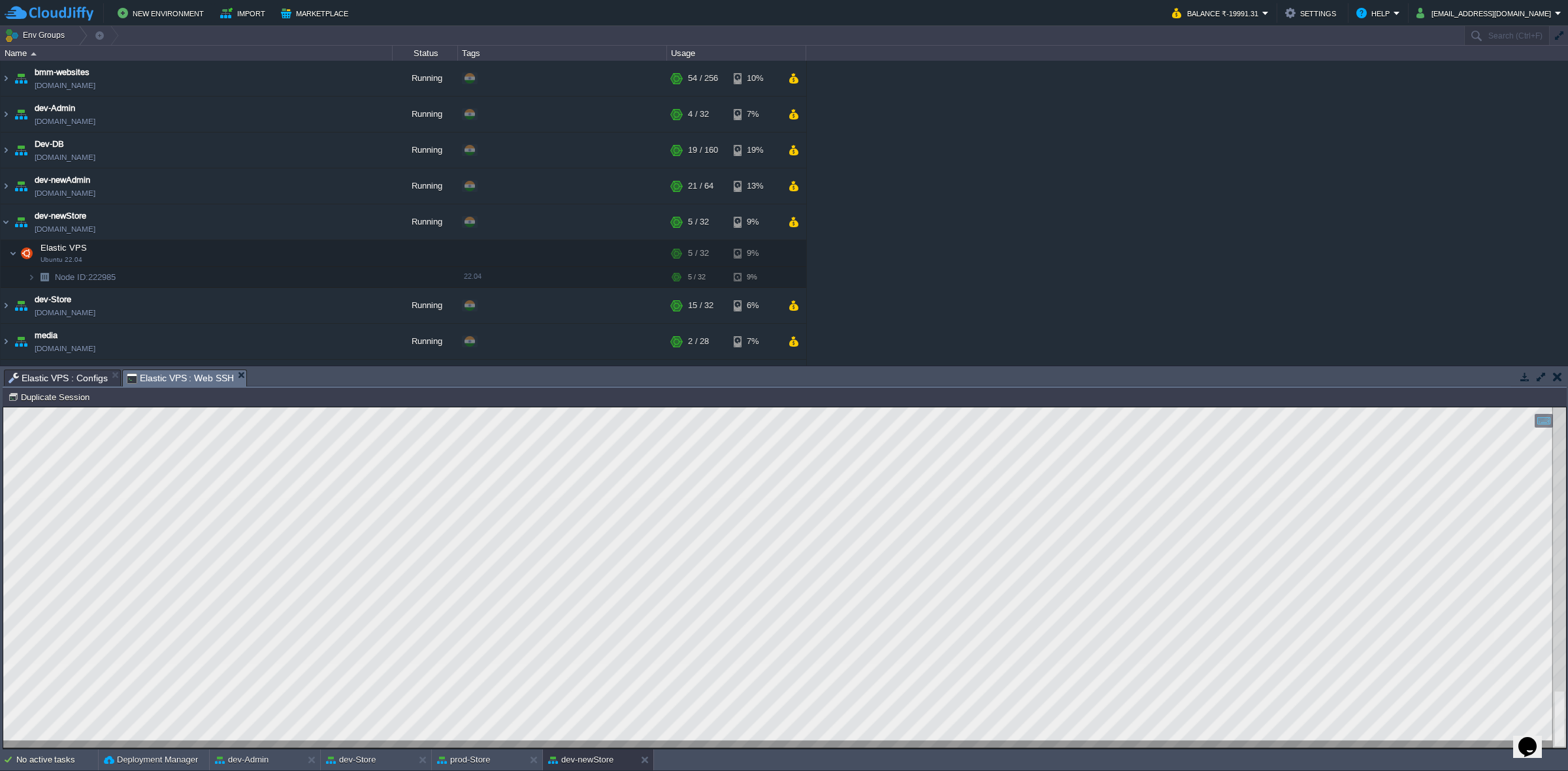
click at [1044, 330] on div "bmm-websites [DOMAIN_NAME] Running + Add to Env Group RAM 21% CPU 13% 54 / 256 …" at bounding box center [784, 213] width 1568 height 305
click at [363, 477] on button "dev-Store" at bounding box center [351, 760] width 50 height 13
click at [70, 389] on div "Node ID: 219870 Duplicate Session" at bounding box center [784, 397] width 1563 height 19
click at [246, 477] on button "dev-Admin" at bounding box center [241, 760] width 54 height 13
